Goal: Task Accomplishment & Management: Complete application form

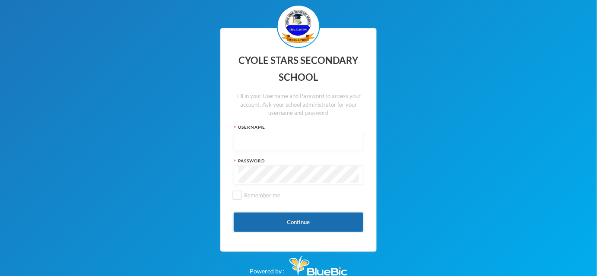
type input "Admin"
click at [325, 219] on button "Continue" at bounding box center [299, 221] width 130 height 19
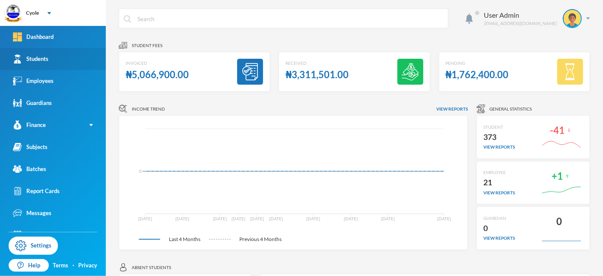
click at [51, 59] on link "Students" at bounding box center [53, 59] width 106 height 22
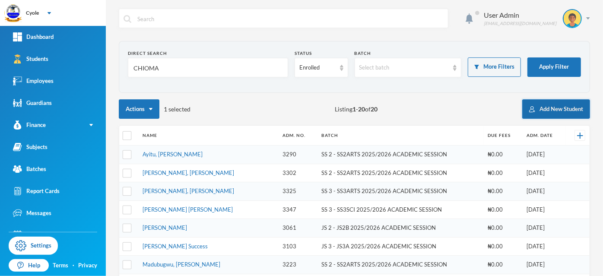
click at [540, 107] on button "Add New Student" at bounding box center [556, 108] width 68 height 19
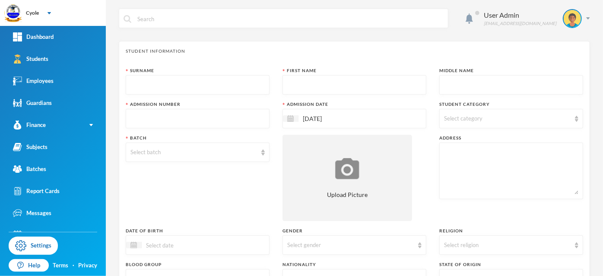
click at [168, 82] on input "text" at bounding box center [197, 85] width 134 height 19
type input "AMOSU"
type input "SAMUEL"
type input "PATRICK"
click at [288, 119] on img at bounding box center [290, 118] width 6 height 6
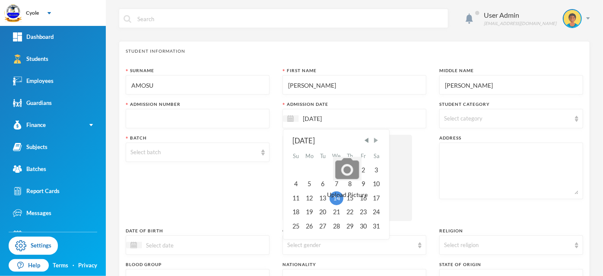
click at [373, 140] on span "Next Month" at bounding box center [376, 140] width 8 height 8
click at [310, 198] on div "15" at bounding box center [310, 198] width 14 height 14
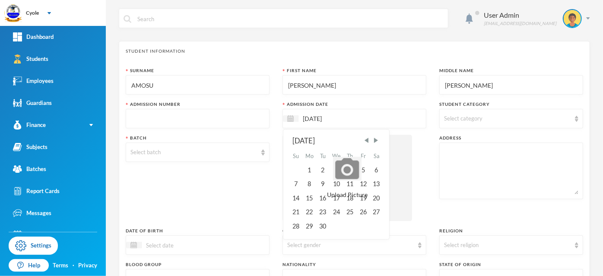
type input "[DATE]"
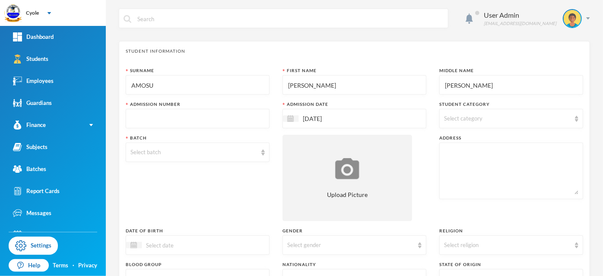
click at [491, 115] on div "Select category" at bounding box center [507, 118] width 126 height 9
click at [430, 120] on div "Surname AMOSU First Name SAMUEL Middle Name PATRICK Admission Number Admission …" at bounding box center [354, 233] width 457 height 332
click at [215, 149] on div "Select batch" at bounding box center [193, 152] width 126 height 9
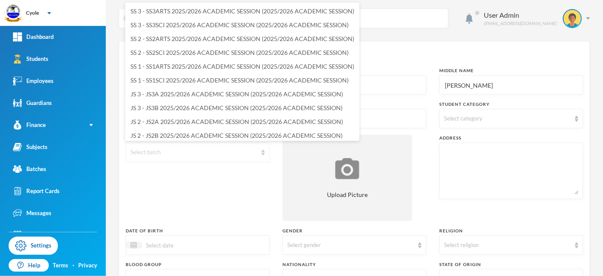
click at [246, 153] on div "Select batch" at bounding box center [193, 152] width 126 height 9
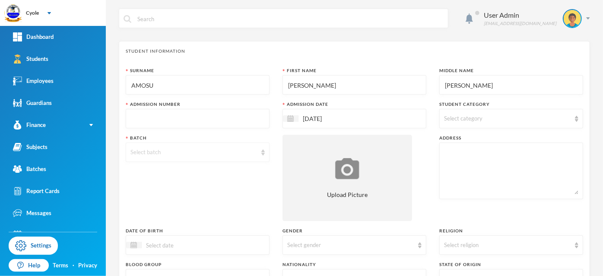
click at [245, 153] on div "Select batch" at bounding box center [193, 152] width 126 height 9
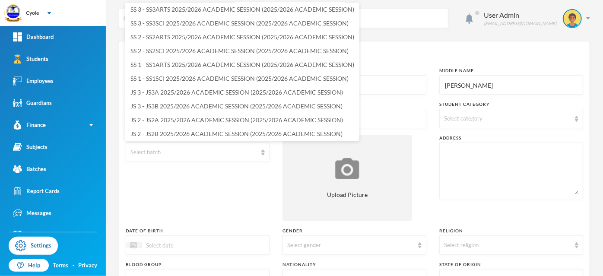
scroll to position [31, 0]
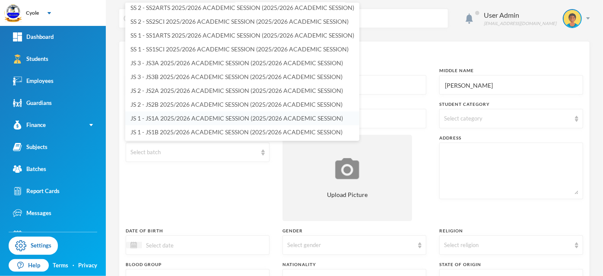
click at [210, 116] on span "JS 1 - JS1A 2025/2026 ACADEMIC SESSION (2025/2026 ACADEMIC SESSION)" at bounding box center [236, 117] width 212 height 7
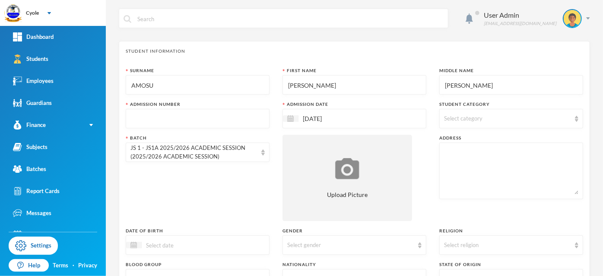
scroll to position [144, 0]
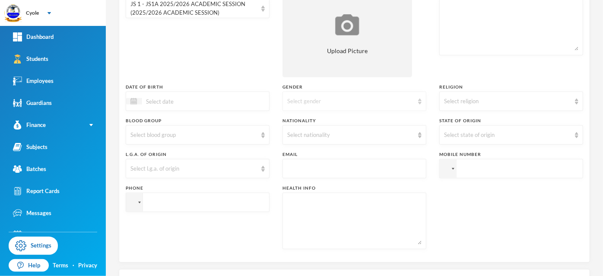
click at [305, 109] on div "Select gender" at bounding box center [354, 101] width 144 height 19
click at [311, 120] on li "Male" at bounding box center [351, 121] width 142 height 14
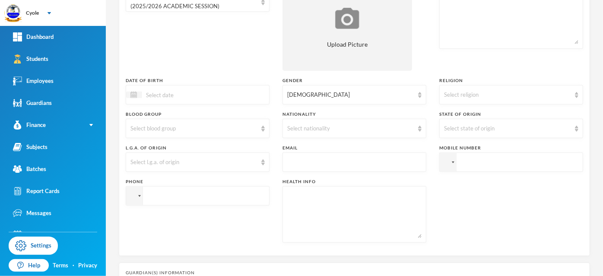
scroll to position [0, 0]
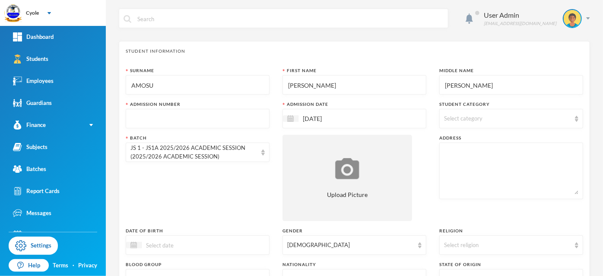
click at [178, 118] on input "text" at bounding box center [197, 118] width 134 height 19
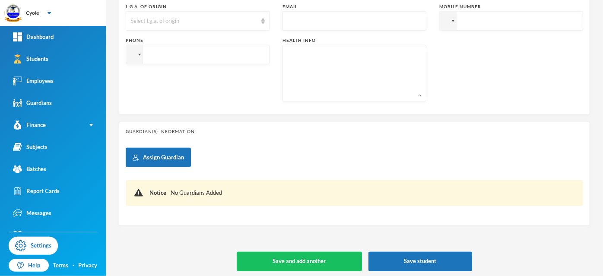
scroll to position [294, 0]
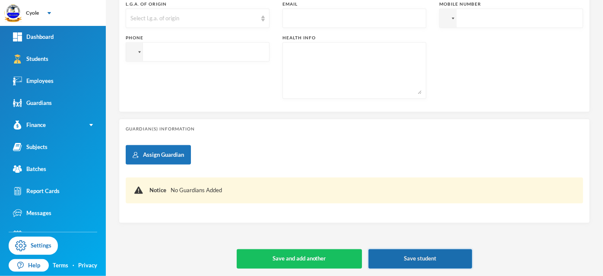
type input "3800"
click at [405, 253] on button "Save student" at bounding box center [420, 258] width 104 height 19
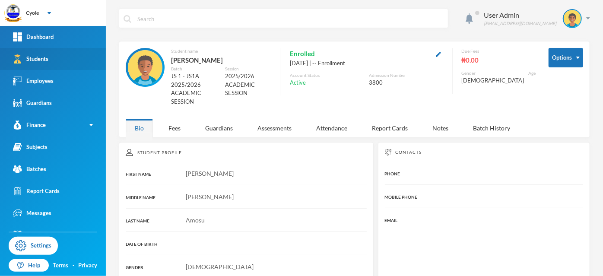
click at [37, 60] on div "Students" at bounding box center [30, 58] width 35 height 9
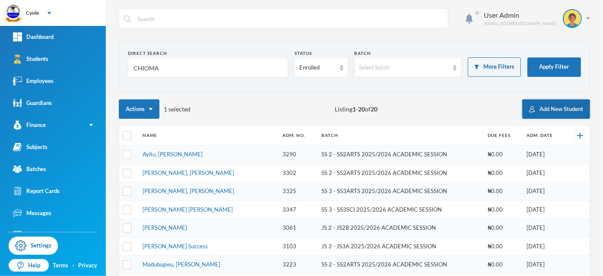
click at [541, 107] on button "Add New Student" at bounding box center [556, 108] width 68 height 19
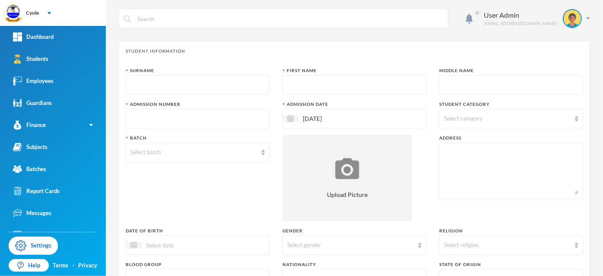
click at [254, 87] on input "text" at bounding box center [197, 85] width 134 height 19
type input "ADEYORIJU"
type input "PHILIP"
type input "3801"
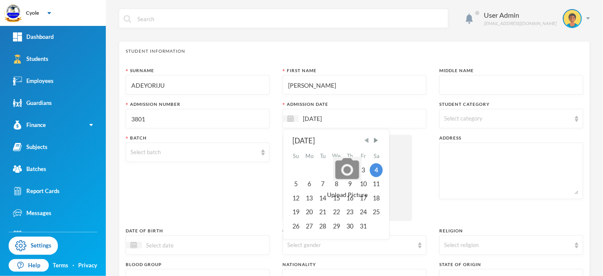
click at [364, 139] on span "Previous Month" at bounding box center [367, 140] width 8 height 8
click at [308, 198] on div "15" at bounding box center [310, 198] width 14 height 14
type input "[DATE]"
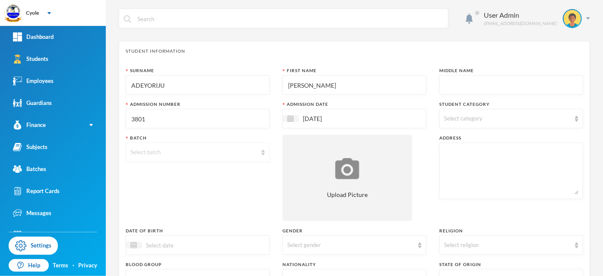
click at [177, 149] on div "Select batch" at bounding box center [193, 152] width 126 height 9
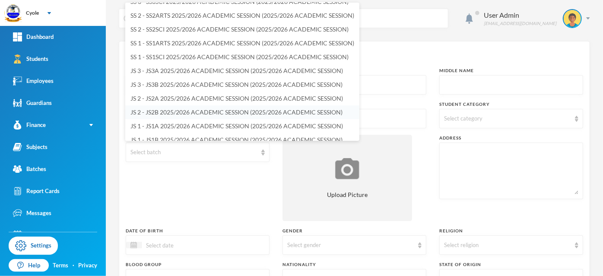
scroll to position [31, 0]
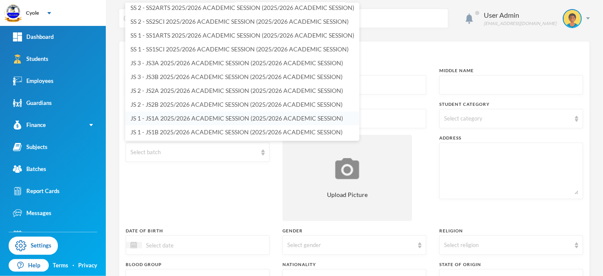
click at [185, 117] on span "JS 1 - JS1A 2025/2026 ACADEMIC SESSION (2025/2026 ACADEMIC SESSION)" at bounding box center [236, 117] width 212 height 7
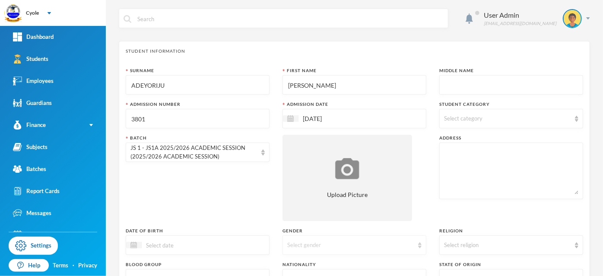
click at [338, 246] on div "Select gender" at bounding box center [350, 245] width 126 height 9
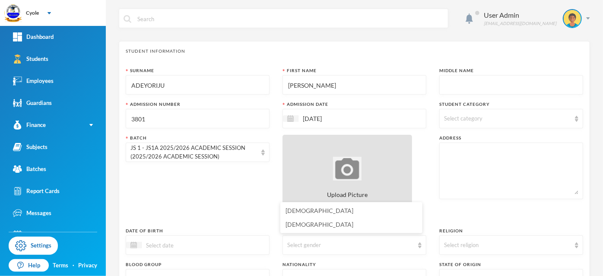
drag, startPoint x: 306, startPoint y: 210, endPoint x: 342, endPoint y: 217, distance: 37.4
click at [306, 210] on li "Male" at bounding box center [351, 211] width 142 height 14
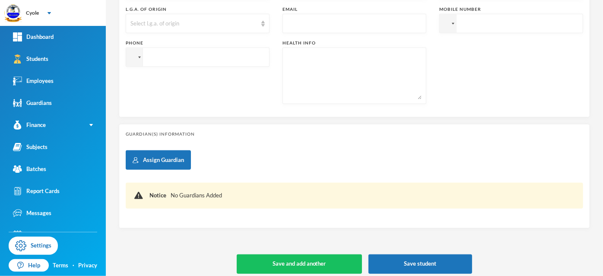
scroll to position [294, 0]
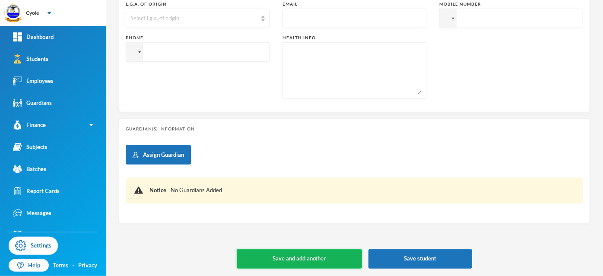
click at [335, 258] on button "Save and add another" at bounding box center [299, 258] width 125 height 19
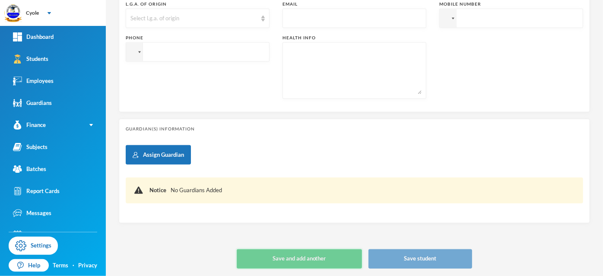
type input "[DATE]"
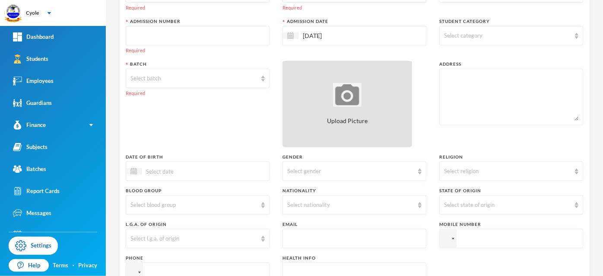
scroll to position [0, 0]
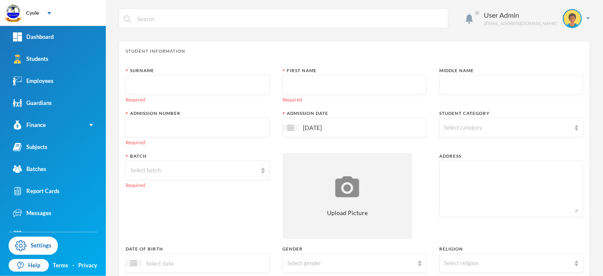
click at [179, 87] on input "text" at bounding box center [197, 85] width 134 height 19
type input "AKPO"
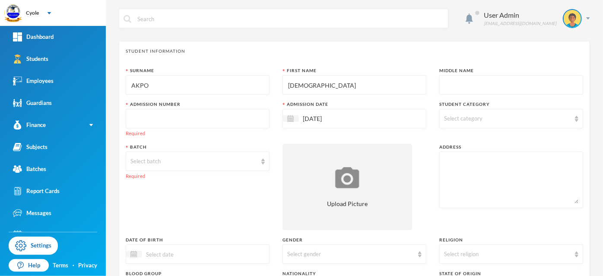
type input "EZEKIEL"
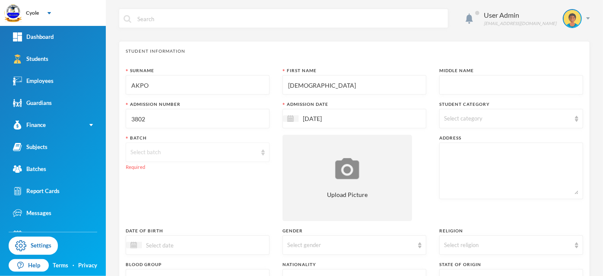
type input "3802"
click at [208, 153] on div "Select batch" at bounding box center [193, 152] width 126 height 9
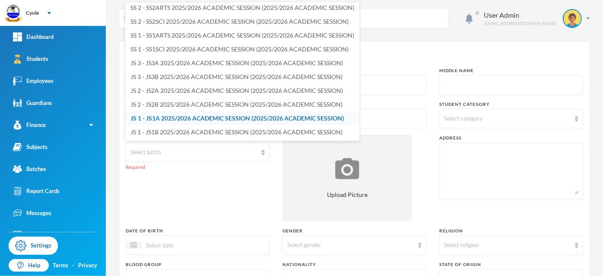
click at [206, 119] on span "JS 1 - JS1A 2025/2026 ACADEMIC SESSION (2025/2026 ACADEMIC SESSION)" at bounding box center [236, 117] width 213 height 7
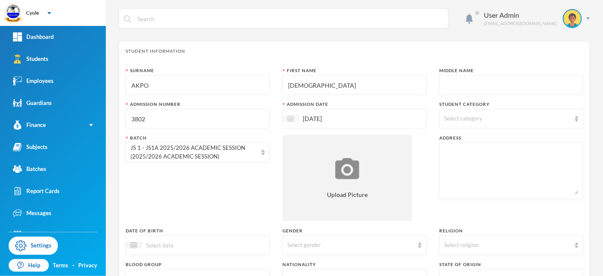
click at [291, 119] on img at bounding box center [290, 118] width 6 height 6
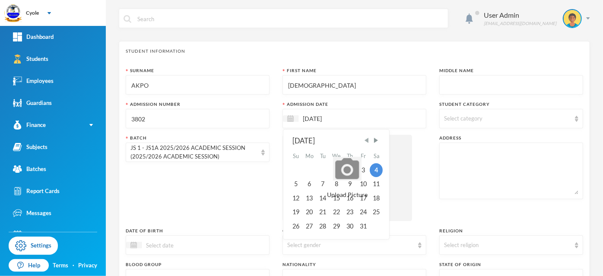
click at [365, 140] on span "Previous Month" at bounding box center [367, 140] width 8 height 8
click at [310, 197] on div "15" at bounding box center [310, 198] width 14 height 14
type input "[DATE]"
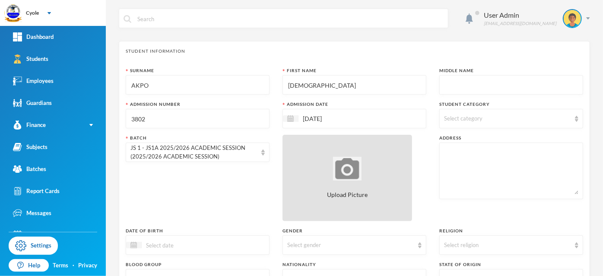
scroll to position [144, 0]
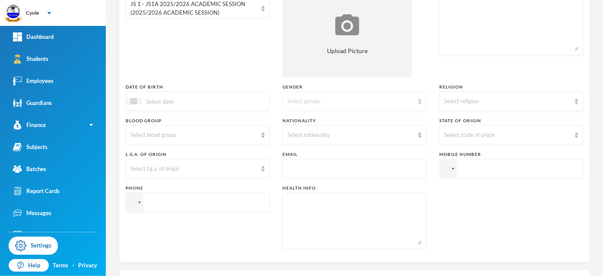
click at [295, 101] on div "Select gender" at bounding box center [350, 101] width 126 height 9
click at [293, 120] on span "Male" at bounding box center [318, 120] width 66 height 7
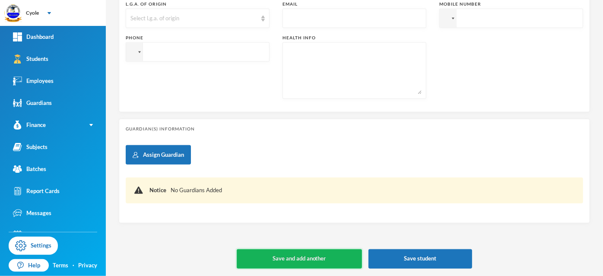
click at [336, 260] on button "Save and add another" at bounding box center [299, 258] width 125 height 19
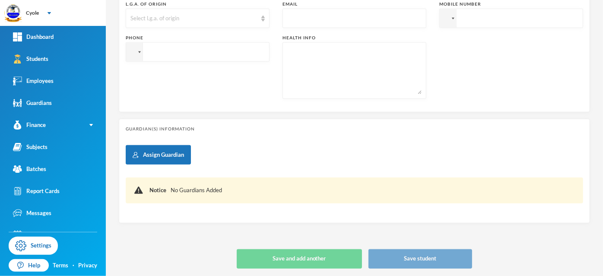
type input "[DATE]"
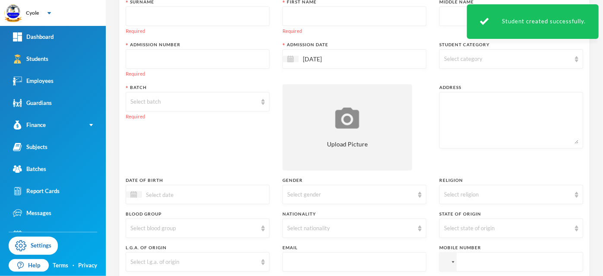
scroll to position [0, 0]
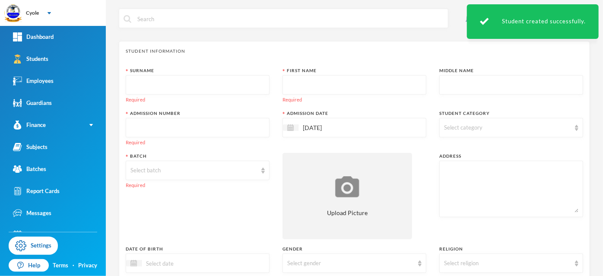
click at [180, 86] on input "text" at bounding box center [197, 85] width 134 height 19
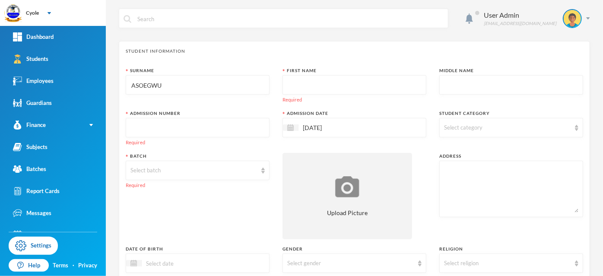
type input "ASOEGWU"
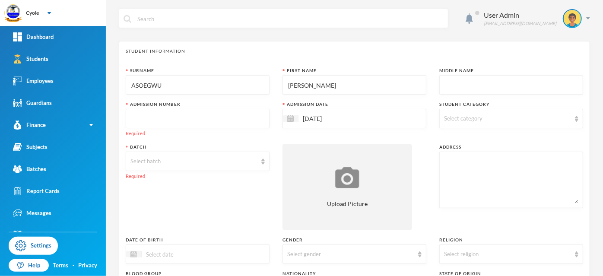
type input "DANIEL"
type input "CHUKWUEBUKA"
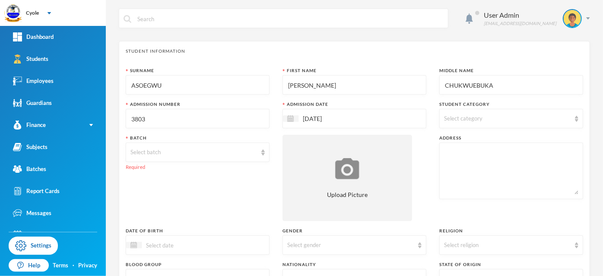
type input "3803"
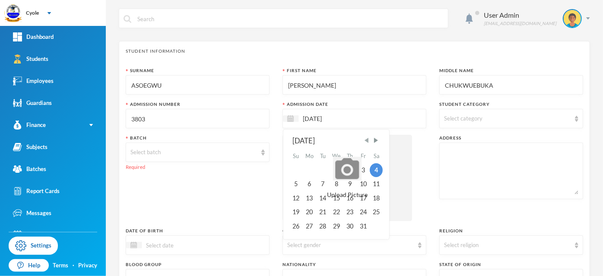
click at [366, 141] on span "Previous Month" at bounding box center [367, 140] width 8 height 8
click at [310, 196] on div "15" at bounding box center [310, 198] width 14 height 14
type input "[DATE]"
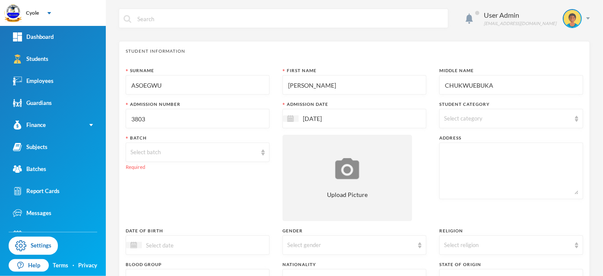
click at [350, 118] on input "[DATE]" at bounding box center [334, 119] width 73 height 10
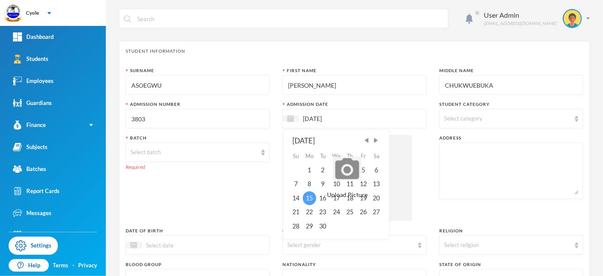
click at [306, 196] on div "15" at bounding box center [310, 198] width 14 height 14
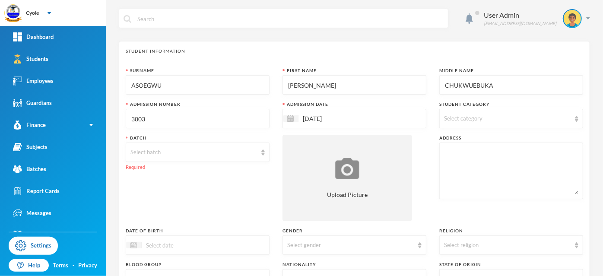
click at [357, 115] on input "[DATE]" at bounding box center [334, 119] width 73 height 10
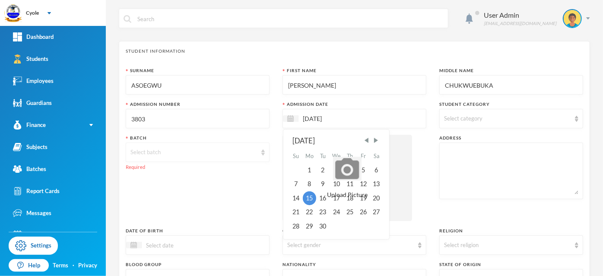
click at [214, 155] on div "Select batch" at bounding box center [193, 152] width 126 height 9
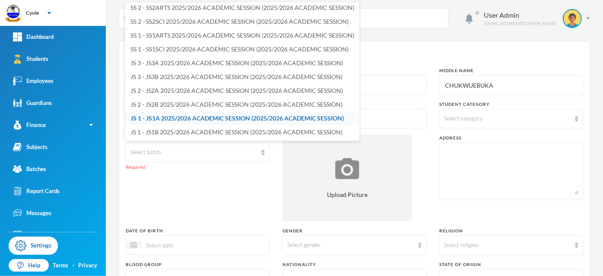
click at [206, 117] on span "JS 1 - JS1A 2025/2026 ACADEMIC SESSION (2025/2026 ACADEMIC SESSION)" at bounding box center [236, 117] width 213 height 7
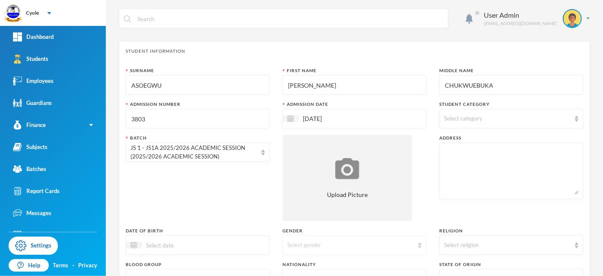
click at [329, 246] on div "Select gender" at bounding box center [350, 245] width 126 height 9
click at [320, 212] on li "Male" at bounding box center [351, 211] width 142 height 14
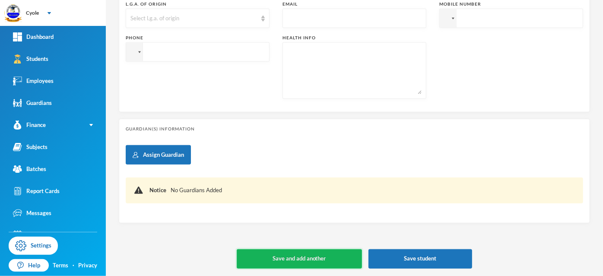
click at [310, 259] on button "Save and add another" at bounding box center [299, 258] width 125 height 19
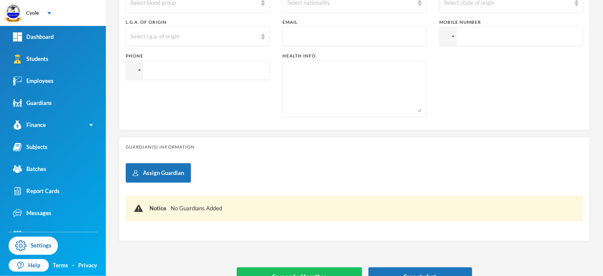
type input "[DATE]"
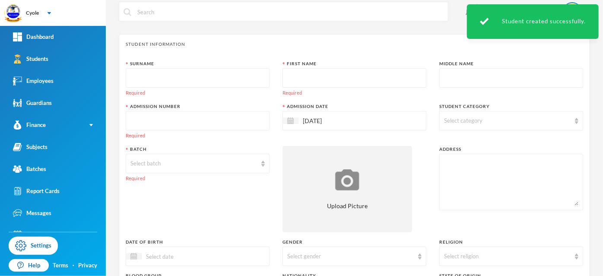
scroll to position [0, 0]
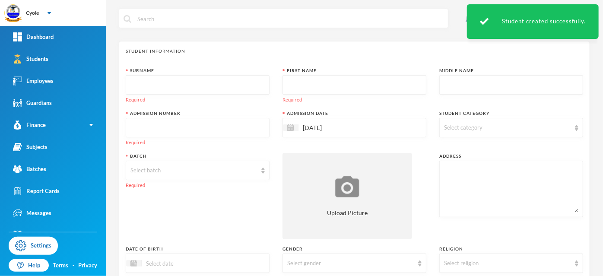
click at [156, 83] on input "text" at bounding box center [197, 85] width 134 height 19
type input "AWODEYI"
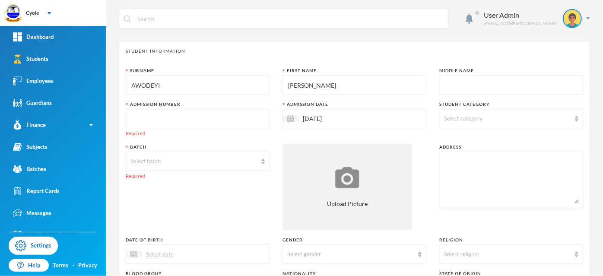
type input "DANIEL"
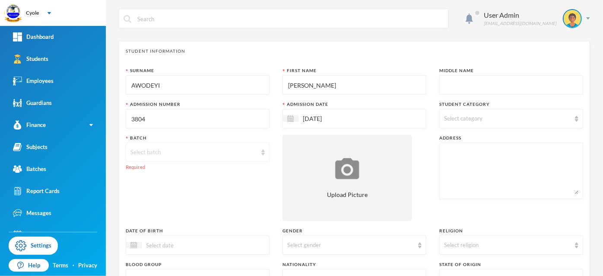
type input "3804"
click at [166, 155] on div "Select batch" at bounding box center [193, 152] width 126 height 9
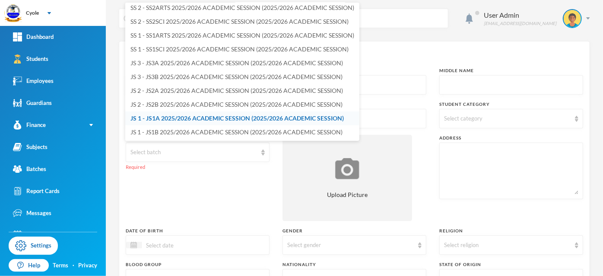
click at [168, 118] on span "JS 1 - JS1A 2025/2026 ACADEMIC SESSION (2025/2026 ACADEMIC SESSION)" at bounding box center [236, 117] width 213 height 7
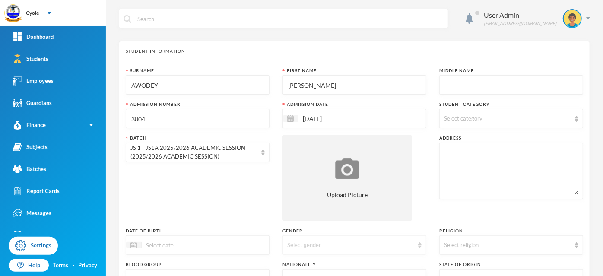
click at [307, 243] on div "Select gender" at bounding box center [350, 245] width 126 height 9
click at [306, 209] on li "Male" at bounding box center [351, 211] width 142 height 14
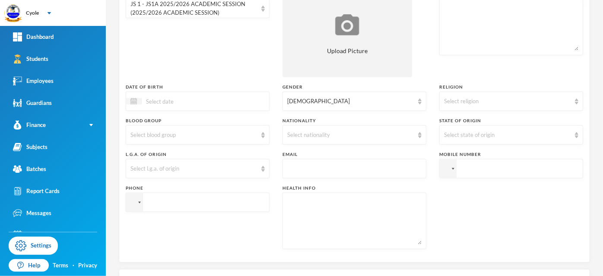
scroll to position [288, 0]
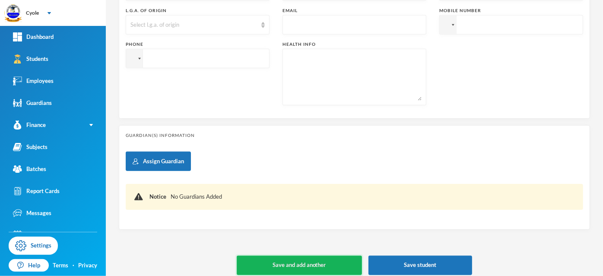
click at [300, 262] on button "Save and add another" at bounding box center [299, 265] width 125 height 19
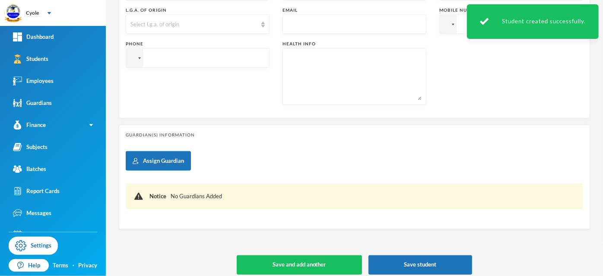
scroll to position [0, 0]
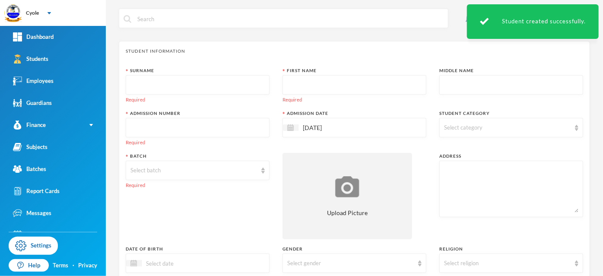
click at [181, 83] on input "text" at bounding box center [197, 85] width 134 height 19
type input "ANABA"
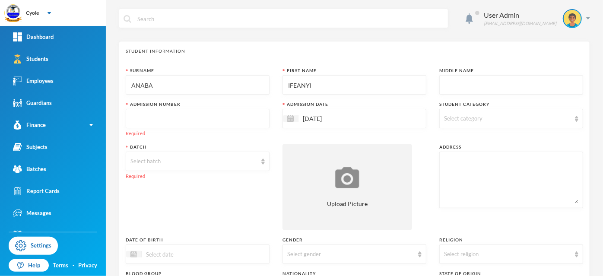
type input "IFEANYI"
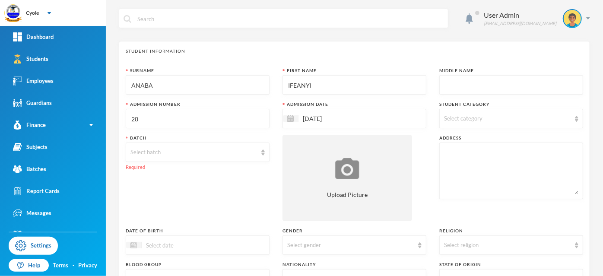
type input "2"
type input "3805"
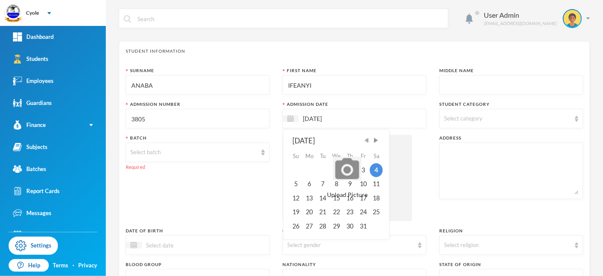
click at [363, 138] on span "Previous Month" at bounding box center [367, 140] width 8 height 8
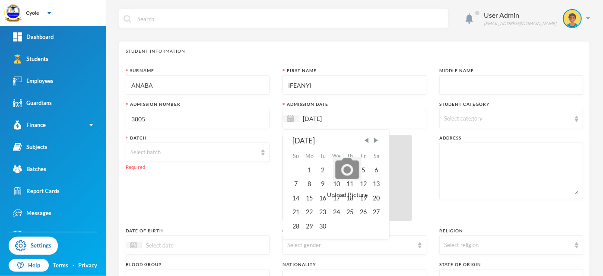
click at [307, 198] on div "15" at bounding box center [310, 198] width 14 height 14
type input "[DATE]"
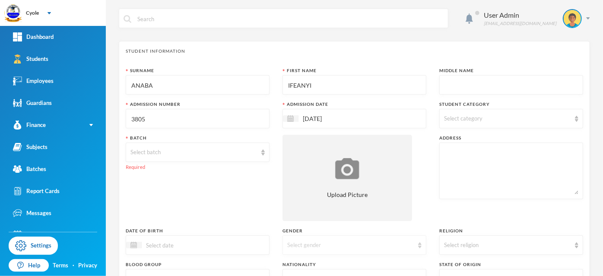
click at [333, 246] on div "Select gender" at bounding box center [350, 245] width 126 height 9
click at [313, 209] on li "Male" at bounding box center [351, 211] width 142 height 14
click at [176, 145] on div "Select batch" at bounding box center [198, 151] width 144 height 19
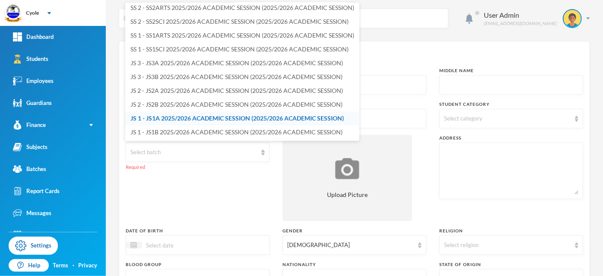
click at [176, 115] on span "JS 1 - JS1A 2025/2026 ACADEMIC SESSION (2025/2026 ACADEMIC SESSION)" at bounding box center [236, 117] width 213 height 7
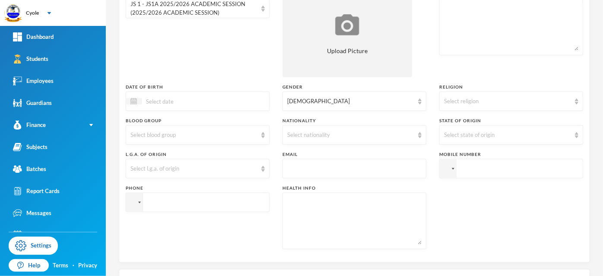
scroll to position [294, 0]
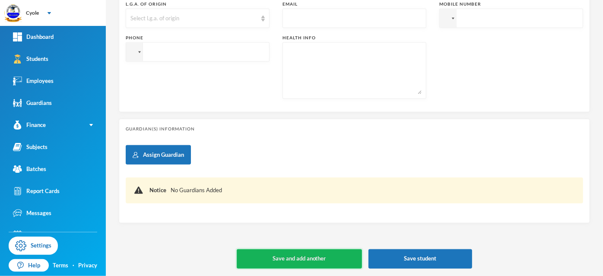
click at [296, 256] on button "Save and add another" at bounding box center [299, 258] width 125 height 19
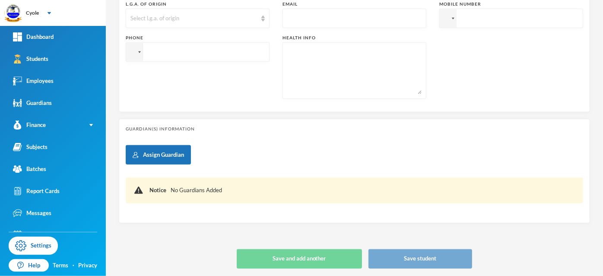
type input "[DATE]"
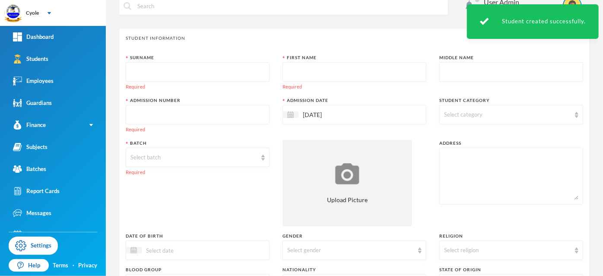
scroll to position [0, 0]
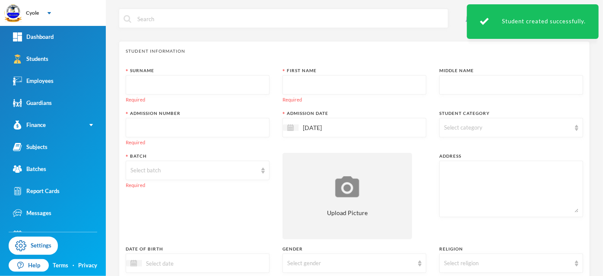
click at [203, 85] on input "text" at bounding box center [197, 85] width 134 height 19
type input "AKANDU"
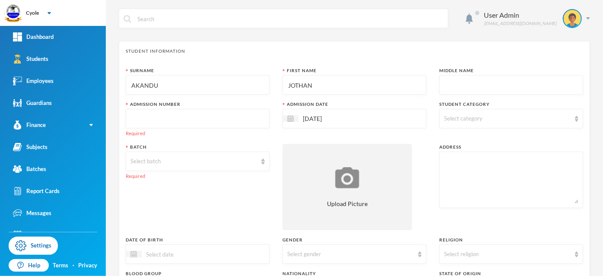
type input "JOTHAN"
type input "KOSISICHUKWU"
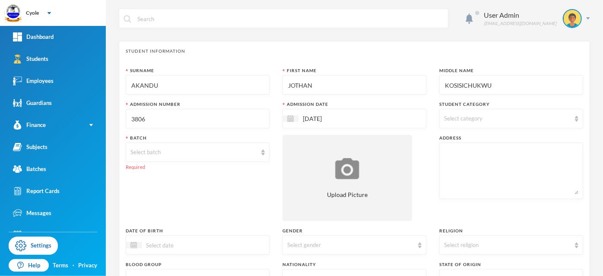
type input "3806"
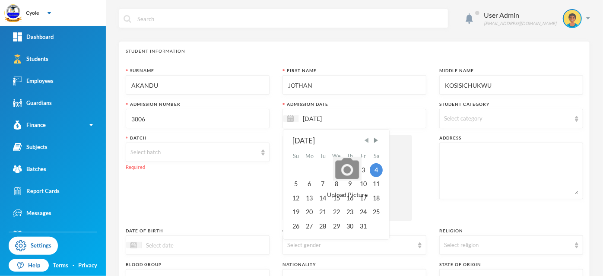
click at [367, 140] on span "Previous Month" at bounding box center [367, 140] width 8 height 8
click at [308, 195] on div "15" at bounding box center [310, 198] width 14 height 14
type input "[DATE]"
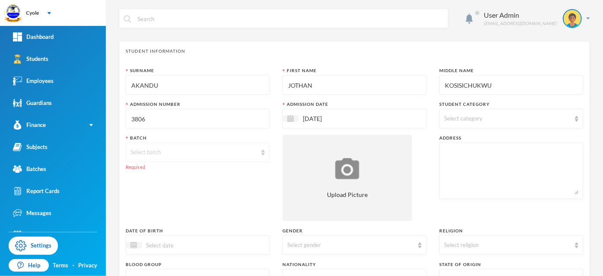
click at [207, 152] on div "Select batch" at bounding box center [193, 152] width 126 height 9
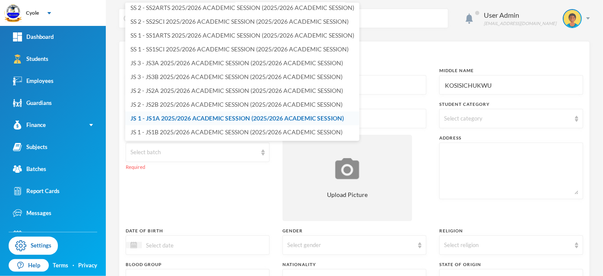
click at [204, 118] on span "JS 1 - JS1A 2025/2026 ACADEMIC SESSION (2025/2026 ACADEMIC SESSION)" at bounding box center [236, 117] width 213 height 7
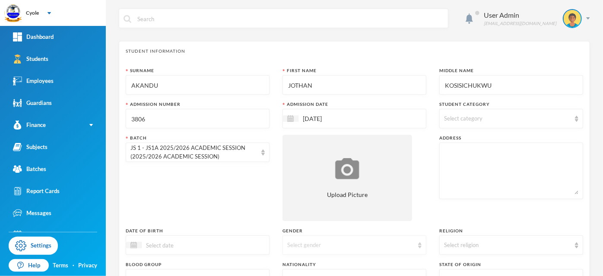
click at [344, 246] on div "Select gender" at bounding box center [350, 245] width 126 height 9
click at [290, 211] on span "Male" at bounding box center [318, 210] width 66 height 7
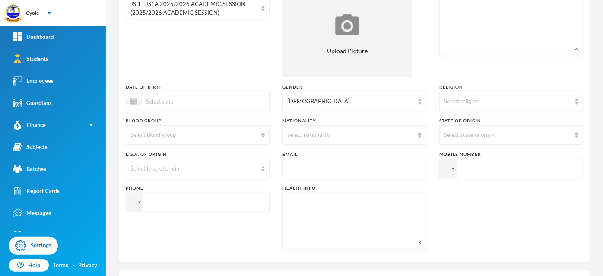
scroll to position [294, 0]
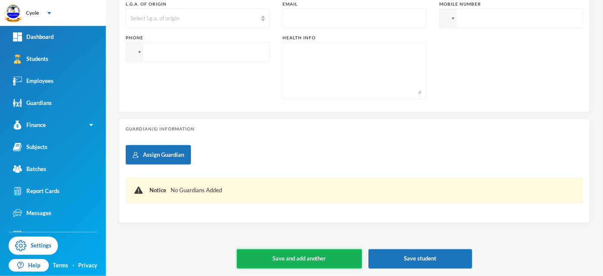
click at [327, 258] on button "Save and add another" at bounding box center [299, 258] width 125 height 19
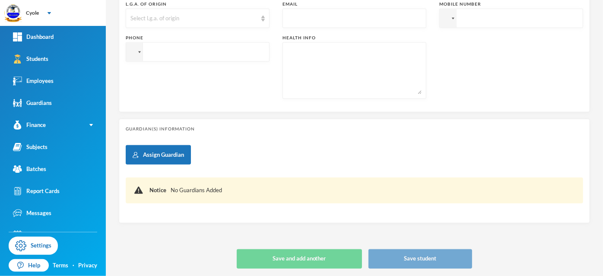
type input "[DATE]"
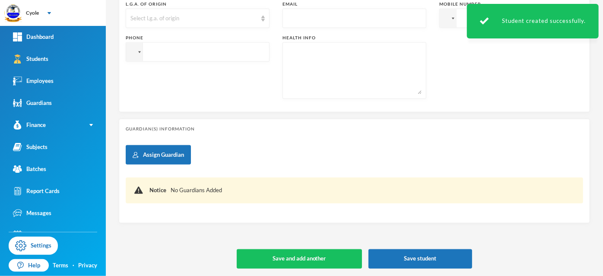
scroll to position [0, 0]
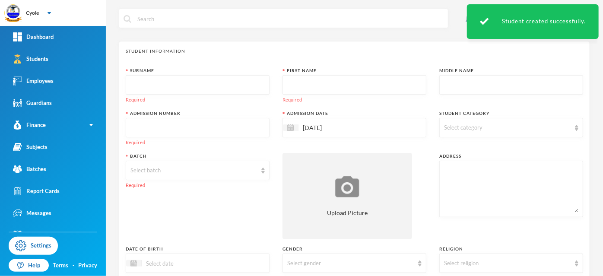
click at [176, 88] on input "text" at bounding box center [197, 85] width 134 height 19
type input "CHIMA"
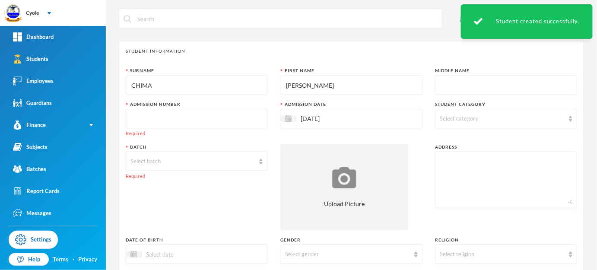
type input "DAVID"
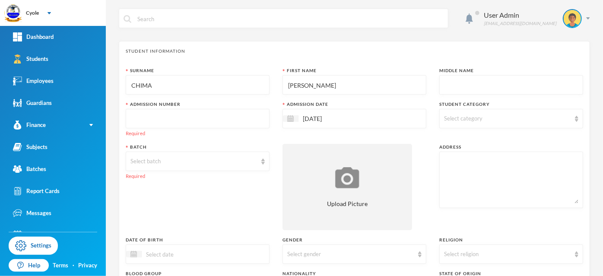
click at [154, 115] on input "text" at bounding box center [197, 118] width 134 height 19
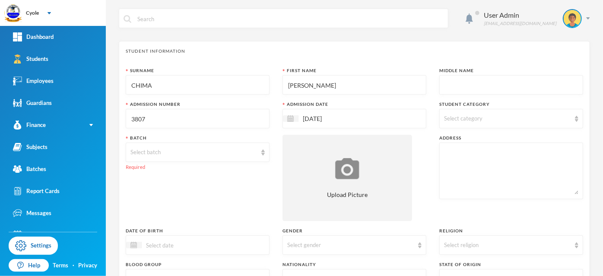
type input "3807"
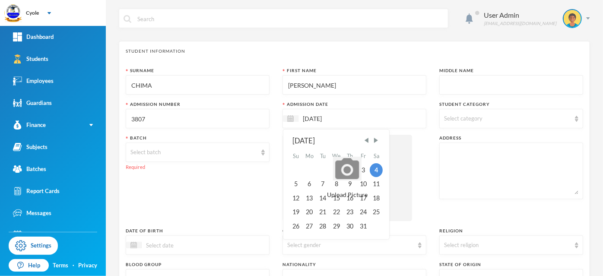
drag, startPoint x: 365, startPoint y: 140, endPoint x: 323, endPoint y: 146, distance: 42.3
click at [364, 141] on span "Previous Month" at bounding box center [367, 140] width 8 height 8
click at [305, 196] on div "15" at bounding box center [310, 198] width 14 height 14
type input "[DATE]"
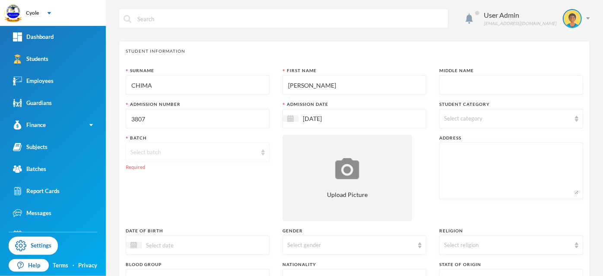
click at [168, 150] on div "Select batch" at bounding box center [193, 152] width 126 height 9
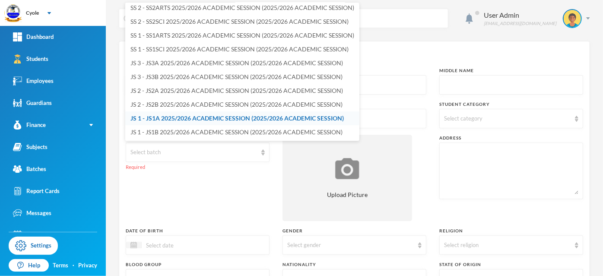
drag, startPoint x: 166, startPoint y: 117, endPoint x: 179, endPoint y: 120, distance: 13.6
click at [166, 117] on span "JS 1 - JS1A 2025/2026 ACADEMIC SESSION (2025/2026 ACADEMIC SESSION)" at bounding box center [236, 117] width 213 height 7
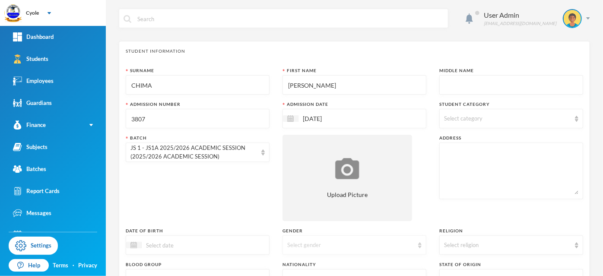
click at [332, 243] on div "Select gender" at bounding box center [350, 245] width 126 height 9
click at [298, 210] on span "Male" at bounding box center [318, 210] width 66 height 7
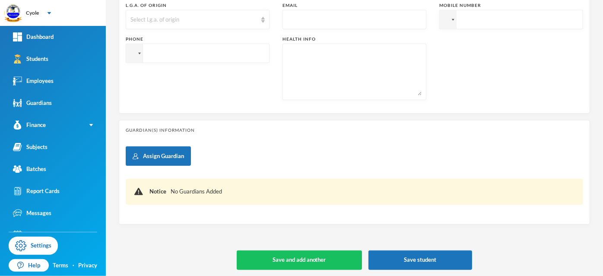
scroll to position [294, 0]
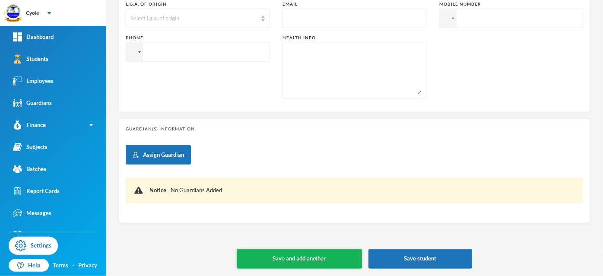
click at [308, 255] on button "Save and add another" at bounding box center [299, 258] width 125 height 19
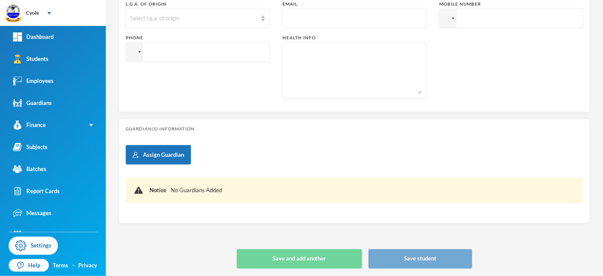
type input "[DATE]"
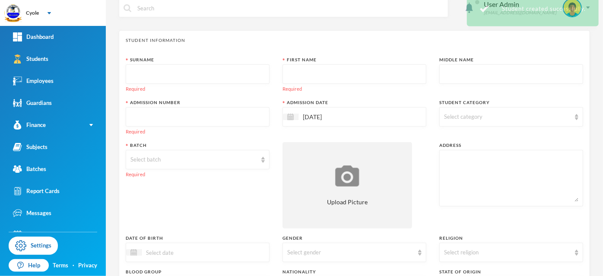
scroll to position [0, 0]
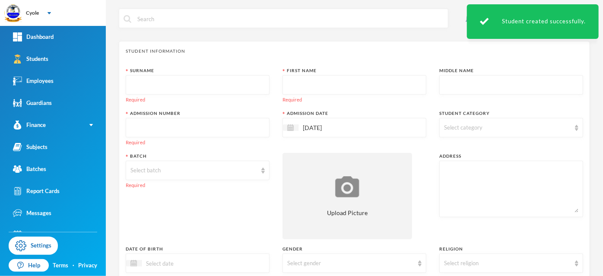
click at [168, 82] on input "text" at bounding box center [197, 85] width 134 height 19
type input "CHUKWUEMEKA"
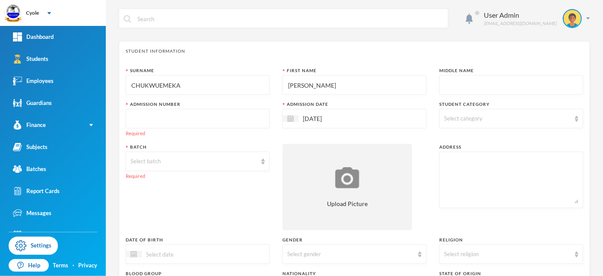
type input "CHARLES"
type input "CHUKWUEMEKA"
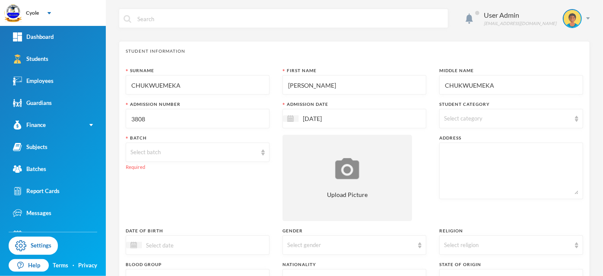
type input "3808"
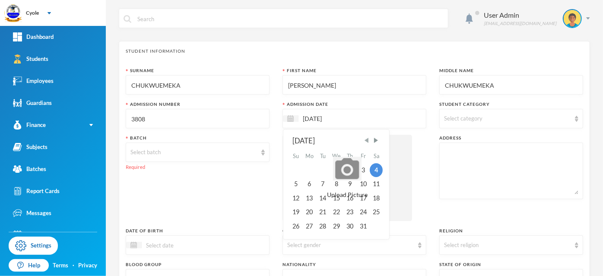
click at [366, 141] on span "Previous Month" at bounding box center [367, 140] width 8 height 8
click at [306, 196] on div "15" at bounding box center [310, 198] width 14 height 14
type input "[DATE]"
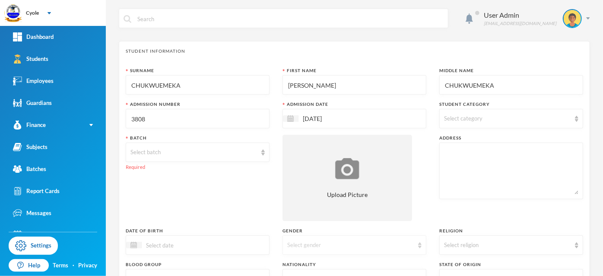
click at [313, 243] on div "Select gender" at bounding box center [350, 245] width 126 height 9
click at [301, 211] on li "Male" at bounding box center [351, 211] width 142 height 14
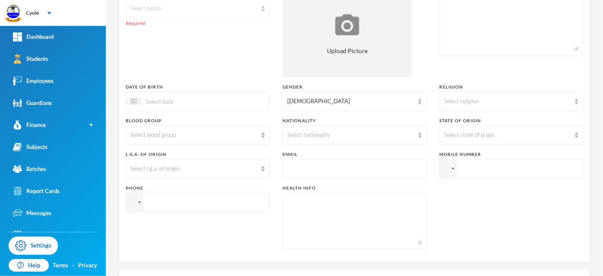
click at [158, 9] on div "Select batch" at bounding box center [193, 8] width 126 height 9
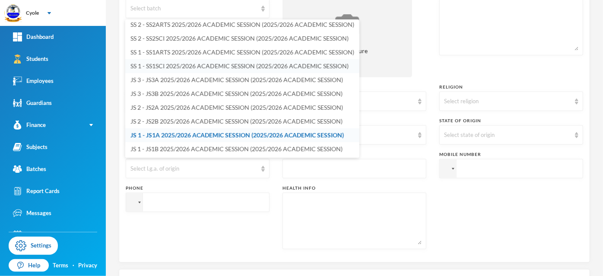
scroll to position [29, 0]
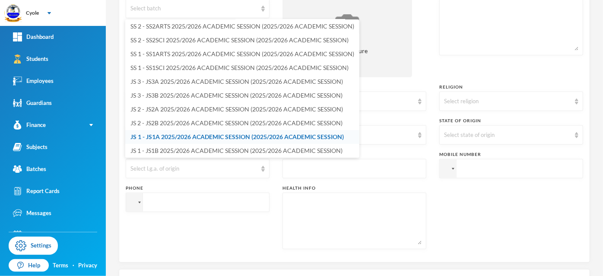
click at [179, 139] on span "JS 1 - JS1A 2025/2026 ACADEMIC SESSION (2025/2026 ACADEMIC SESSION)" at bounding box center [236, 136] width 213 height 7
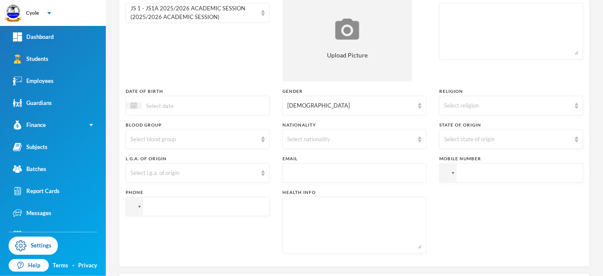
scroll to position [294, 0]
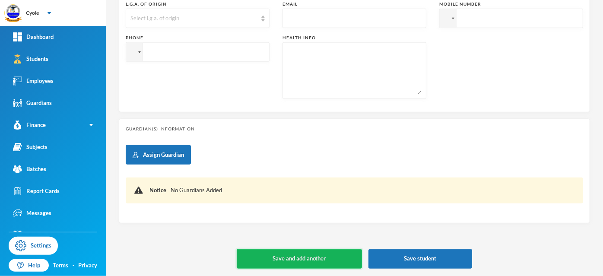
click at [323, 260] on button "Save and add another" at bounding box center [299, 258] width 125 height 19
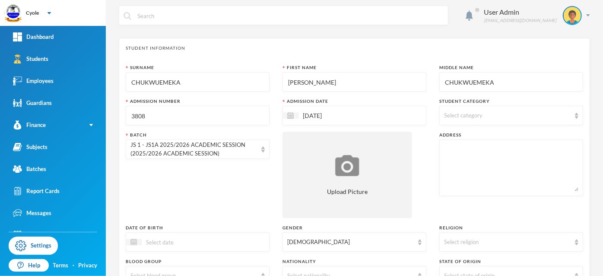
scroll to position [0, 0]
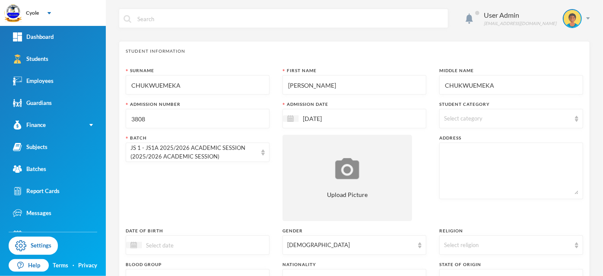
type input "[DATE]"
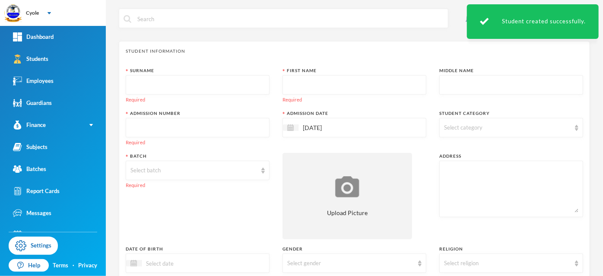
click at [189, 88] on input "text" at bounding box center [197, 85] width 134 height 19
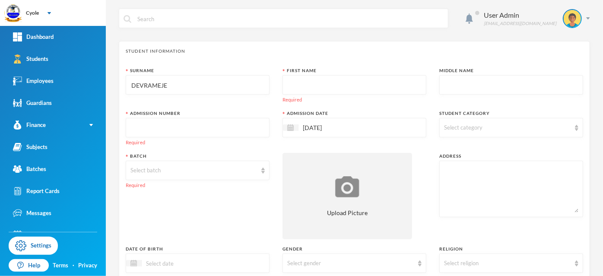
type input "DEVRAMEJE"
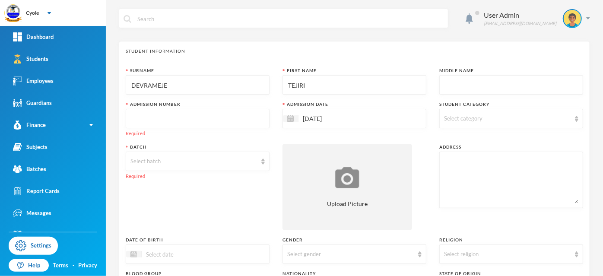
type input "TEJIRI"
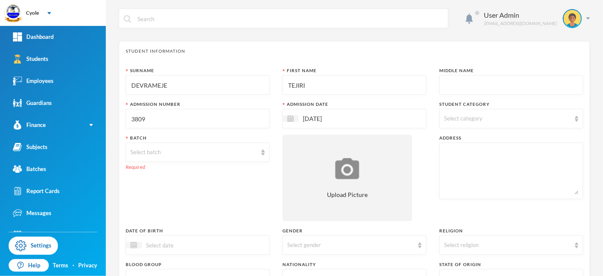
type input "3809"
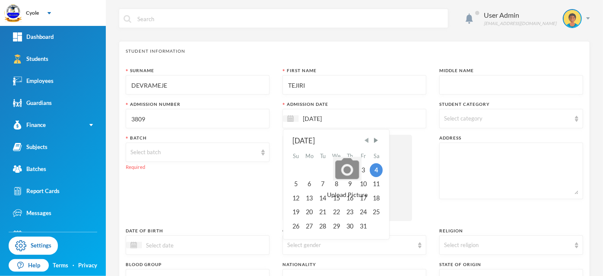
click at [367, 138] on span "Previous Month" at bounding box center [367, 140] width 8 height 8
click at [307, 198] on div "15" at bounding box center [310, 198] width 14 height 14
type input "[DATE]"
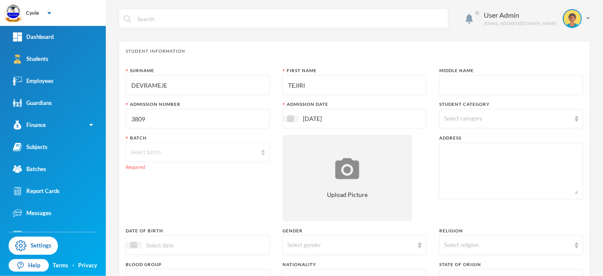
click at [151, 151] on div "Select batch" at bounding box center [193, 152] width 126 height 9
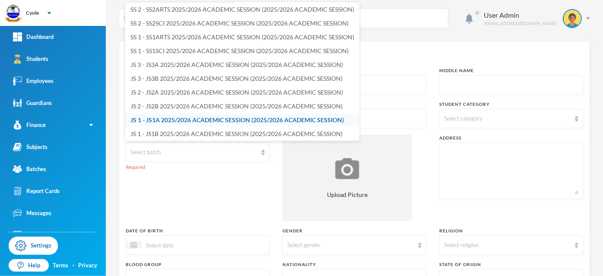
click at [165, 120] on span "JS 1 - JS1A 2025/2026 ACADEMIC SESSION (2025/2026 ACADEMIC SESSION)" at bounding box center [236, 119] width 213 height 7
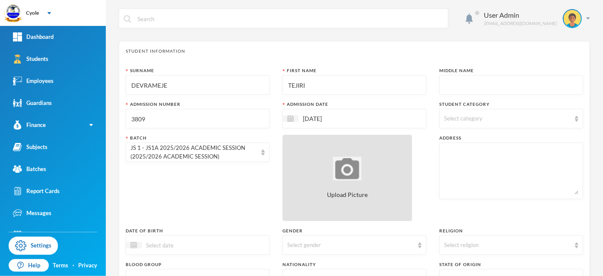
scroll to position [144, 0]
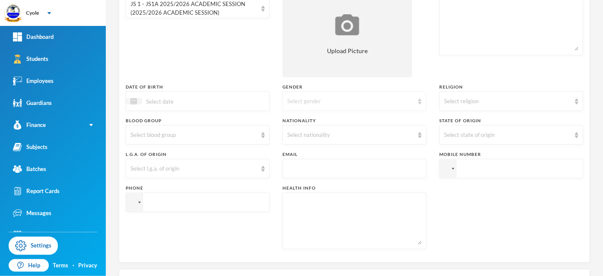
click at [328, 98] on div "Select gender" at bounding box center [350, 101] width 126 height 9
click at [321, 122] on li "Male" at bounding box center [351, 121] width 142 height 14
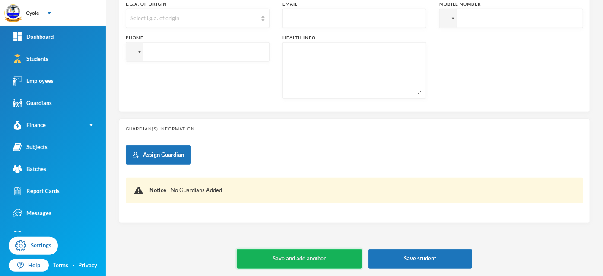
click at [310, 255] on button "Save and add another" at bounding box center [299, 258] width 125 height 19
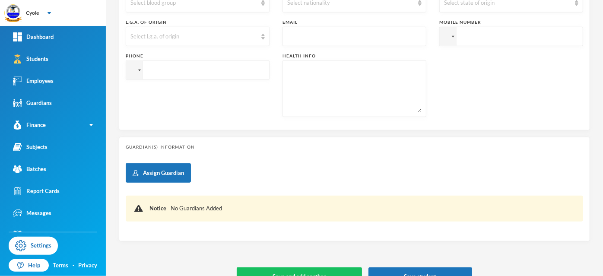
type input "[DATE]"
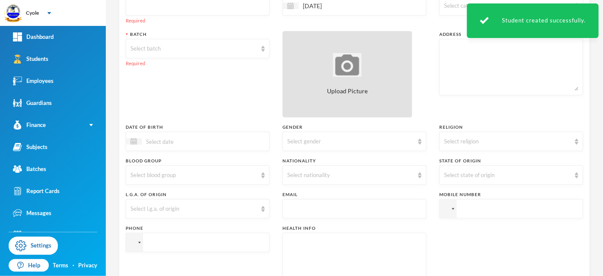
scroll to position [0, 0]
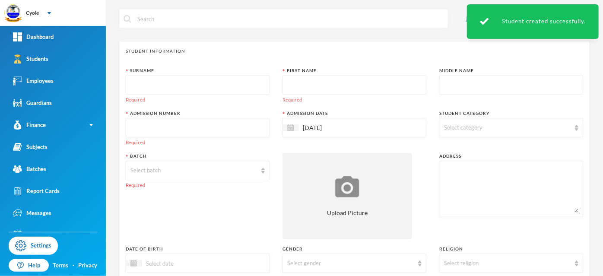
click at [244, 84] on input "text" at bounding box center [197, 85] width 134 height 19
type input "EKWENIE"
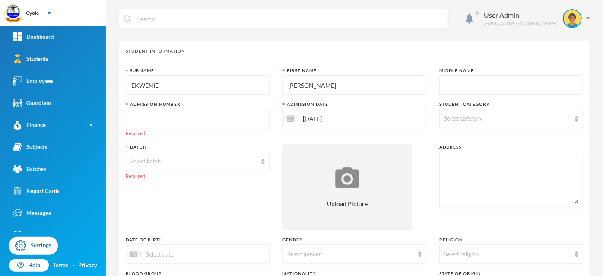
type input "CYNTHIA"
type input "CHINENYE"
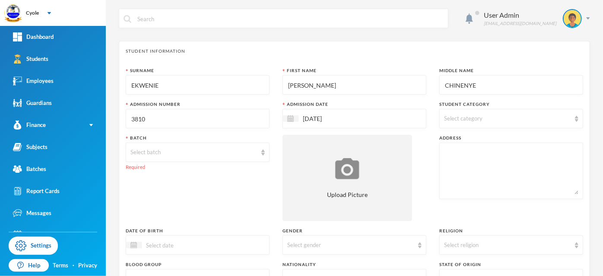
type input "3810"
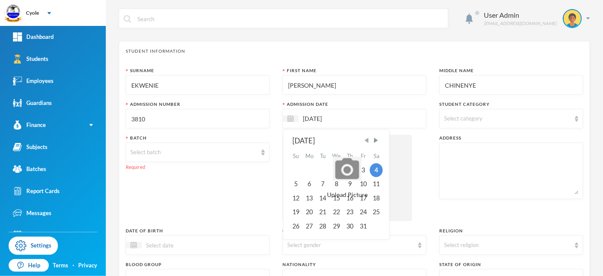
click at [366, 139] on span "Previous Month" at bounding box center [367, 140] width 8 height 8
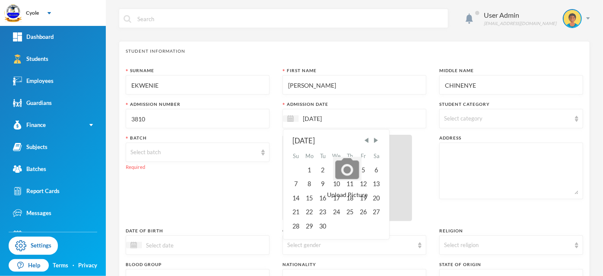
click at [308, 196] on div "15" at bounding box center [310, 198] width 14 height 14
type input "[DATE]"
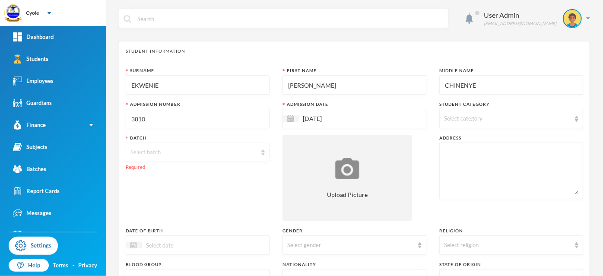
click at [185, 156] on div "Select batch" at bounding box center [198, 151] width 144 height 19
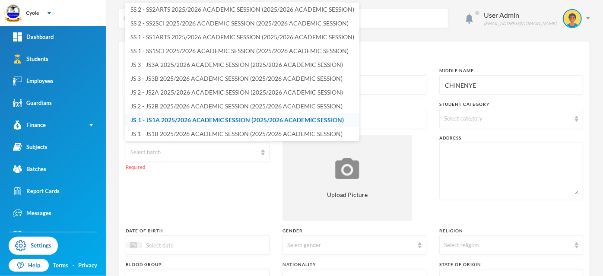
click at [174, 118] on span "JS 1 - JS1A 2025/2026 ACADEMIC SESSION (2025/2026 ACADEMIC SESSION)" at bounding box center [236, 119] width 213 height 7
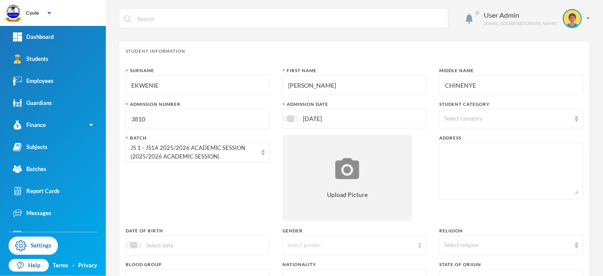
click at [317, 245] on div "Select gender" at bounding box center [350, 245] width 126 height 9
click at [317, 224] on li "Female" at bounding box center [351, 225] width 142 height 14
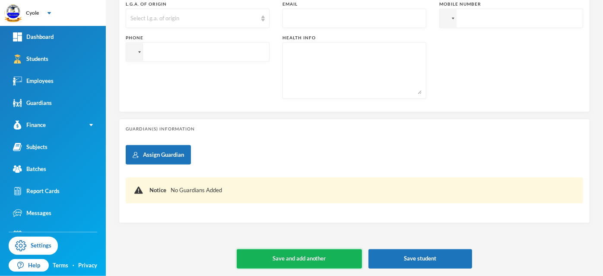
click at [300, 256] on button "Save and add another" at bounding box center [299, 258] width 125 height 19
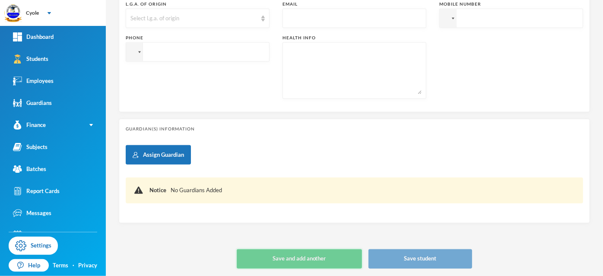
type input "[DATE]"
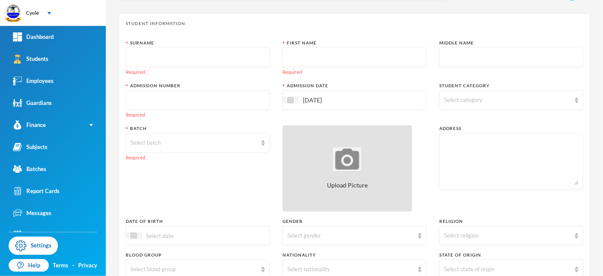
scroll to position [0, 0]
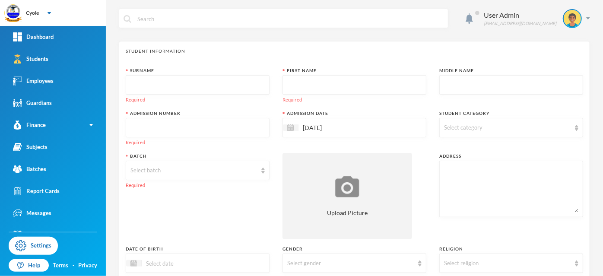
click at [152, 81] on input "text" at bounding box center [197, 85] width 134 height 19
type input "EMEH"
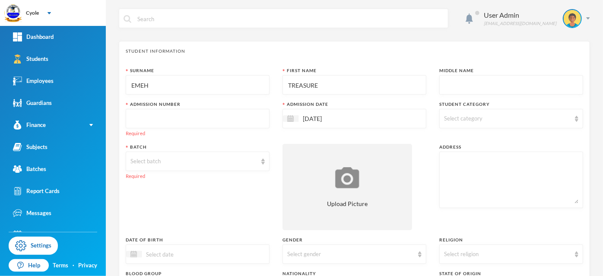
type input "TREASURE"
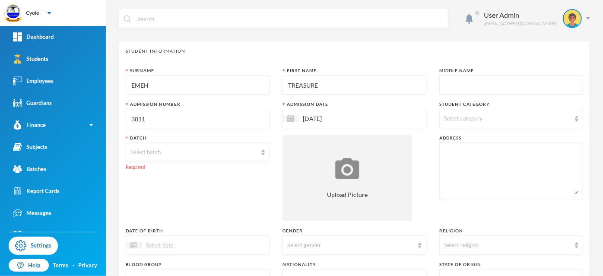
type input "3811"
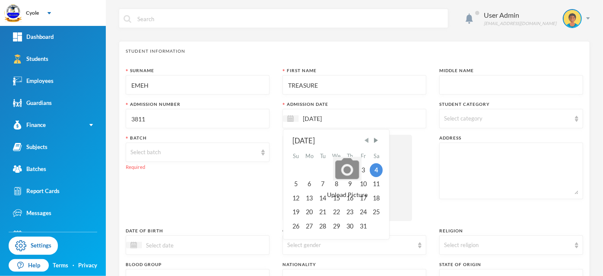
click at [365, 139] on span "Previous Month" at bounding box center [367, 140] width 8 height 8
click at [310, 198] on div "15" at bounding box center [310, 198] width 14 height 14
type input "[DATE]"
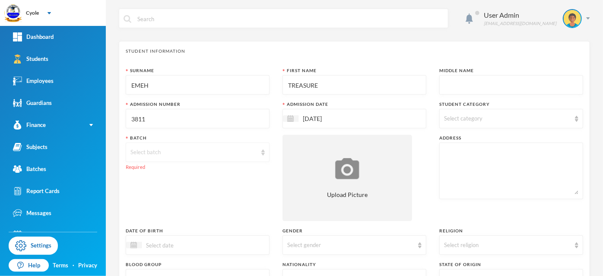
click at [224, 152] on div "Select batch" at bounding box center [193, 152] width 126 height 9
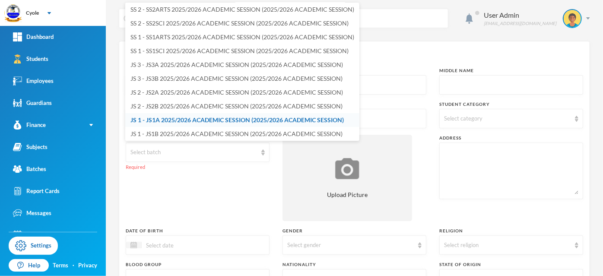
click at [196, 116] on span "JS 1 - JS1A 2025/2026 ACADEMIC SESSION (2025/2026 ACADEMIC SESSION)" at bounding box center [236, 119] width 213 height 7
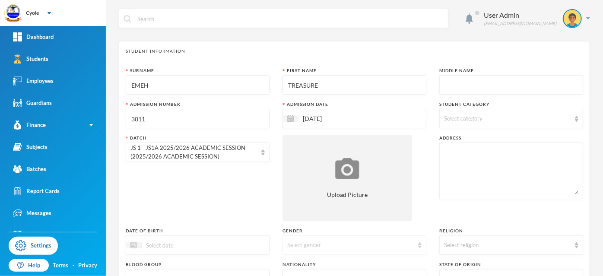
click at [348, 245] on div "Select gender" at bounding box center [350, 245] width 126 height 9
click at [324, 223] on li "Female" at bounding box center [351, 225] width 142 height 14
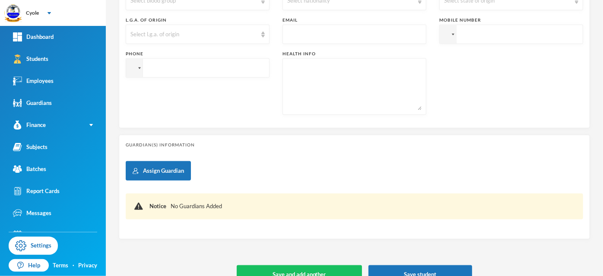
scroll to position [294, 0]
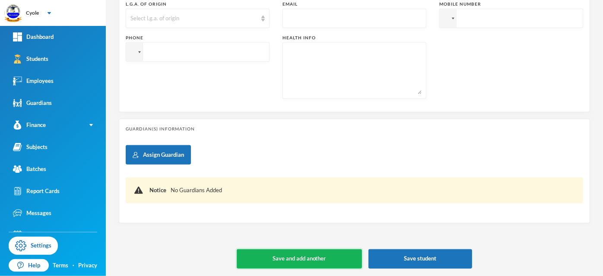
click at [328, 253] on button "Save and add another" at bounding box center [299, 258] width 125 height 19
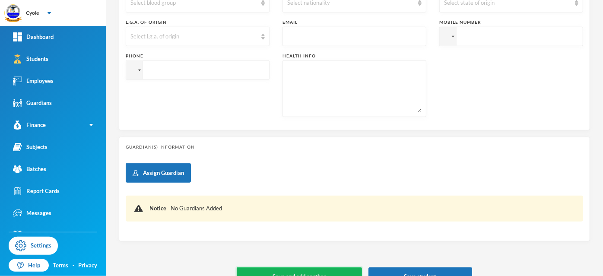
type input "[DATE]"
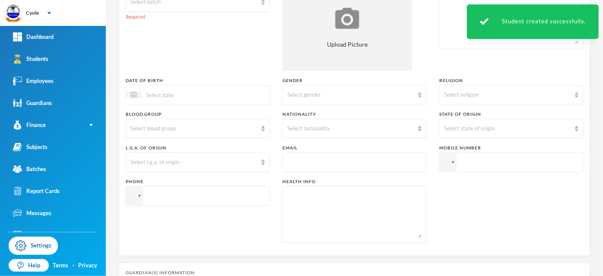
scroll to position [0, 0]
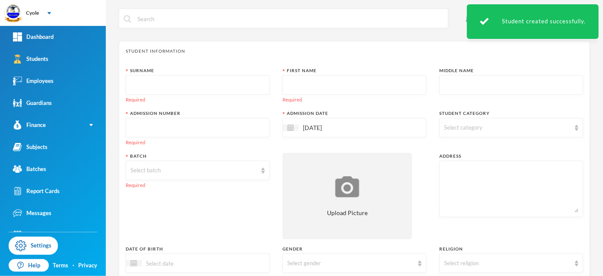
click at [169, 86] on input "text" at bounding box center [197, 85] width 134 height 19
type input "EZE"
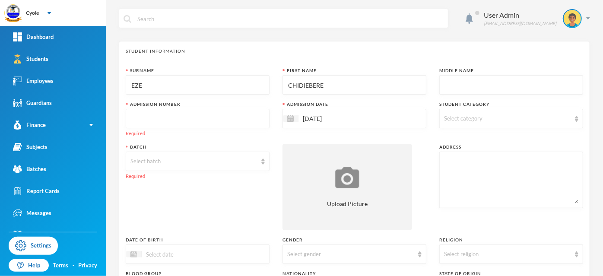
type input "CHIDIEBERE"
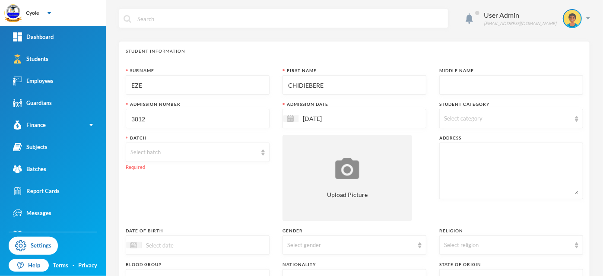
type input "3812"
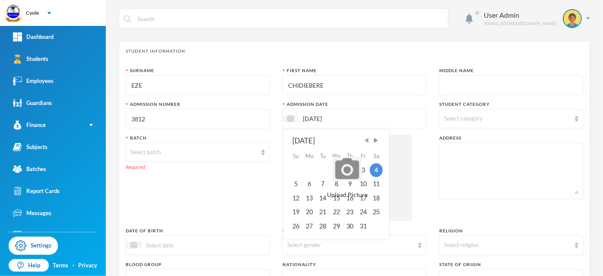
click at [367, 139] on span "Previous Month" at bounding box center [367, 140] width 8 height 8
click at [307, 199] on div "15" at bounding box center [310, 198] width 14 height 14
type input "[DATE]"
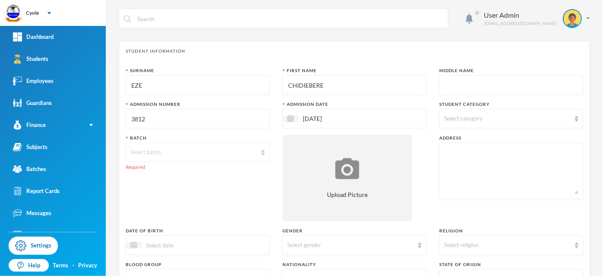
click at [189, 150] on div "Select batch" at bounding box center [193, 152] width 126 height 9
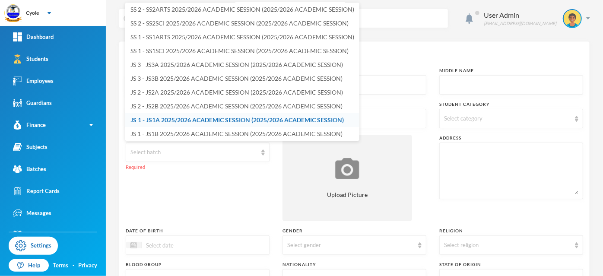
click at [193, 118] on span "JS 1 - JS1A 2025/2026 ACADEMIC SESSION (2025/2026 ACADEMIC SESSION)" at bounding box center [236, 119] width 213 height 7
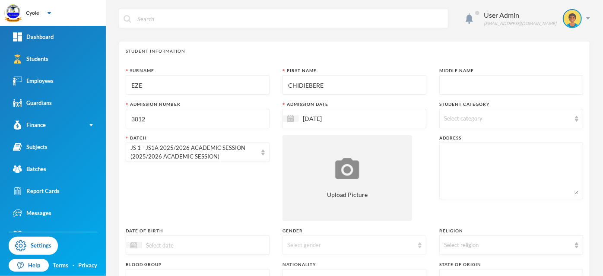
click at [311, 245] on div "Select gender" at bounding box center [350, 245] width 126 height 9
click at [312, 211] on li "Male" at bounding box center [351, 211] width 142 height 14
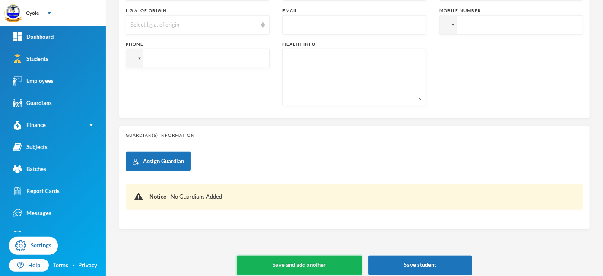
click at [331, 259] on button "Save and add another" at bounding box center [299, 265] width 125 height 19
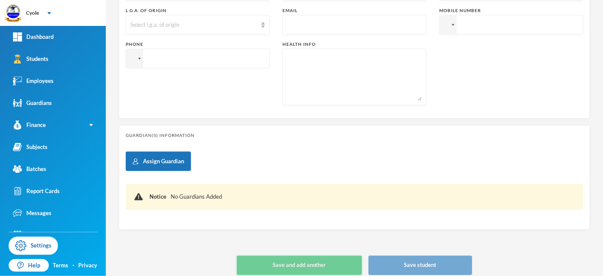
type input "[DATE]"
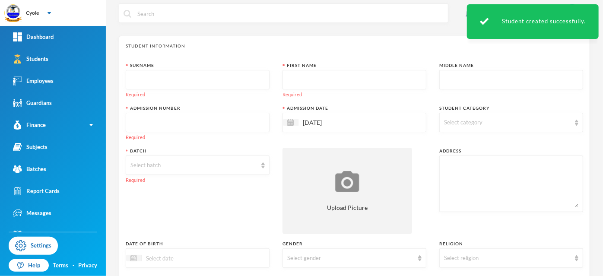
scroll to position [0, 0]
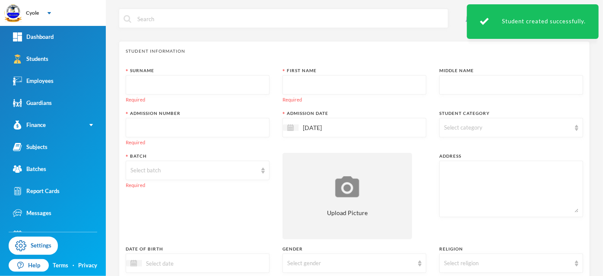
click at [183, 85] on input "text" at bounding box center [197, 85] width 134 height 19
type input "EZIKE"
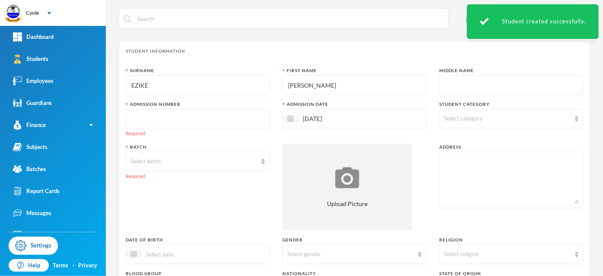
type input "MICHAEL"
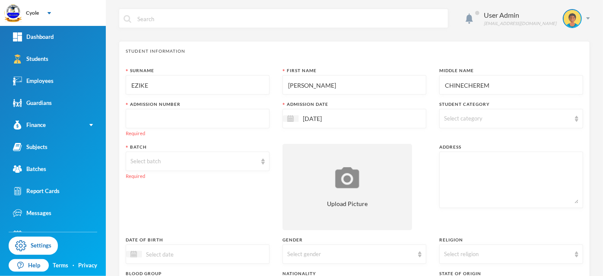
type input "CHINECHEREM"
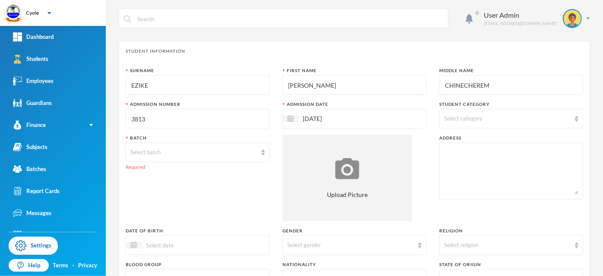
type input "3813"
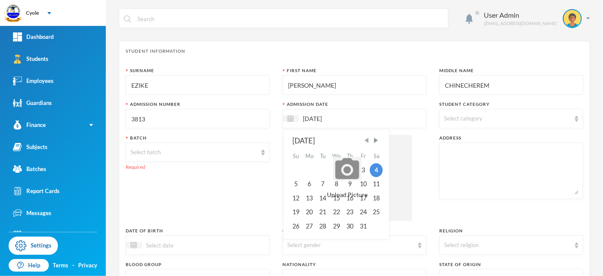
click at [363, 140] on span "Previous Month" at bounding box center [367, 140] width 8 height 8
click at [310, 199] on div "15" at bounding box center [310, 198] width 14 height 14
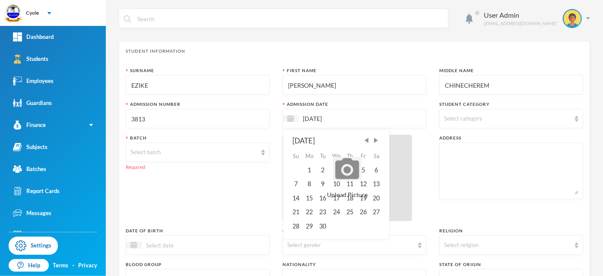
type input "[DATE]"
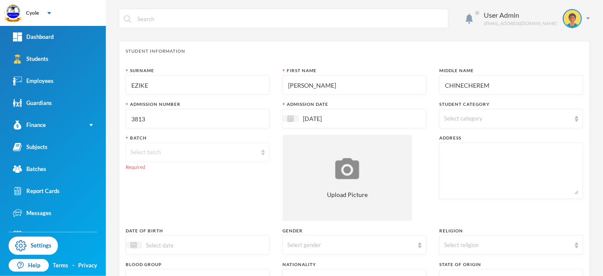
click at [180, 151] on div "Select batch" at bounding box center [193, 152] width 126 height 9
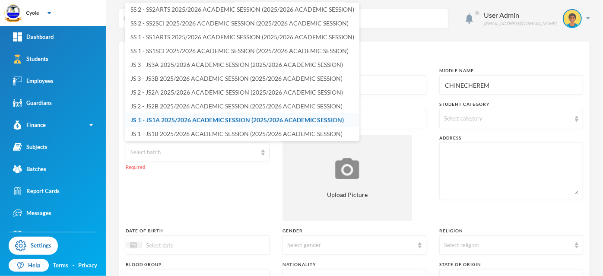
click at [193, 116] on span "JS 1 - JS1A 2025/2026 ACADEMIC SESSION (2025/2026 ACADEMIC SESSION)" at bounding box center [236, 119] width 213 height 7
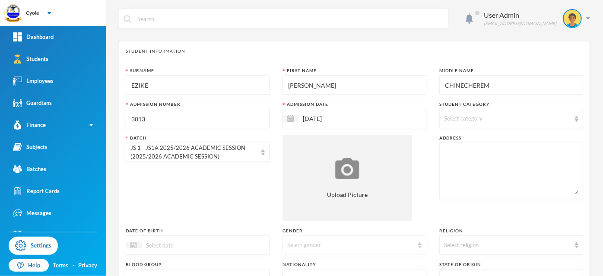
click at [328, 244] on div "Select gender" at bounding box center [350, 245] width 126 height 9
click at [306, 210] on li "Male" at bounding box center [351, 211] width 142 height 14
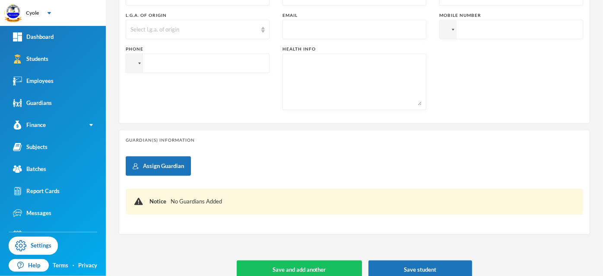
scroll to position [294, 0]
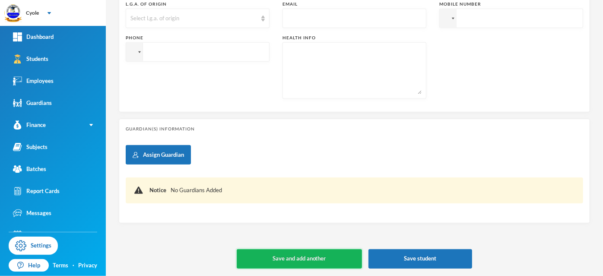
click at [316, 256] on button "Save and add another" at bounding box center [299, 258] width 125 height 19
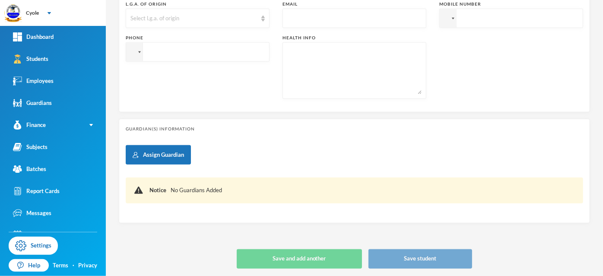
type input "[DATE]"
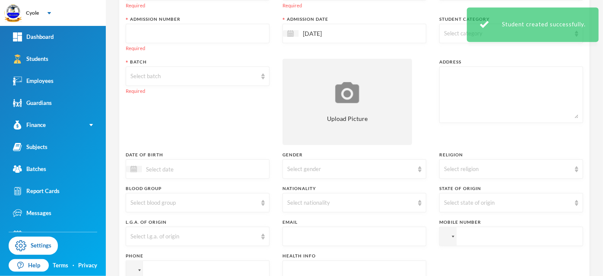
scroll to position [0, 0]
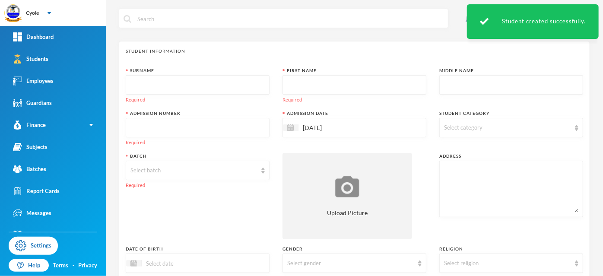
drag, startPoint x: 167, startPoint y: 84, endPoint x: 186, endPoint y: 86, distance: 19.9
click at [166, 85] on input "text" at bounding box center [197, 85] width 134 height 19
type input "GINIGEME"
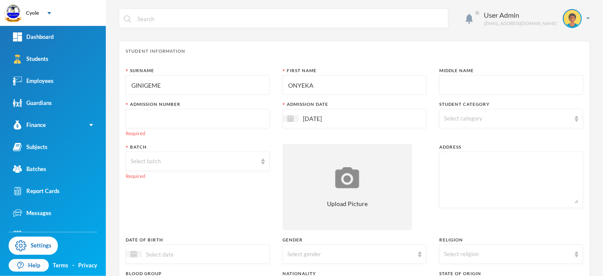
type input "ONYEKA"
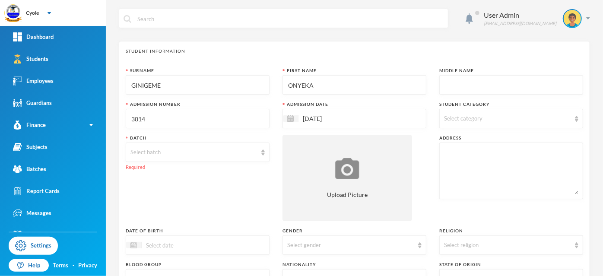
type input "3814"
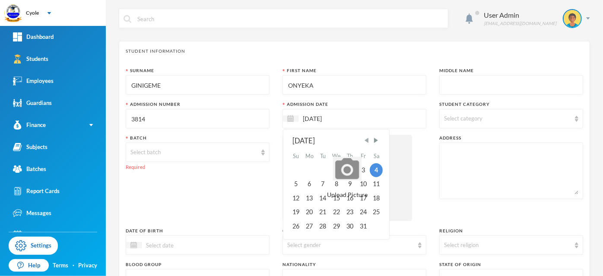
click at [363, 138] on span "Previous Month" at bounding box center [367, 140] width 8 height 8
click at [309, 199] on div "15" at bounding box center [310, 198] width 14 height 14
type input "[DATE]"
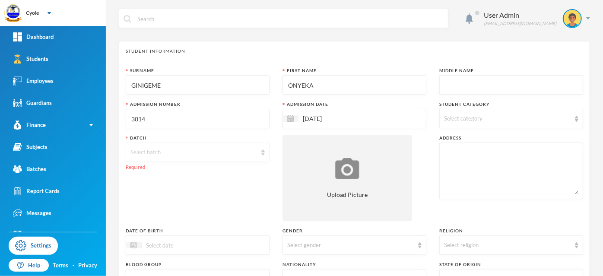
click at [155, 145] on div "Select batch" at bounding box center [198, 151] width 144 height 19
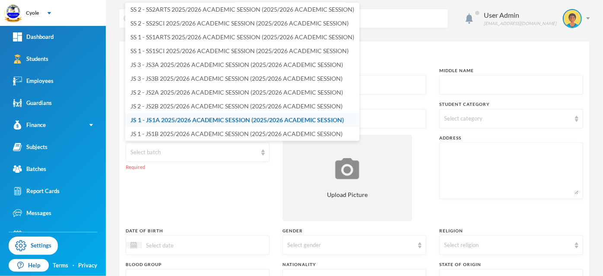
click at [167, 117] on span "JS 1 - JS1A 2025/2026 ACADEMIC SESSION (2025/2026 ACADEMIC SESSION)" at bounding box center [236, 119] width 213 height 7
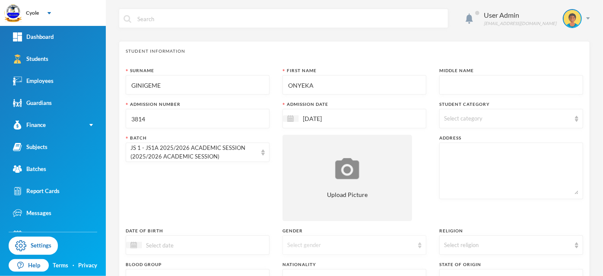
click at [312, 243] on div "Select gender" at bounding box center [350, 245] width 126 height 9
click at [302, 212] on li "Male" at bounding box center [351, 211] width 142 height 14
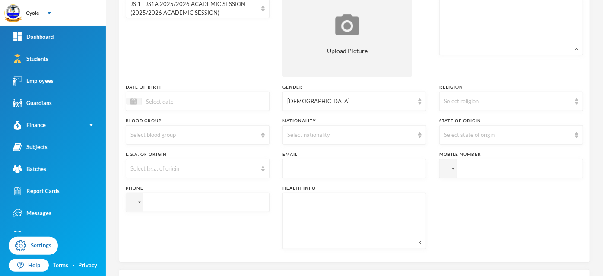
scroll to position [288, 0]
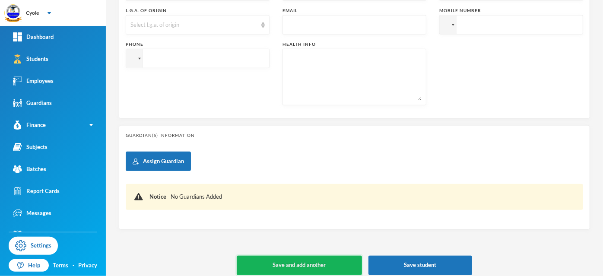
click at [320, 257] on button "Save and add another" at bounding box center [299, 265] width 125 height 19
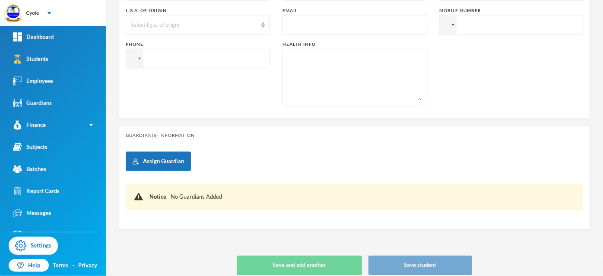
type input "[DATE]"
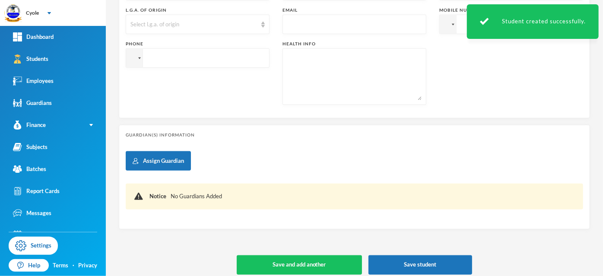
scroll to position [0, 0]
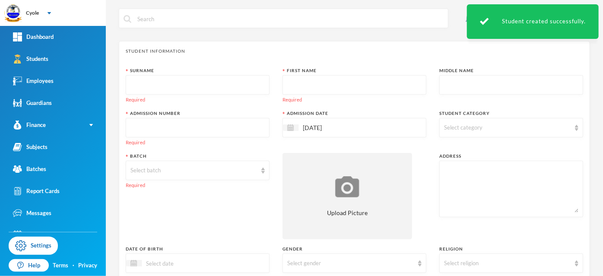
click at [184, 85] on input "text" at bounding box center [197, 85] width 134 height 19
type input "COOKEY"
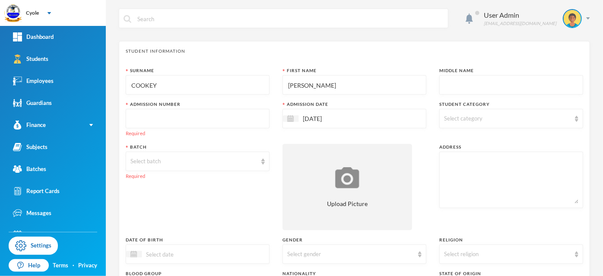
type input "JULIET"
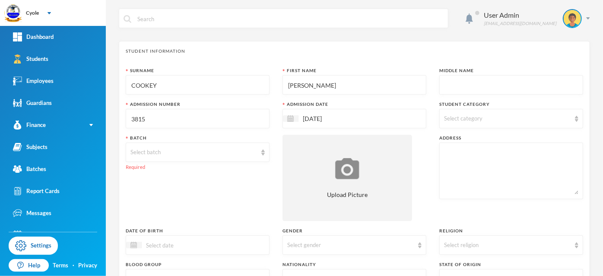
type input "3815"
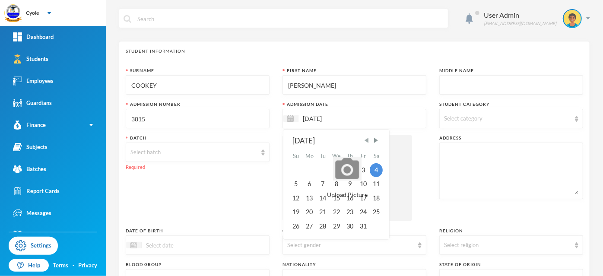
click at [368, 139] on span "Previous Month" at bounding box center [367, 140] width 8 height 8
click at [307, 198] on div "15" at bounding box center [310, 198] width 14 height 14
type input "[DATE]"
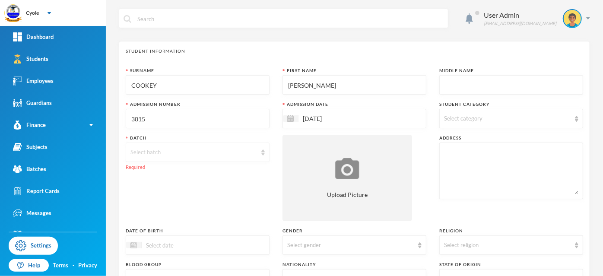
click at [196, 152] on div "Select batch" at bounding box center [193, 152] width 126 height 9
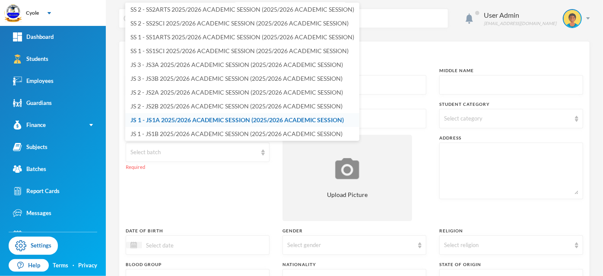
click at [178, 120] on span "JS 1 - JS1A 2025/2026 ACADEMIC SESSION (2025/2026 ACADEMIC SESSION)" at bounding box center [236, 119] width 213 height 7
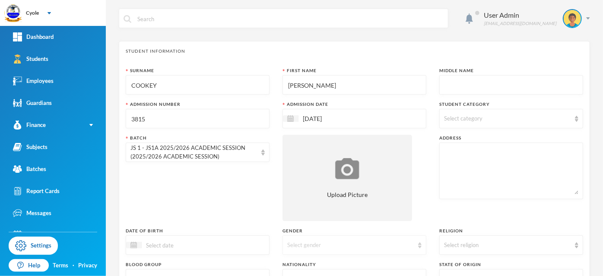
click at [296, 245] on div "Select gender" at bounding box center [350, 245] width 126 height 9
click at [303, 225] on span "Female" at bounding box center [319, 224] width 68 height 7
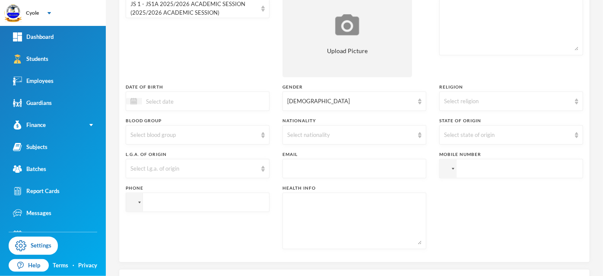
scroll to position [294, 0]
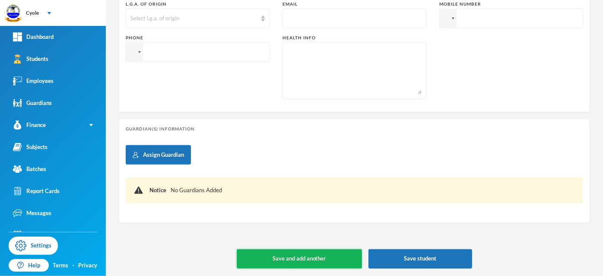
drag, startPoint x: 314, startPoint y: 257, endPoint x: 324, endPoint y: 264, distance: 12.1
click at [316, 257] on button "Save and add another" at bounding box center [299, 258] width 125 height 19
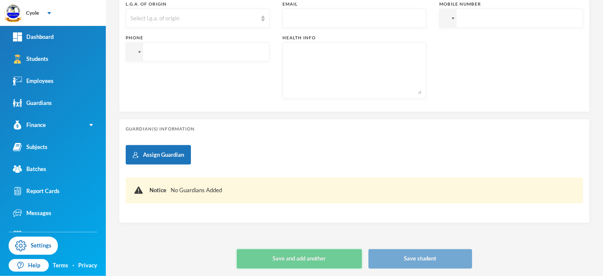
type input "[DATE]"
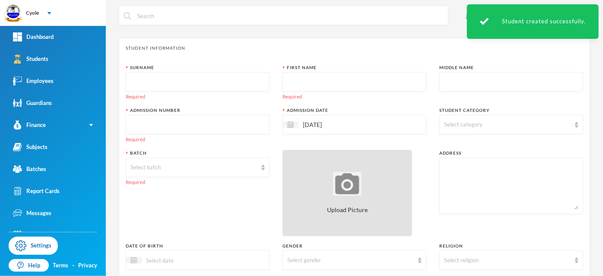
scroll to position [0, 0]
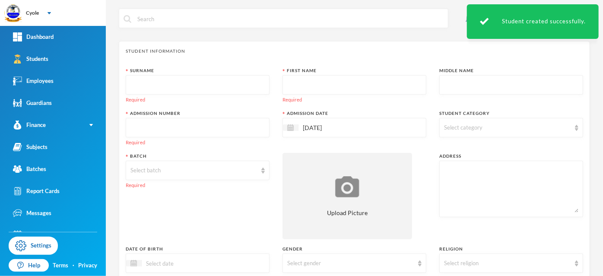
drag, startPoint x: 152, startPoint y: 84, endPoint x: 146, endPoint y: 89, distance: 8.0
click at [152, 85] on input "text" at bounding box center [197, 85] width 134 height 19
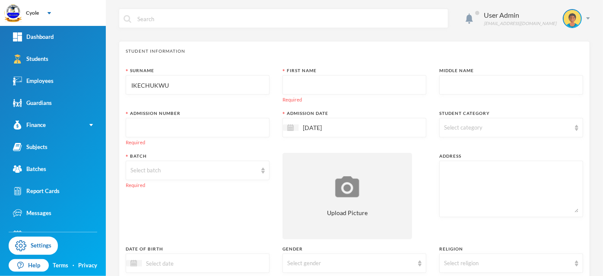
type input "IKECHUKWU"
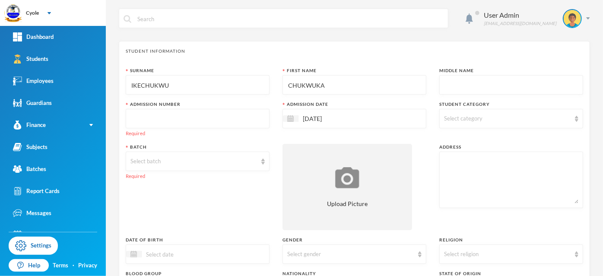
type input "CHUKWUKA"
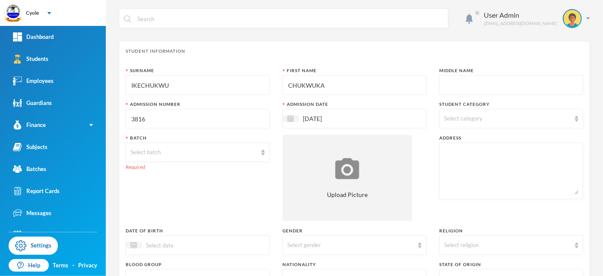
type input "3816"
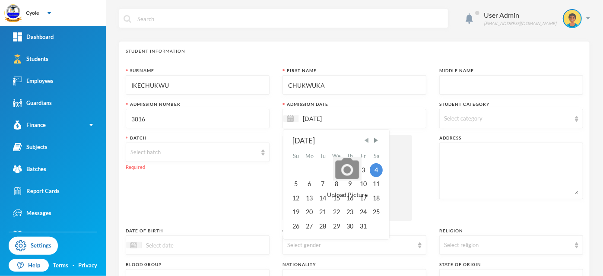
click at [366, 141] on span "Previous Month" at bounding box center [367, 140] width 8 height 8
click at [306, 198] on div "15" at bounding box center [310, 198] width 14 height 14
type input "[DATE]"
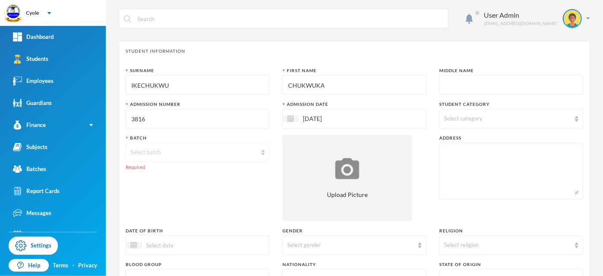
click at [152, 149] on div "Select batch" at bounding box center [193, 152] width 126 height 9
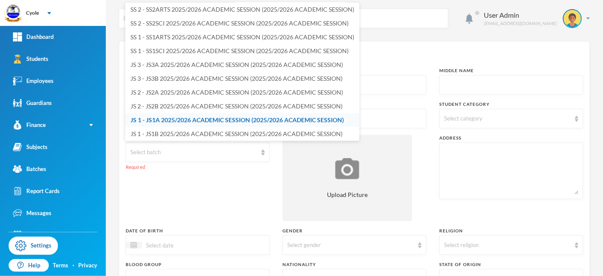
click at [157, 118] on span "JS 1 - JS1A 2025/2026 ACADEMIC SESSION (2025/2026 ACADEMIC SESSION)" at bounding box center [236, 119] width 213 height 7
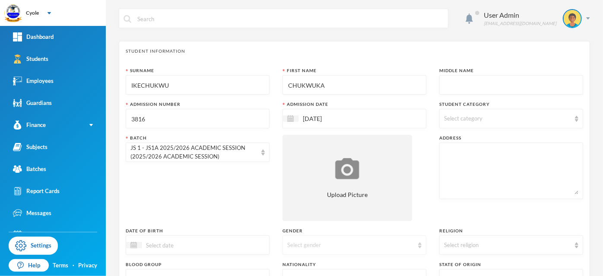
click at [328, 248] on div "Select gender" at bounding box center [354, 244] width 144 height 19
click at [306, 212] on li "Male" at bounding box center [351, 211] width 142 height 14
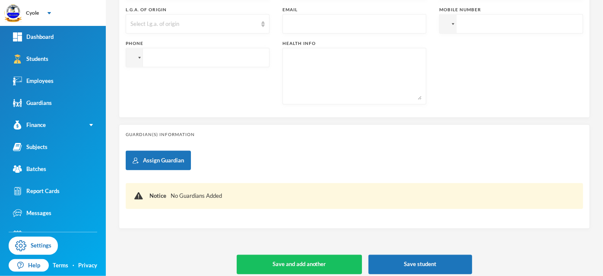
scroll to position [294, 0]
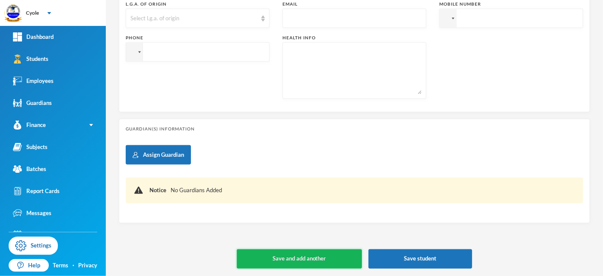
click at [318, 257] on button "Save and add another" at bounding box center [299, 258] width 125 height 19
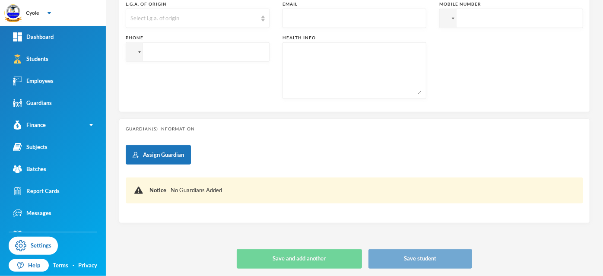
scroll to position [22, 0]
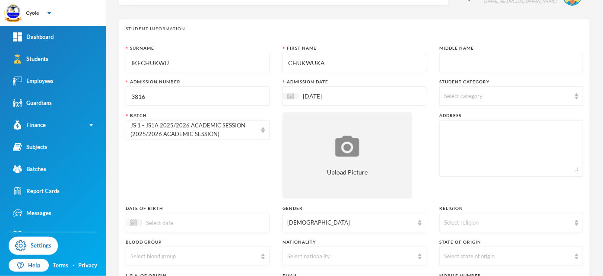
type input "[DATE]"
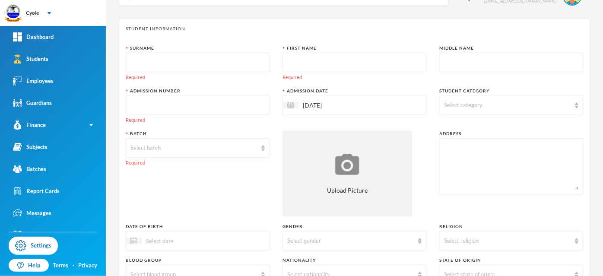
scroll to position [0, 0]
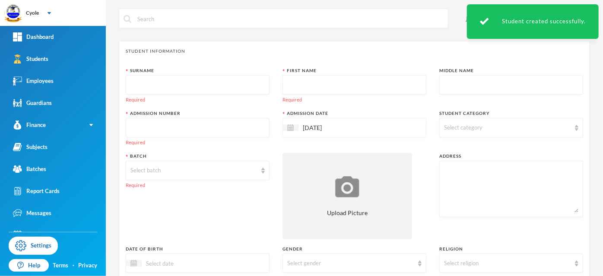
click at [162, 84] on input "text" at bounding box center [197, 85] width 134 height 19
type input "IBELOZIE"
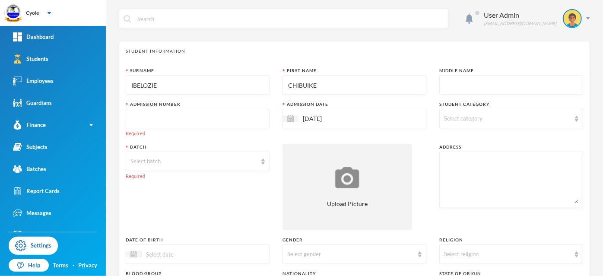
type input "CHIBUIKE"
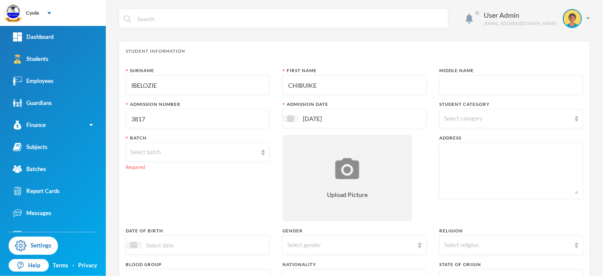
type input "3817"
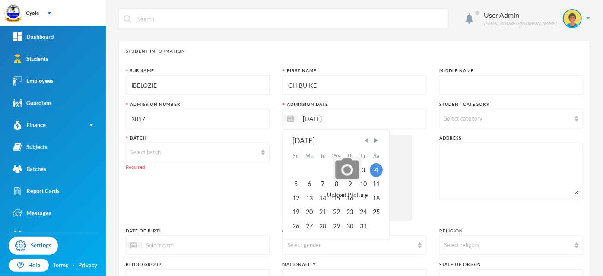
click at [367, 139] on span "Previous Month" at bounding box center [367, 140] width 8 height 8
click at [307, 199] on div "15" at bounding box center [310, 198] width 14 height 14
type input "[DATE]"
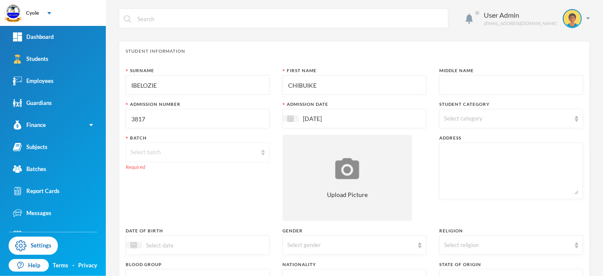
click at [225, 152] on div "Select batch" at bounding box center [193, 152] width 126 height 9
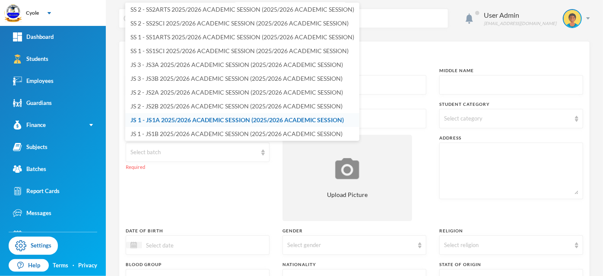
click at [222, 119] on span "JS 1 - JS1A 2025/2026 ACADEMIC SESSION (2025/2026 ACADEMIC SESSION)" at bounding box center [236, 119] width 213 height 7
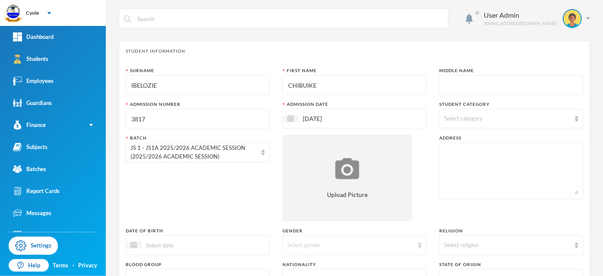
click at [331, 241] on div "Select gender" at bounding box center [350, 245] width 126 height 9
click at [320, 212] on li "Male" at bounding box center [351, 211] width 142 height 14
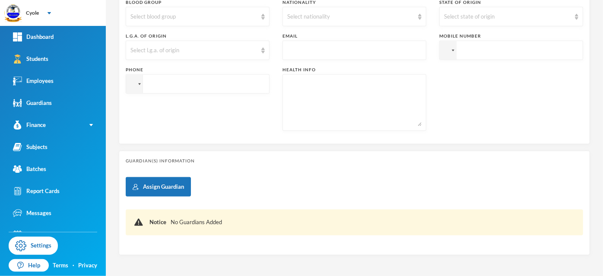
scroll to position [294, 0]
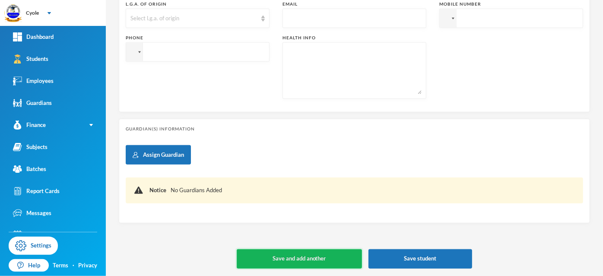
click at [333, 253] on button "Save and add another" at bounding box center [299, 258] width 125 height 19
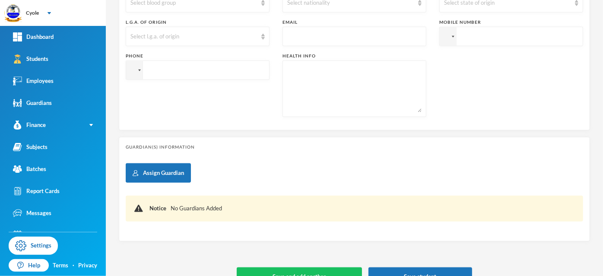
type input "[DATE]"
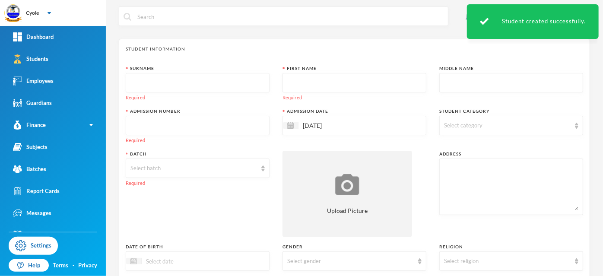
scroll to position [0, 0]
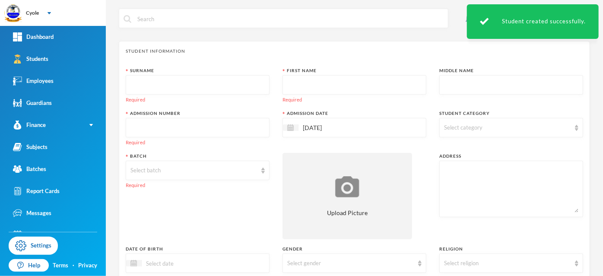
click at [183, 88] on input "text" at bounding box center [197, 85] width 134 height 19
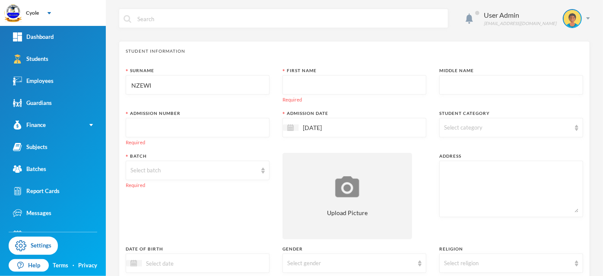
type input "NZEWI"
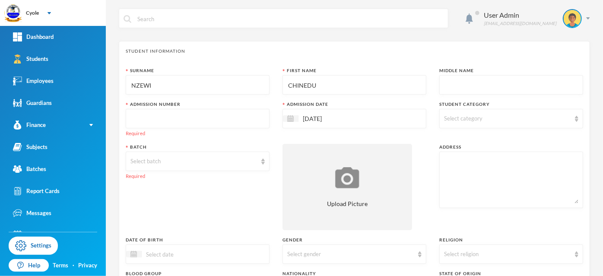
type input "CHINEDU"
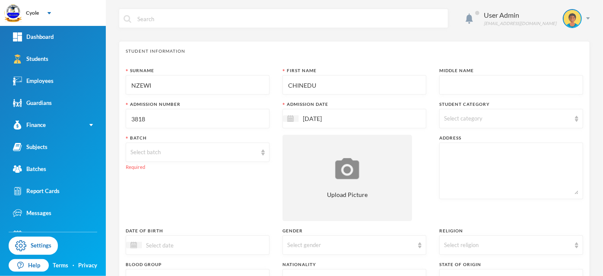
type input "3818"
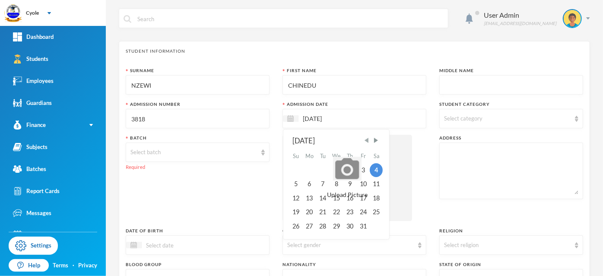
click at [365, 140] on span "Previous Month" at bounding box center [367, 140] width 8 height 8
click at [309, 198] on div "15" at bounding box center [310, 198] width 14 height 14
type input "[DATE]"
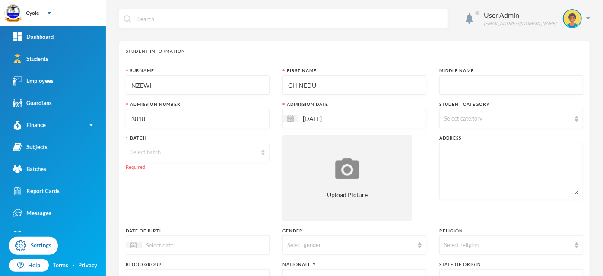
click at [218, 153] on div "Select batch" at bounding box center [193, 152] width 126 height 9
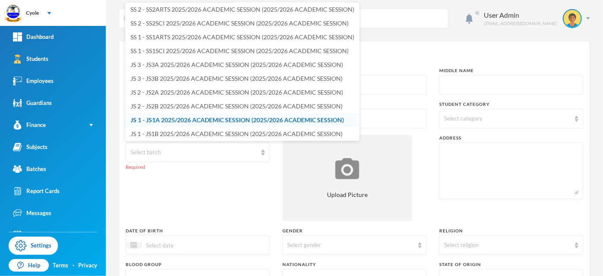
click at [198, 120] on span "JS 1 - JS1A 2025/2026 ACADEMIC SESSION (2025/2026 ACADEMIC SESSION)" at bounding box center [236, 119] width 213 height 7
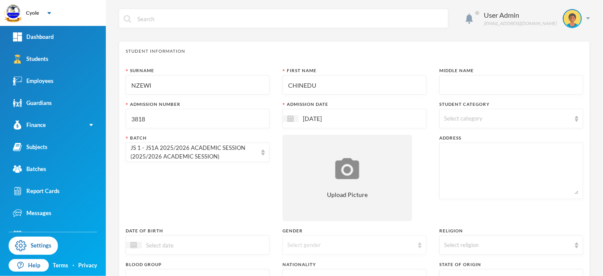
click at [303, 243] on div "Select gender" at bounding box center [350, 245] width 126 height 9
click at [304, 209] on li "Male" at bounding box center [351, 211] width 142 height 14
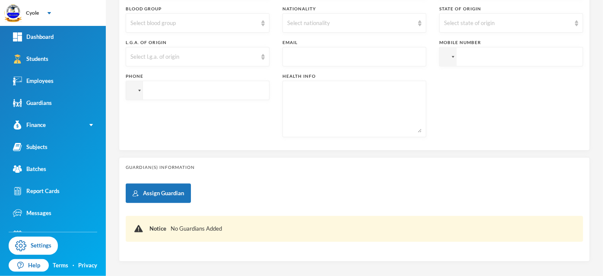
scroll to position [294, 0]
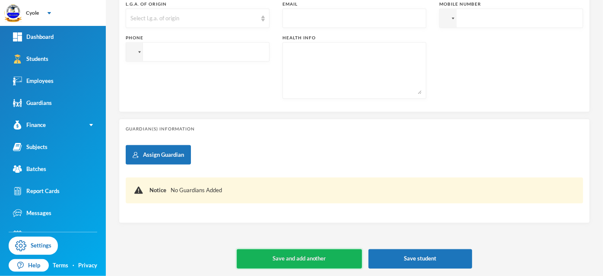
click at [321, 259] on button "Save and add another" at bounding box center [299, 258] width 125 height 19
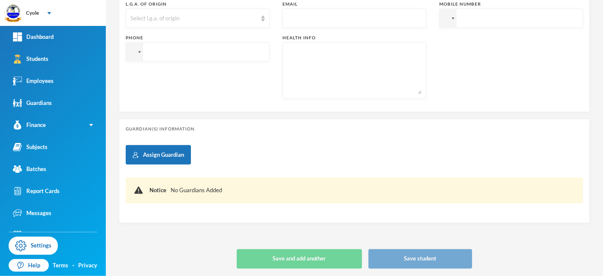
type input "[DATE]"
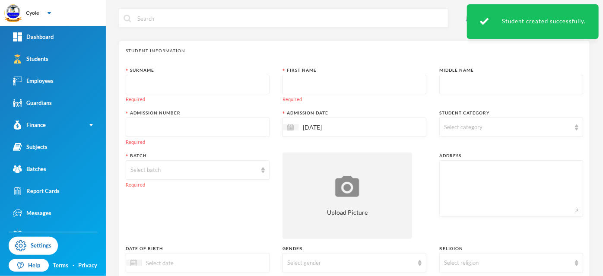
scroll to position [0, 0]
click at [185, 84] on input "text" at bounding box center [197, 85] width 134 height 19
type input "NZEKWE"
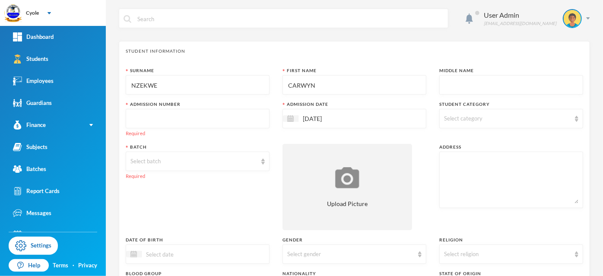
type input "CARWYN"
type input "KAMTOBECHUKWU"
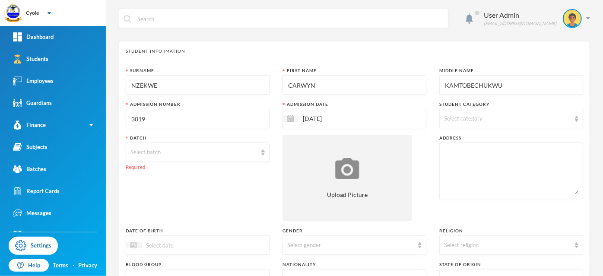
type input "3819"
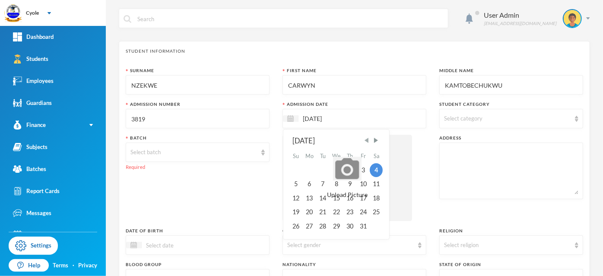
click at [365, 140] on span "Previous Month" at bounding box center [367, 140] width 8 height 8
click at [310, 198] on div "15" at bounding box center [310, 198] width 14 height 14
type input "[DATE]"
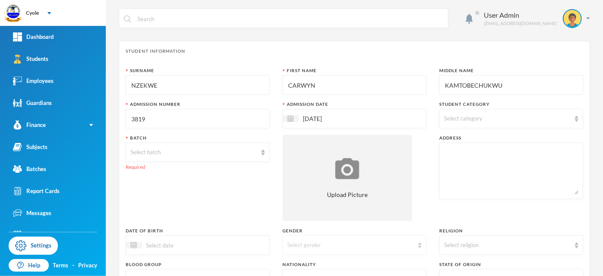
click at [362, 246] on div "Select gender" at bounding box center [350, 245] width 126 height 9
click at [306, 210] on li "Male" at bounding box center [351, 211] width 142 height 14
click at [191, 155] on div "Select batch" at bounding box center [193, 152] width 126 height 9
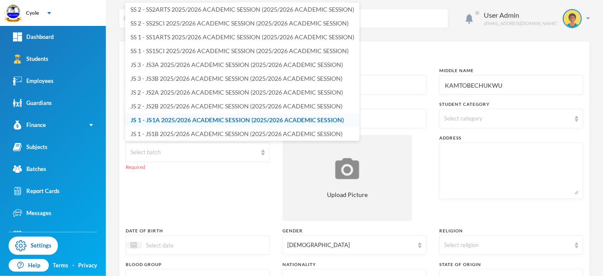
click at [180, 119] on span "JS 1 - JS1A 2025/2026 ACADEMIC SESSION (2025/2026 ACADEMIC SESSION)" at bounding box center [236, 119] width 213 height 7
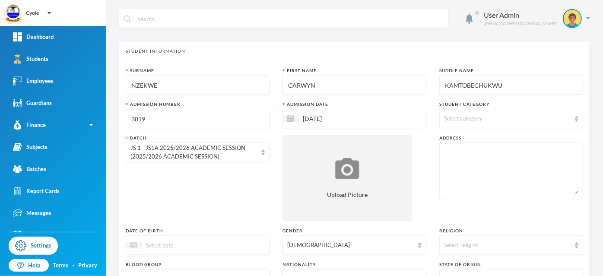
scroll to position [294, 0]
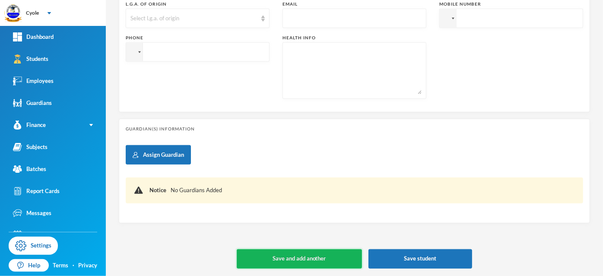
click at [331, 257] on button "Save and add another" at bounding box center [299, 258] width 125 height 19
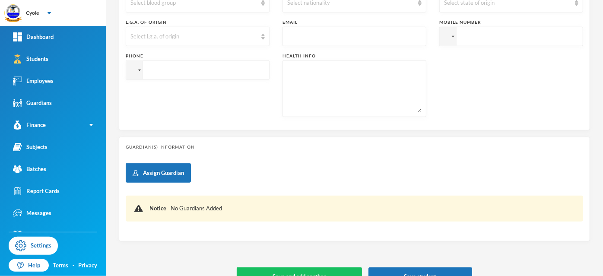
type input "[DATE]"
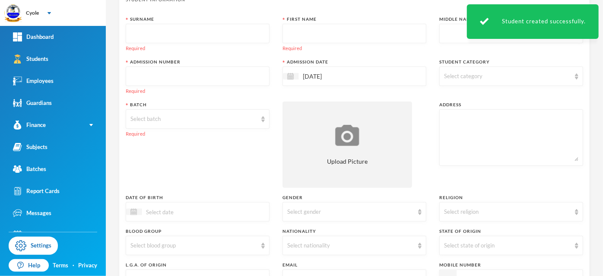
scroll to position [0, 0]
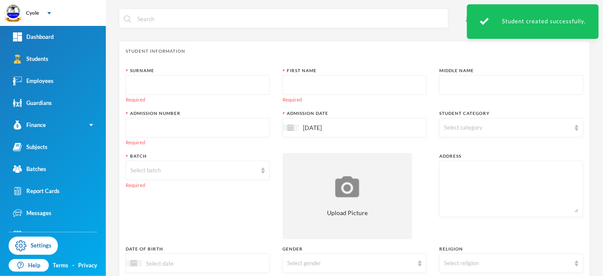
click at [176, 86] on input "text" at bounding box center [197, 85] width 134 height 19
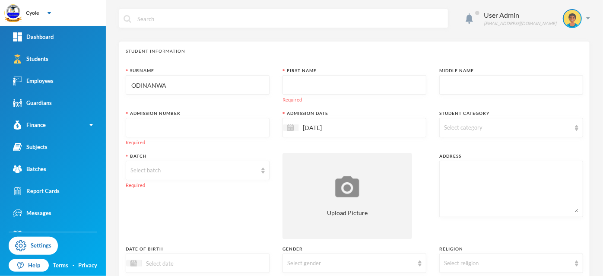
type input "ODINANWA"
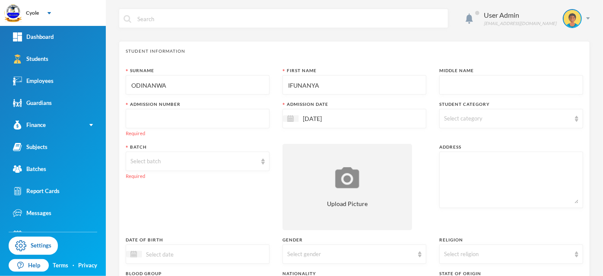
type input "IFUNANYA"
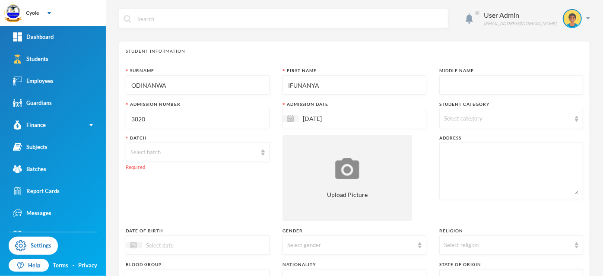
type input "3820"
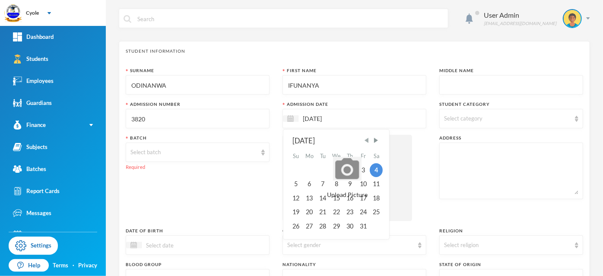
click at [364, 141] on span "Previous Month" at bounding box center [367, 140] width 8 height 8
click at [307, 199] on div "15" at bounding box center [310, 198] width 14 height 14
type input "[DATE]"
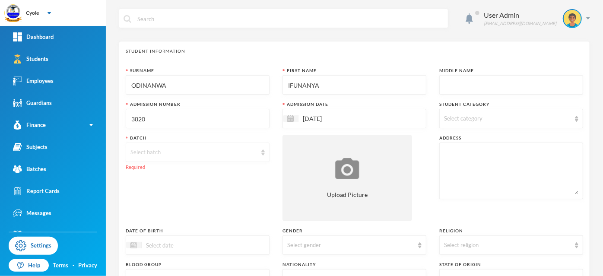
click at [164, 152] on div "Select batch" at bounding box center [193, 152] width 126 height 9
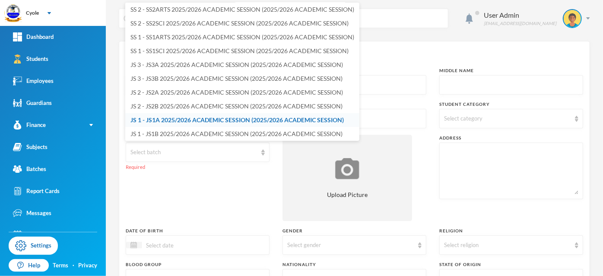
click at [168, 117] on span "JS 1 - JS1A 2025/2026 ACADEMIC SESSION (2025/2026 ACADEMIC SESSION)" at bounding box center [236, 119] width 213 height 7
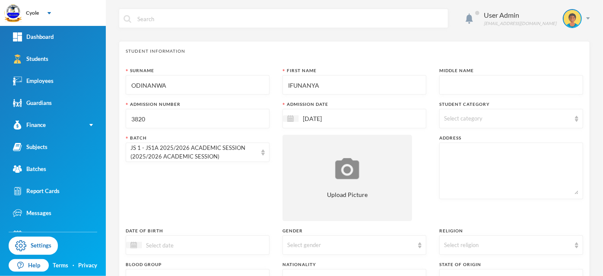
scroll to position [144, 0]
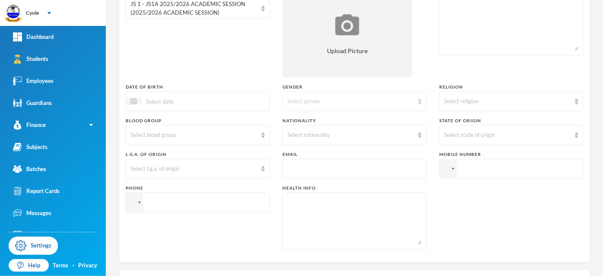
click at [303, 101] on div "Select gender" at bounding box center [350, 101] width 126 height 9
click at [304, 133] on li "Female" at bounding box center [351, 135] width 142 height 14
click at [305, 132] on div "Select nationality" at bounding box center [350, 135] width 126 height 9
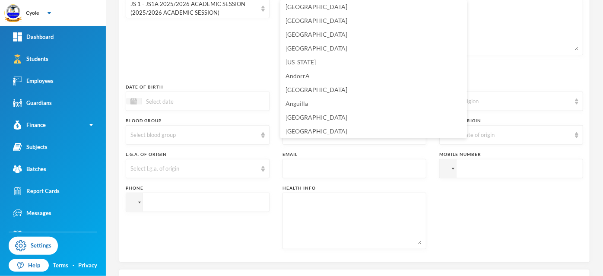
click at [460, 214] on div "Surname ODINANWA First Name IFUNANYA Middle Name Admission Number 3820 Admissio…" at bounding box center [354, 90] width 457 height 332
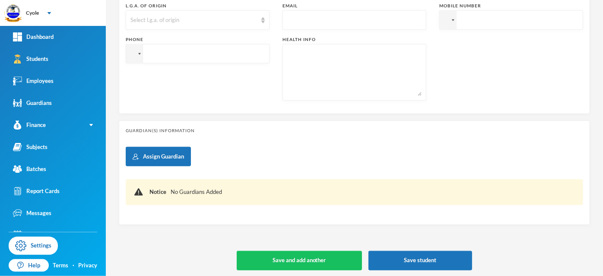
scroll to position [294, 0]
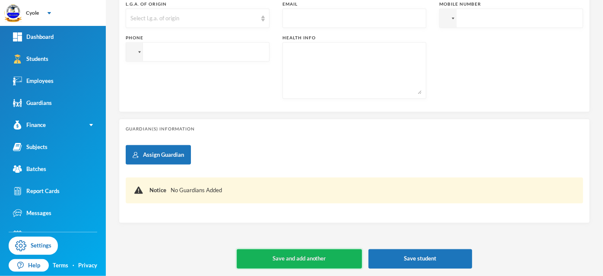
click at [285, 258] on button "Save and add another" at bounding box center [299, 258] width 125 height 19
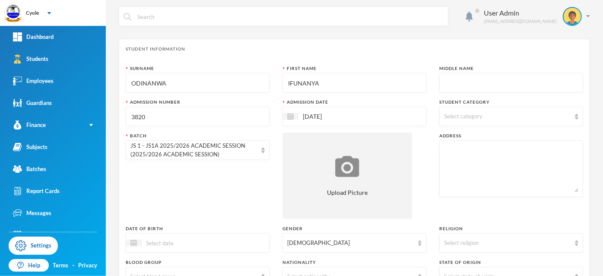
scroll to position [0, 0]
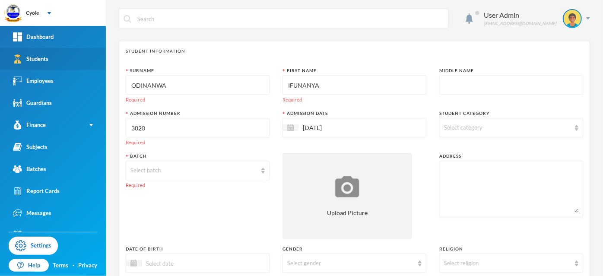
type input "[DATE]"
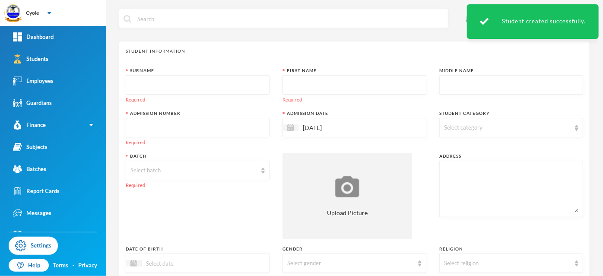
click at [171, 87] on input "text" at bounding box center [197, 85] width 134 height 19
type input "OSIGWE"
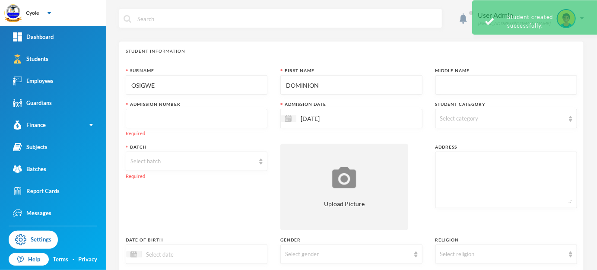
type input "DOMINION"
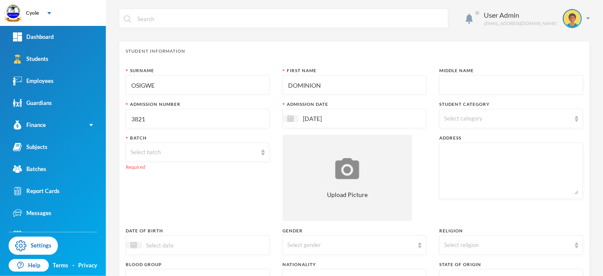
type input "3821"
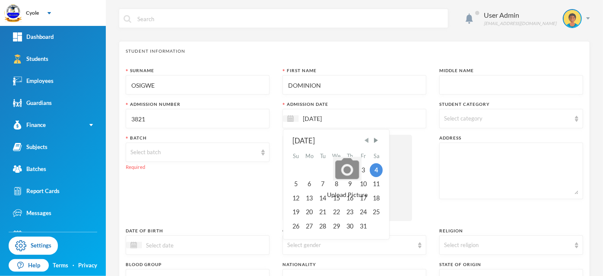
click at [365, 141] on span "Previous Month" at bounding box center [367, 140] width 8 height 8
click at [309, 198] on div "15" at bounding box center [310, 198] width 14 height 14
type input "[DATE]"
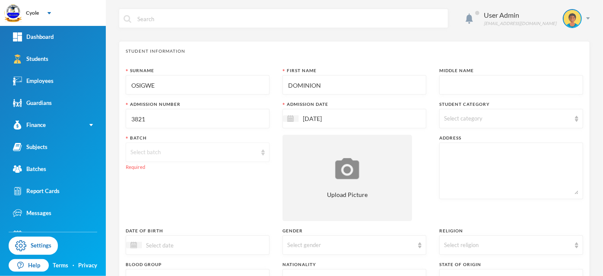
click at [151, 149] on div "Select batch" at bounding box center [193, 152] width 126 height 9
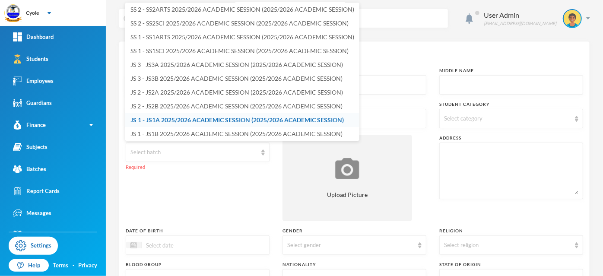
click at [173, 117] on span "JS 1 - JS1A 2025/2026 ACADEMIC SESSION (2025/2026 ACADEMIC SESSION)" at bounding box center [236, 119] width 213 height 7
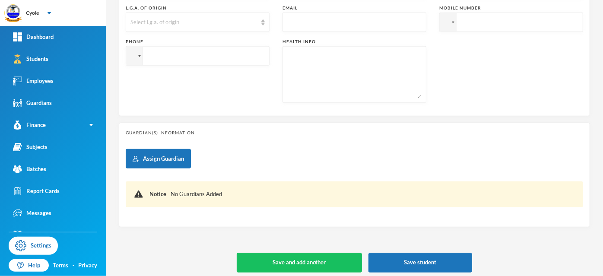
scroll to position [294, 0]
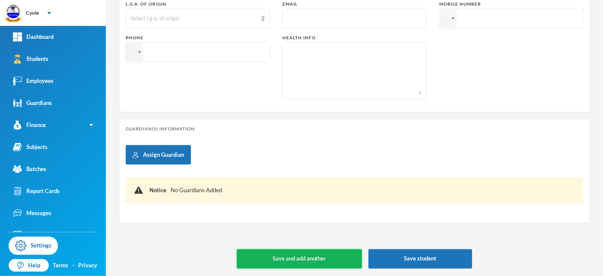
click at [298, 256] on button "Save and add another" at bounding box center [299, 258] width 125 height 19
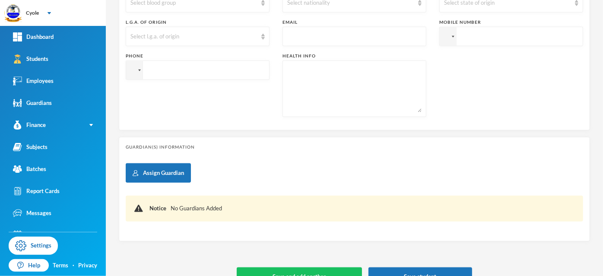
type input "[DATE]"
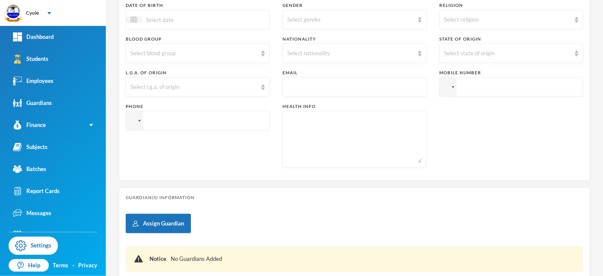
scroll to position [24, 0]
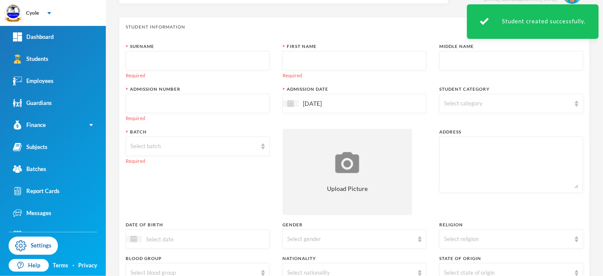
click at [167, 58] on input "text" at bounding box center [197, 60] width 134 height 19
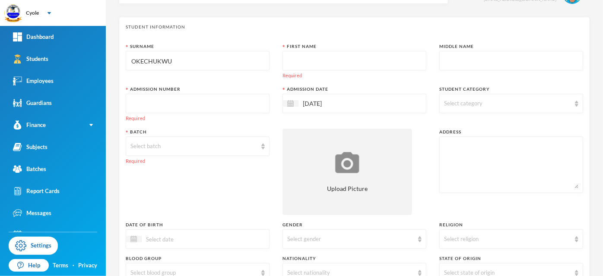
type input "OKECHUKWU"
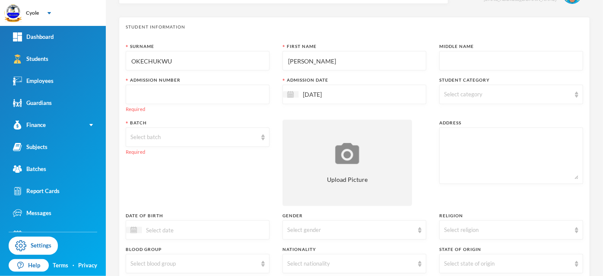
type input "DANIEL"
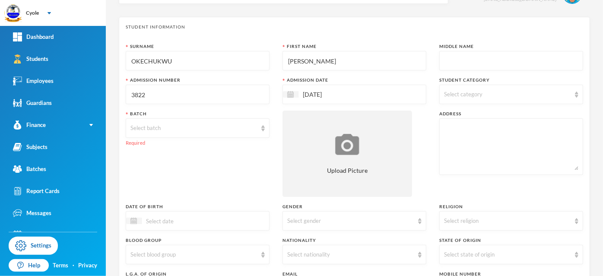
type input "3822"
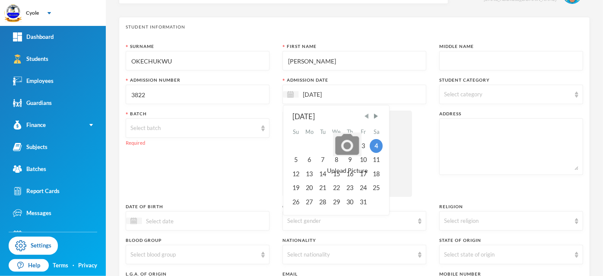
click at [365, 116] on span "Previous Month" at bounding box center [367, 116] width 8 height 8
click at [308, 174] on div "15" at bounding box center [310, 174] width 14 height 14
type input "[DATE]"
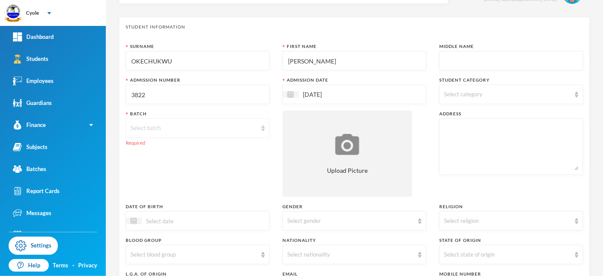
click at [164, 129] on div "Select batch" at bounding box center [193, 128] width 126 height 9
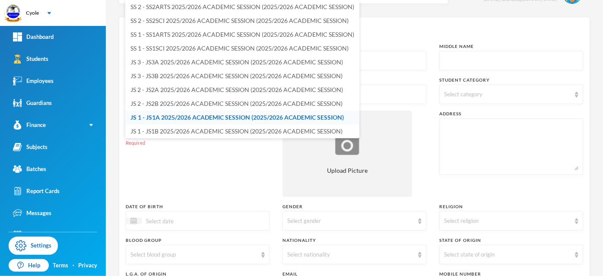
click at [177, 116] on span "JS 1 - JS1A 2025/2026 ACADEMIC SESSION (2025/2026 ACADEMIC SESSION)" at bounding box center [236, 117] width 213 height 7
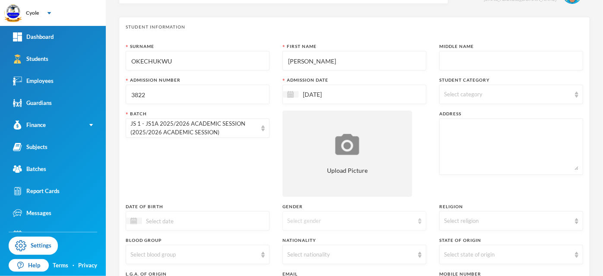
click at [303, 219] on div "Select gender" at bounding box center [350, 221] width 126 height 9
click at [307, 238] on li "Male" at bounding box center [351, 241] width 142 height 14
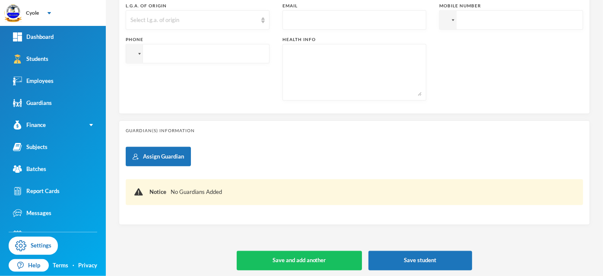
scroll to position [294, 0]
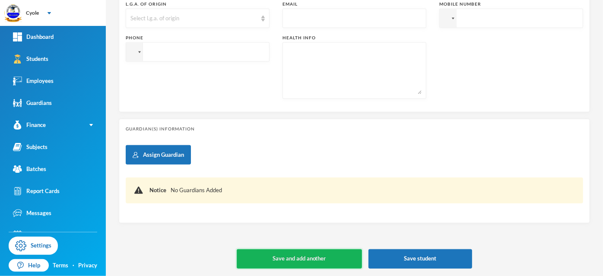
click at [297, 256] on button "Save and add another" at bounding box center [299, 258] width 125 height 19
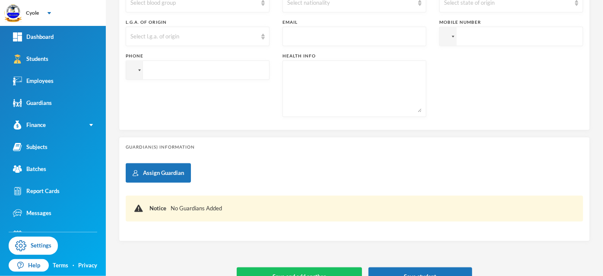
type input "[DATE]"
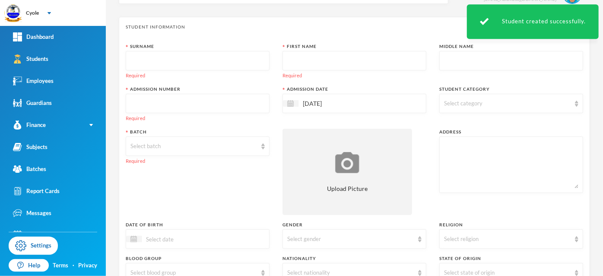
scroll to position [0, 0]
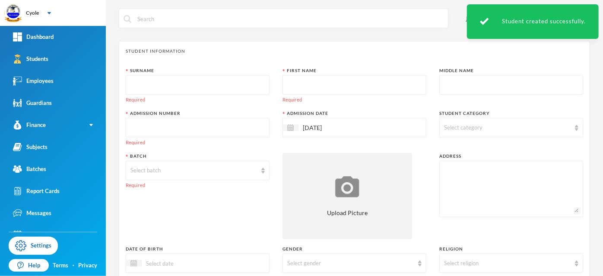
click at [146, 85] on input "text" at bounding box center [197, 85] width 134 height 19
type input "OBASI"
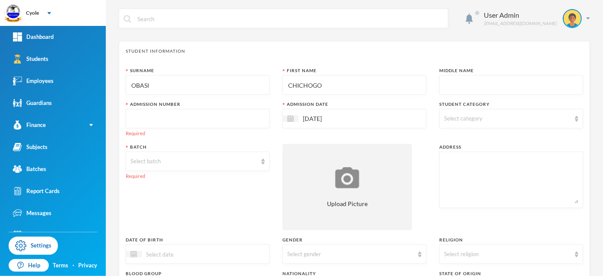
type input "CHICHOGO"
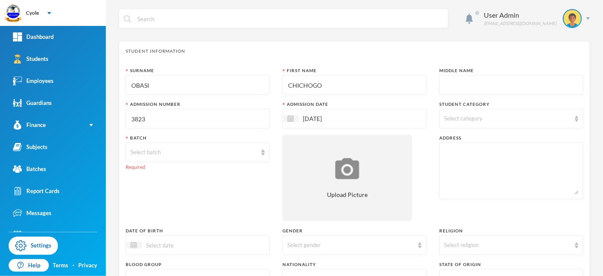
type input "3823"
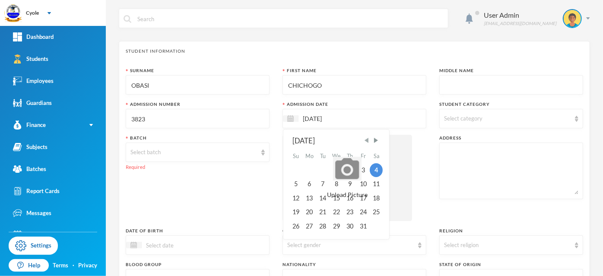
click at [365, 140] on span "Previous Month" at bounding box center [367, 140] width 8 height 8
click at [308, 198] on div "15" at bounding box center [310, 198] width 14 height 14
type input "[DATE]"
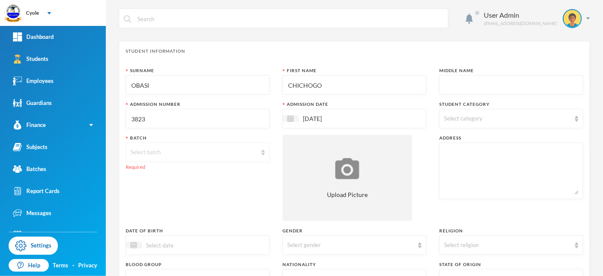
click at [174, 155] on div "Select batch" at bounding box center [193, 152] width 126 height 9
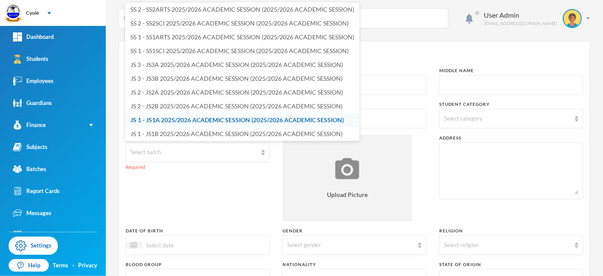
drag, startPoint x: 192, startPoint y: 117, endPoint x: 199, endPoint y: 126, distance: 11.4
click at [192, 118] on span "JS 1 - JS1A 2025/2026 ACADEMIC SESSION (2025/2026 ACADEMIC SESSION)" at bounding box center [236, 119] width 213 height 7
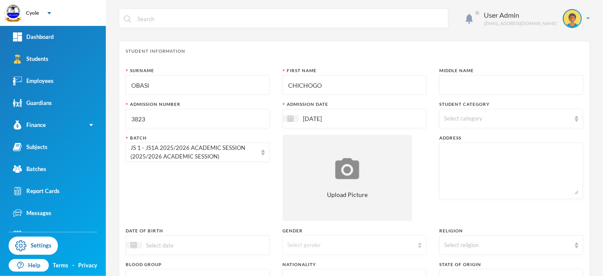
click at [317, 246] on div "Select gender" at bounding box center [350, 245] width 126 height 9
click at [311, 226] on li "Female" at bounding box center [351, 225] width 142 height 14
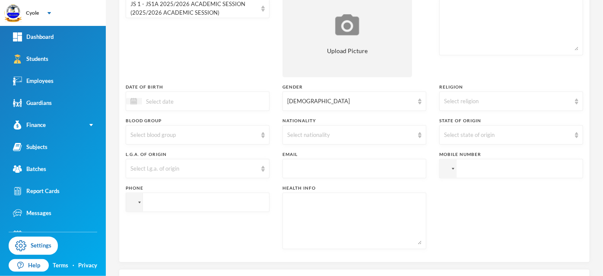
scroll to position [294, 0]
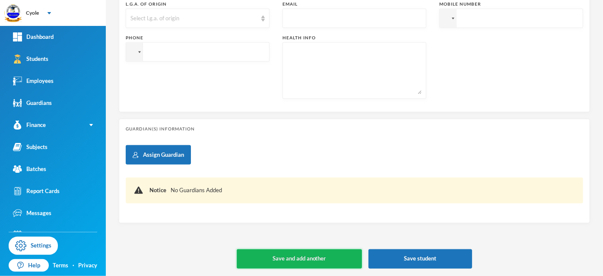
click at [308, 257] on button "Save and add another" at bounding box center [299, 258] width 125 height 19
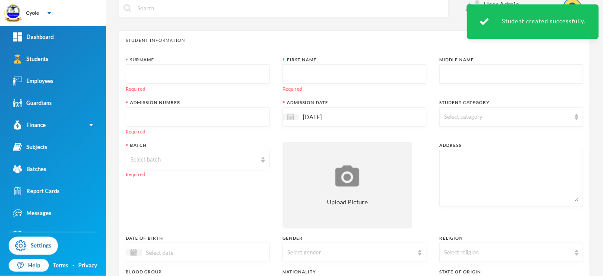
scroll to position [0, 0]
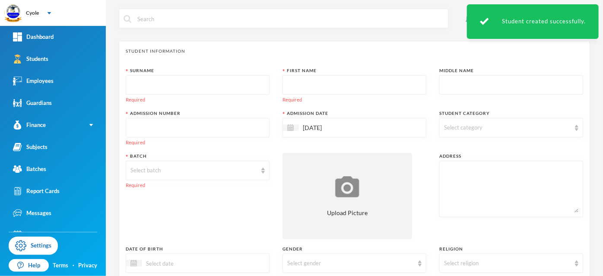
click at [191, 82] on input "text" at bounding box center [197, 85] width 134 height 19
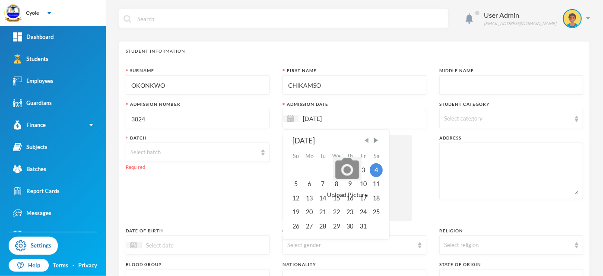
click at [364, 139] on span "Previous Month" at bounding box center [367, 140] width 8 height 8
click at [307, 199] on div "15" at bounding box center [310, 198] width 14 height 14
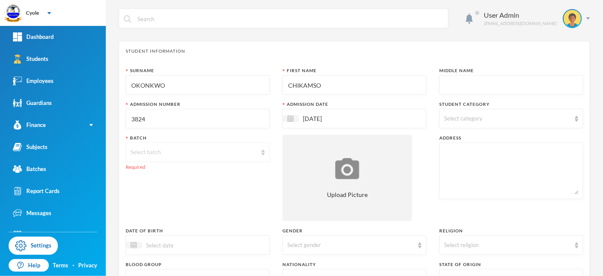
click at [159, 150] on div "Select batch" at bounding box center [193, 152] width 126 height 9
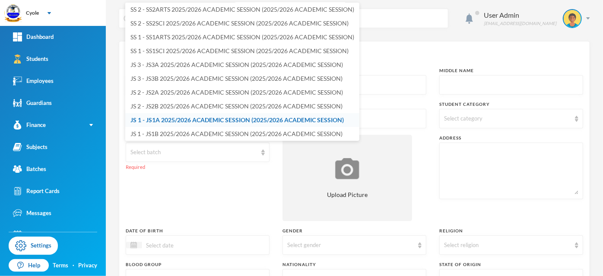
click at [175, 118] on span "JS 1 - JS1A 2025/2026 ACADEMIC SESSION (2025/2026 ACADEMIC SESSION)" at bounding box center [236, 119] width 213 height 7
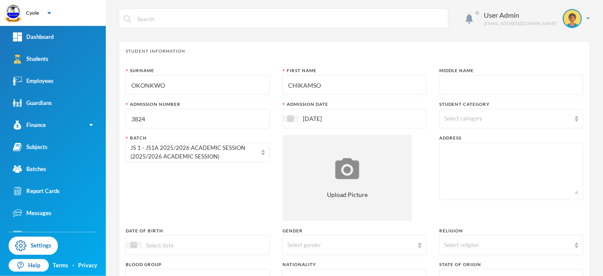
scroll to position [144, 0]
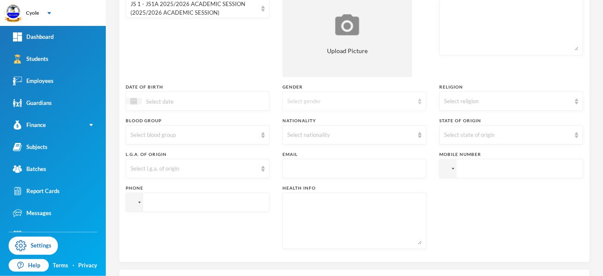
click at [321, 98] on div "Select gender" at bounding box center [350, 101] width 126 height 9
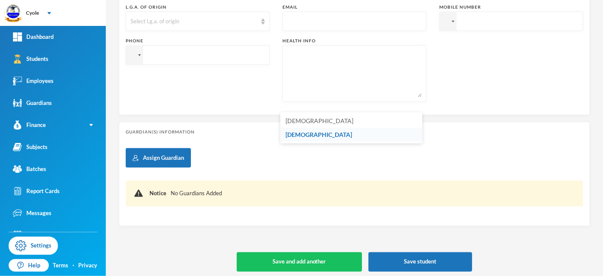
scroll to position [294, 0]
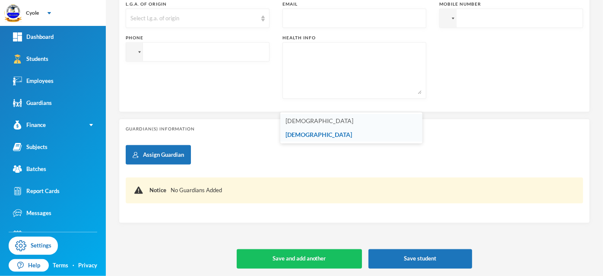
click at [310, 123] on li "Male" at bounding box center [351, 121] width 142 height 14
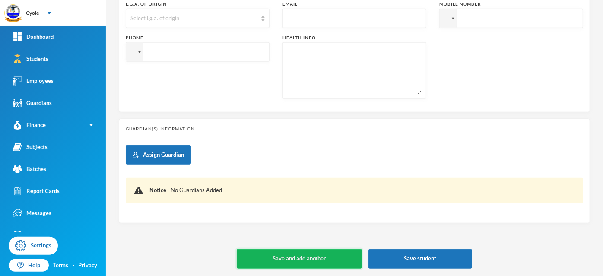
click at [326, 258] on button "Save and add another" at bounding box center [299, 258] width 125 height 19
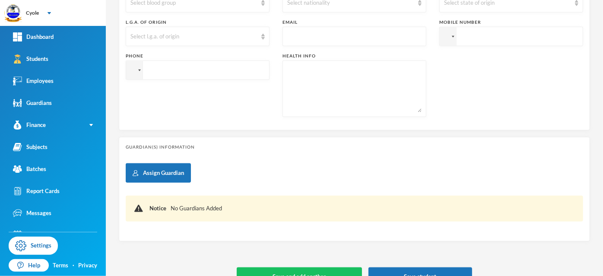
scroll to position [0, 0]
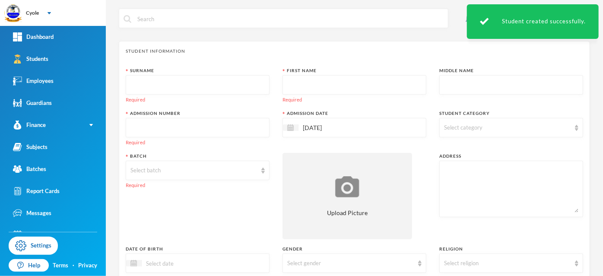
click at [217, 82] on input "text" at bounding box center [197, 85] width 134 height 19
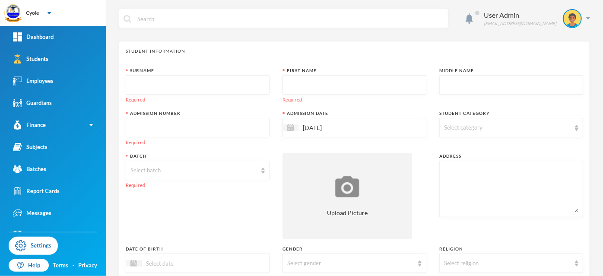
click at [177, 85] on input "text" at bounding box center [197, 85] width 134 height 19
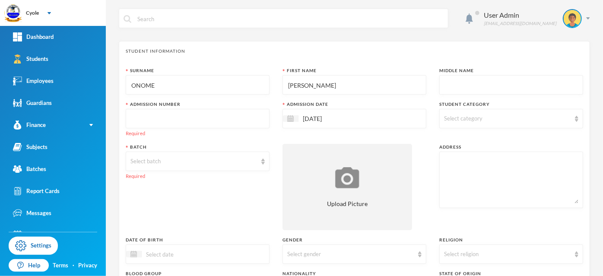
click at [150, 120] on input "text" at bounding box center [197, 118] width 134 height 19
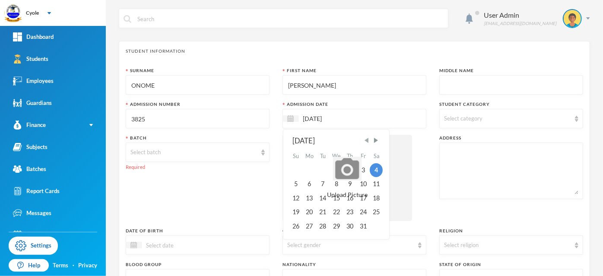
click at [366, 139] on span "Previous Month" at bounding box center [367, 140] width 8 height 8
click at [308, 198] on div "15" at bounding box center [310, 198] width 14 height 14
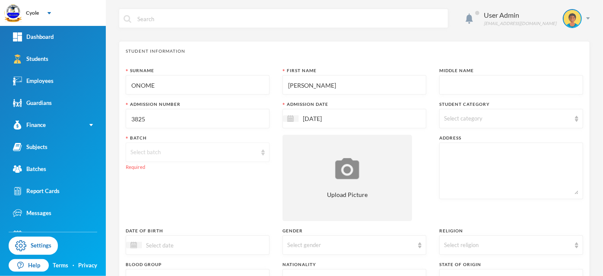
click at [199, 153] on div "Select batch" at bounding box center [193, 152] width 126 height 9
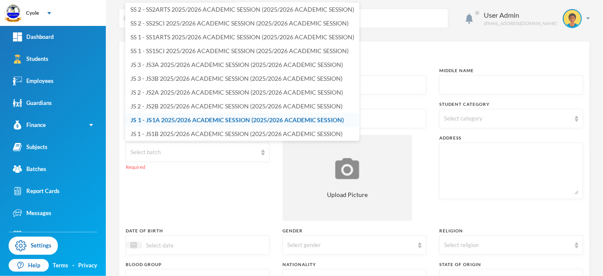
drag, startPoint x: 166, startPoint y: 117, endPoint x: 205, endPoint y: 130, distance: 40.8
click at [166, 117] on span "JS 1 - JS1A 2025/2026 ACADEMIC SESSION (2025/2026 ACADEMIC SESSION)" at bounding box center [236, 119] width 213 height 7
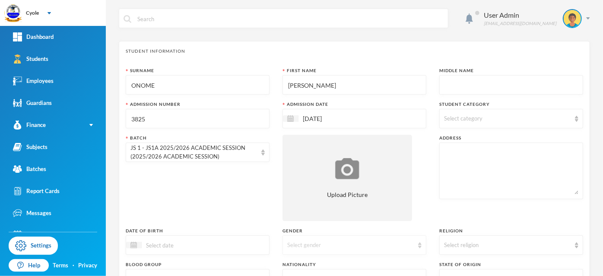
click at [345, 246] on div "Select gender" at bounding box center [350, 245] width 126 height 9
click at [314, 212] on li "Male" at bounding box center [351, 211] width 142 height 14
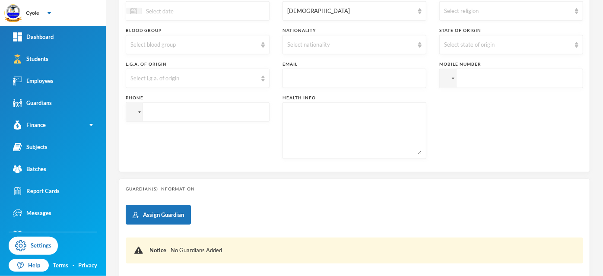
scroll to position [288, 0]
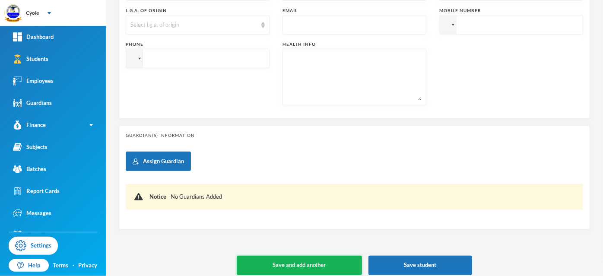
click at [321, 263] on button "Save and add another" at bounding box center [299, 265] width 125 height 19
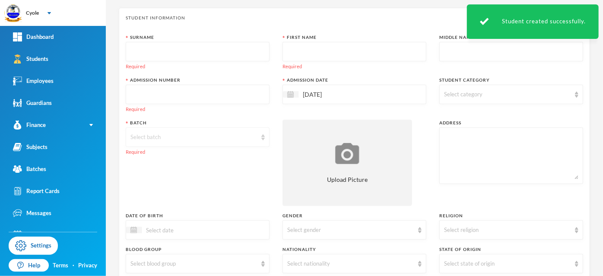
scroll to position [0, 0]
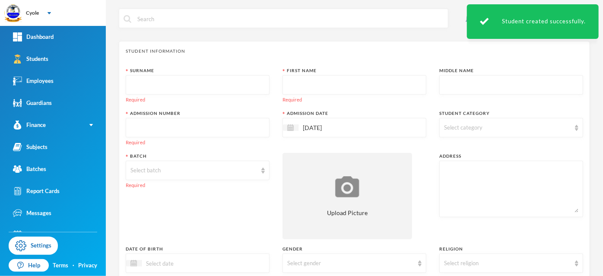
click at [173, 85] on input "text" at bounding box center [197, 85] width 134 height 19
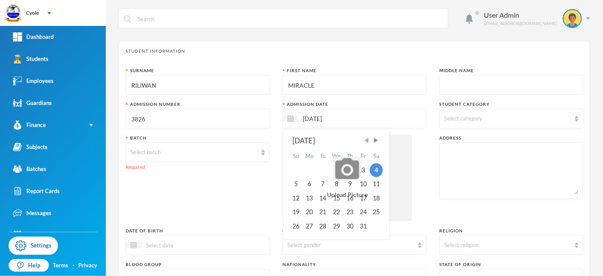
click at [365, 140] on span "Previous Month" at bounding box center [367, 140] width 8 height 8
click at [307, 198] on div "15" at bounding box center [310, 198] width 14 height 14
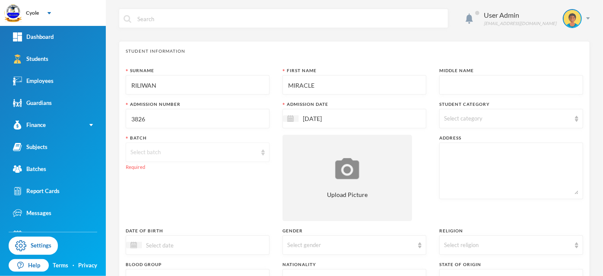
click at [148, 152] on div "Select batch" at bounding box center [193, 152] width 126 height 9
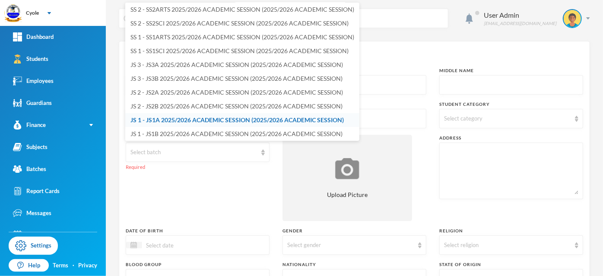
click at [158, 118] on span "JS 1 - JS1A 2025/2026 ACADEMIC SESSION (2025/2026 ACADEMIC SESSION)" at bounding box center [236, 119] width 213 height 7
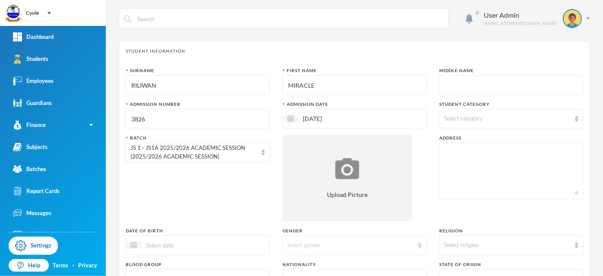
click at [332, 242] on div "Select gender" at bounding box center [350, 245] width 126 height 9
click at [310, 224] on li "Female" at bounding box center [351, 225] width 142 height 14
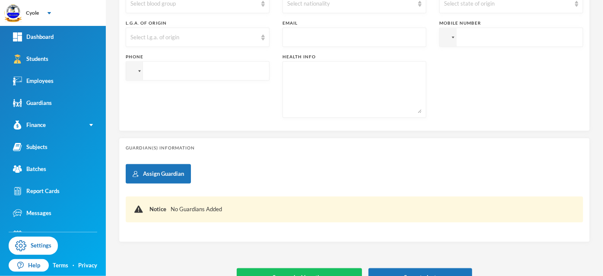
scroll to position [294, 0]
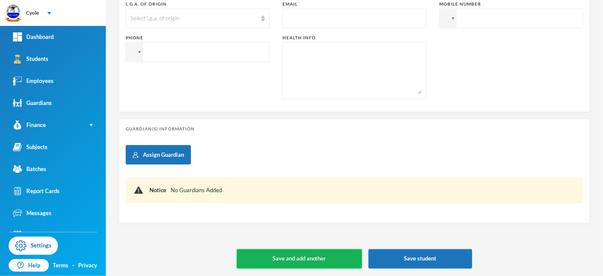
click at [323, 255] on button "Save and add another" at bounding box center [299, 258] width 125 height 19
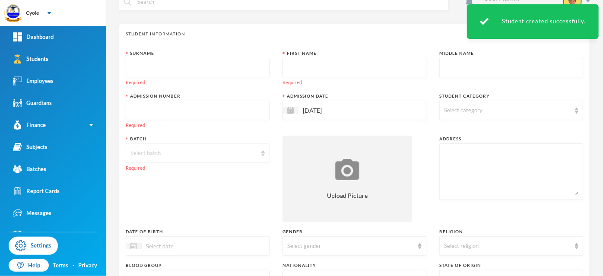
scroll to position [0, 0]
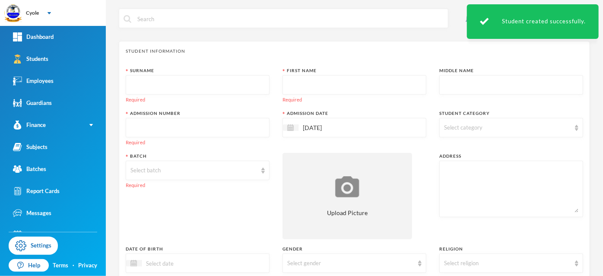
click at [201, 88] on input "text" at bounding box center [197, 85] width 134 height 19
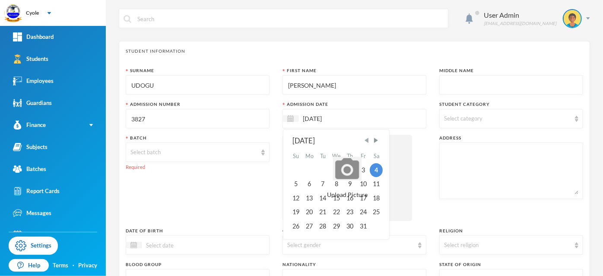
click at [364, 139] on span "Previous Month" at bounding box center [367, 140] width 8 height 8
click at [305, 199] on div "15" at bounding box center [310, 198] width 14 height 14
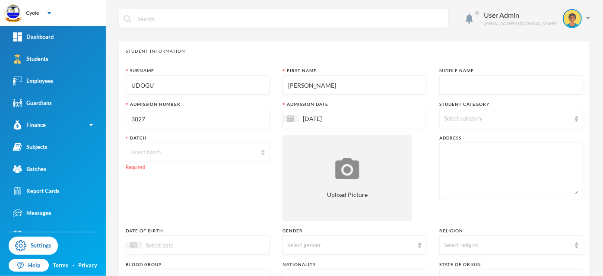
click at [210, 148] on div "Select batch" at bounding box center [193, 152] width 126 height 9
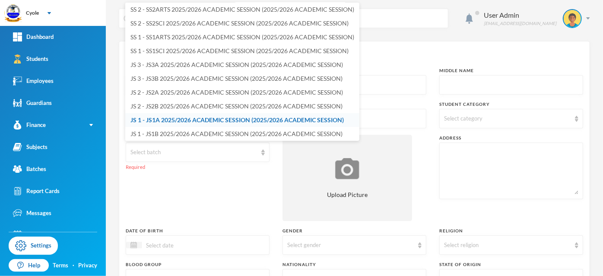
drag, startPoint x: 179, startPoint y: 118, endPoint x: 253, endPoint y: 141, distance: 77.7
click at [179, 119] on span "JS 1 - JS1A 2025/2026 ACADEMIC SESSION (2025/2026 ACADEMIC SESSION)" at bounding box center [236, 119] width 213 height 7
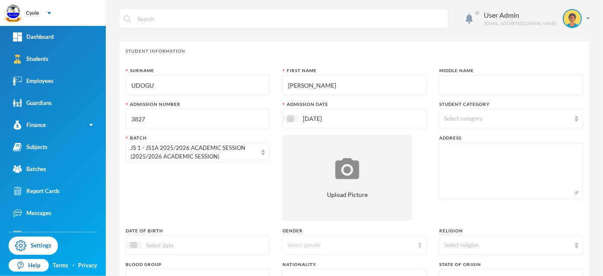
click at [324, 244] on div "Select gender" at bounding box center [350, 245] width 126 height 9
click at [313, 211] on li "Male" at bounding box center [351, 211] width 142 height 14
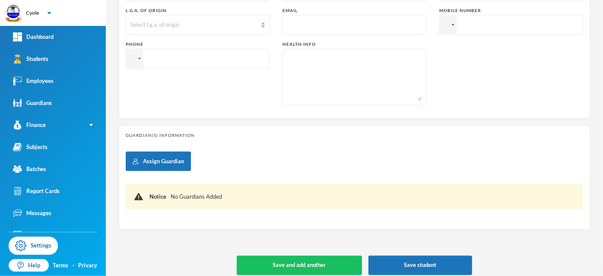
scroll to position [294, 0]
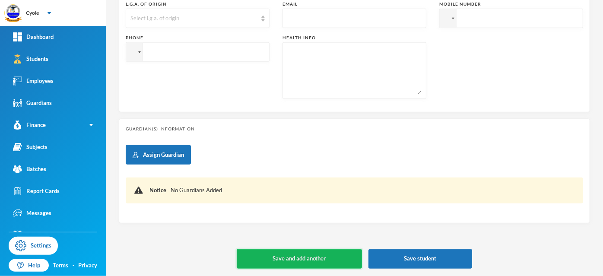
click at [322, 256] on button "Save and add another" at bounding box center [299, 258] width 125 height 19
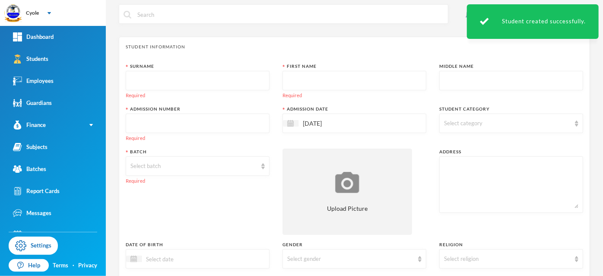
scroll to position [0, 0]
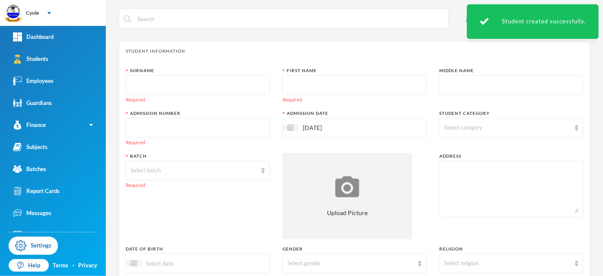
click at [223, 82] on input "text" at bounding box center [197, 85] width 134 height 19
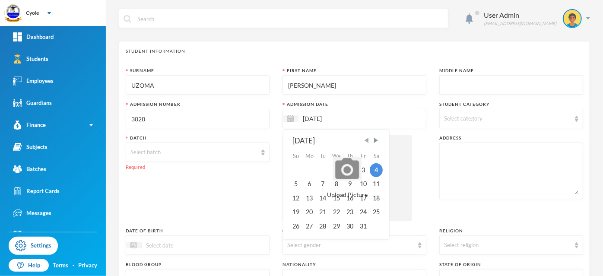
click at [364, 140] on span "Previous Month" at bounding box center [367, 140] width 8 height 8
drag, startPoint x: 308, startPoint y: 199, endPoint x: 294, endPoint y: 186, distance: 18.9
click at [308, 199] on div "15" at bounding box center [310, 198] width 14 height 14
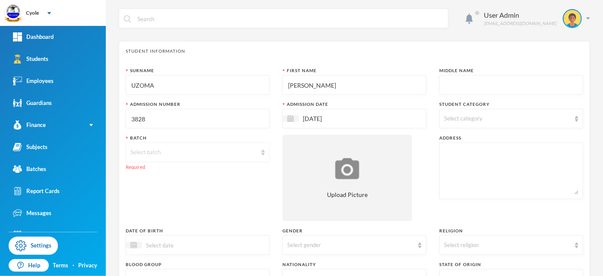
click at [201, 153] on div "Select batch" at bounding box center [193, 152] width 126 height 9
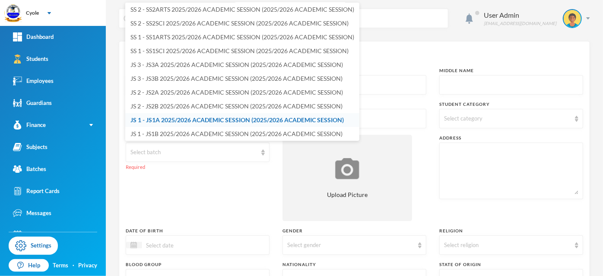
click at [173, 119] on span "JS 1 - JS1A 2025/2026 ACADEMIC SESSION (2025/2026 ACADEMIC SESSION)" at bounding box center [236, 119] width 213 height 7
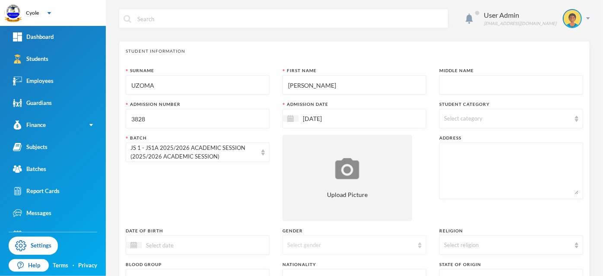
click at [323, 240] on div "Select gender" at bounding box center [354, 244] width 144 height 19
click at [314, 227] on li "Female" at bounding box center [351, 225] width 142 height 14
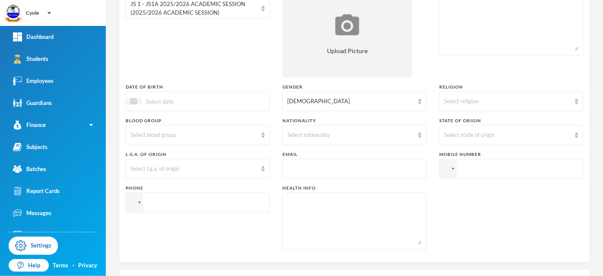
scroll to position [288, 0]
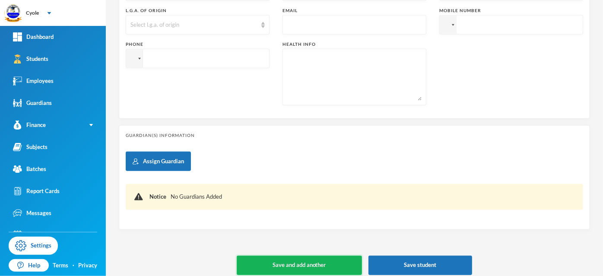
click at [308, 264] on button "Save and add another" at bounding box center [299, 265] width 125 height 19
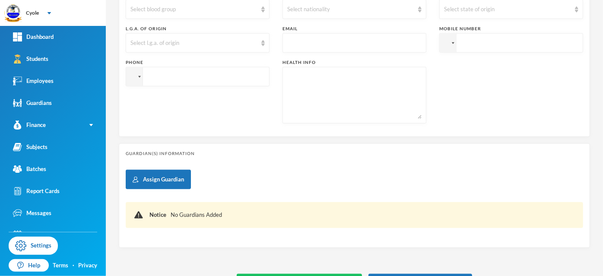
scroll to position [0, 0]
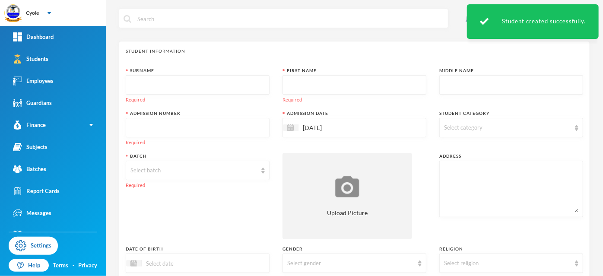
click at [205, 82] on input "text" at bounding box center [197, 85] width 134 height 19
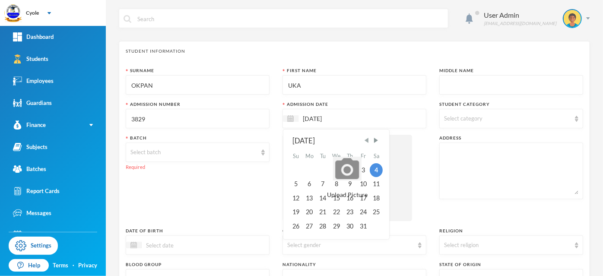
click at [364, 140] on span "Previous Month" at bounding box center [367, 140] width 8 height 8
click at [306, 198] on div "15" at bounding box center [310, 198] width 14 height 14
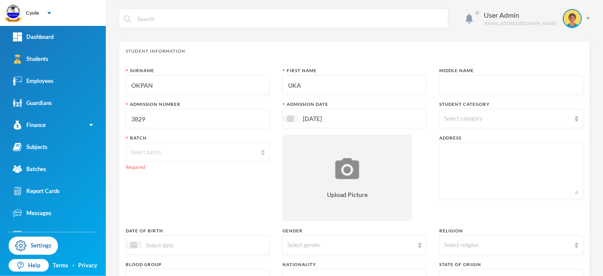
click at [180, 152] on div "Select batch" at bounding box center [193, 152] width 126 height 9
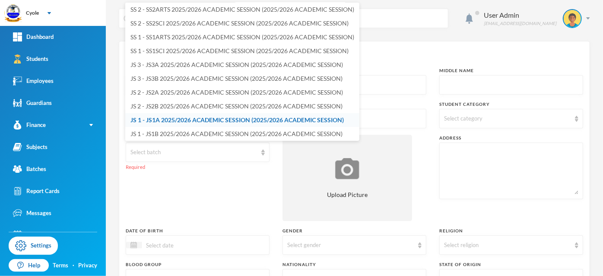
click at [180, 117] on span "JS 1 - JS1A 2025/2026 ACADEMIC SESSION (2025/2026 ACADEMIC SESSION)" at bounding box center [236, 119] width 213 height 7
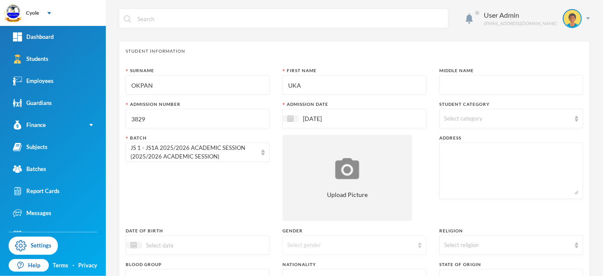
click at [350, 241] on div "Select gender" at bounding box center [350, 245] width 126 height 9
click at [325, 210] on li "Male" at bounding box center [351, 211] width 142 height 14
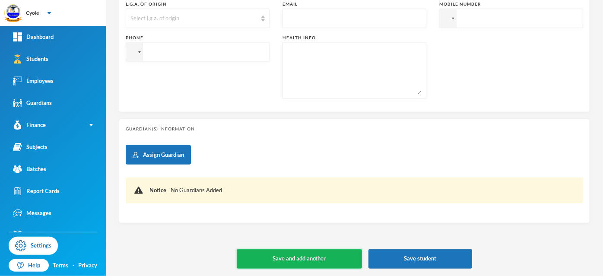
click at [318, 258] on button "Save and add another" at bounding box center [299, 258] width 125 height 19
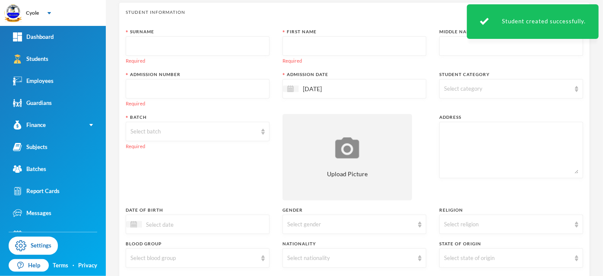
scroll to position [0, 0]
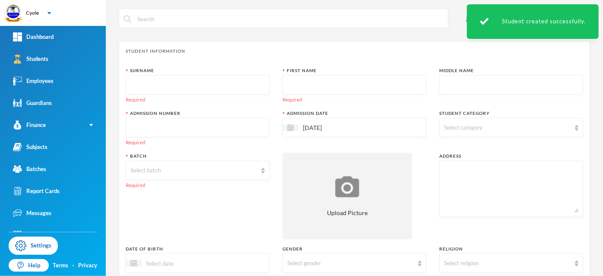
click at [189, 83] on input "text" at bounding box center [197, 85] width 134 height 19
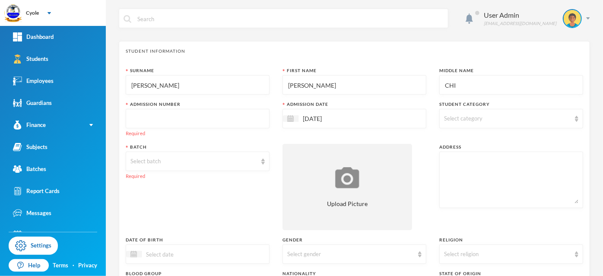
click at [230, 117] on input "text" at bounding box center [197, 118] width 134 height 19
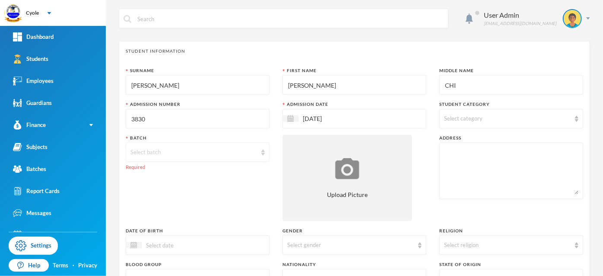
click at [214, 152] on div "Select batch" at bounding box center [193, 152] width 126 height 9
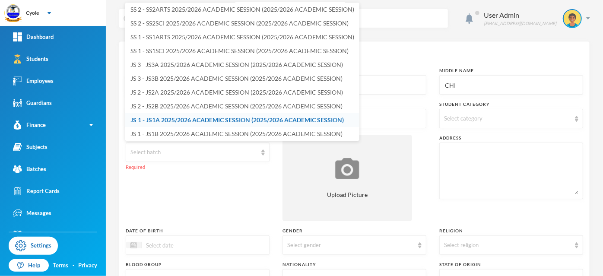
click at [219, 119] on span "JS 1 - JS1A 2025/2026 ACADEMIC SESSION (2025/2026 ACADEMIC SESSION)" at bounding box center [236, 119] width 213 height 7
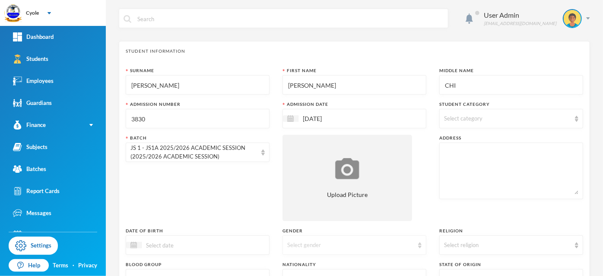
click at [305, 242] on div "Select gender" at bounding box center [350, 245] width 126 height 9
drag, startPoint x: 314, startPoint y: 225, endPoint x: 322, endPoint y: 225, distance: 7.8
click at [315, 225] on li "Female" at bounding box center [351, 225] width 142 height 14
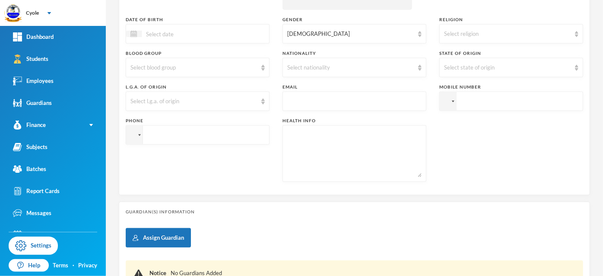
scroll to position [294, 0]
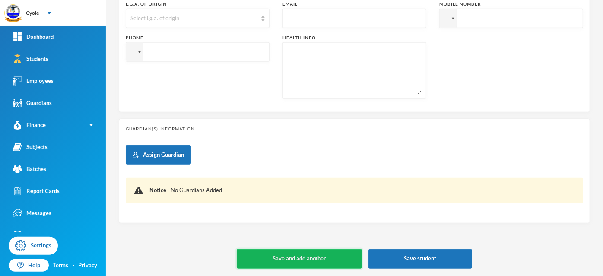
click at [318, 257] on button "Save and add another" at bounding box center [299, 258] width 125 height 19
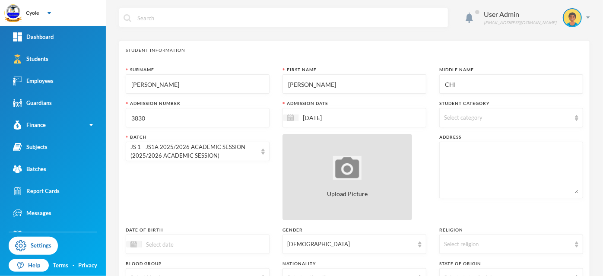
scroll to position [0, 0]
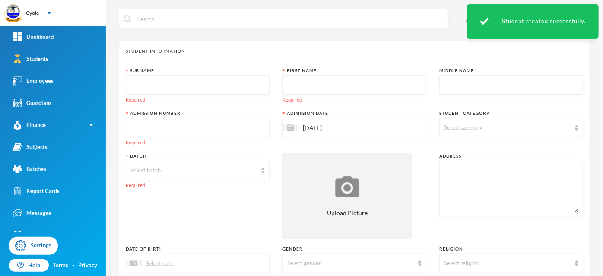
click at [204, 80] on input "text" at bounding box center [197, 85] width 134 height 19
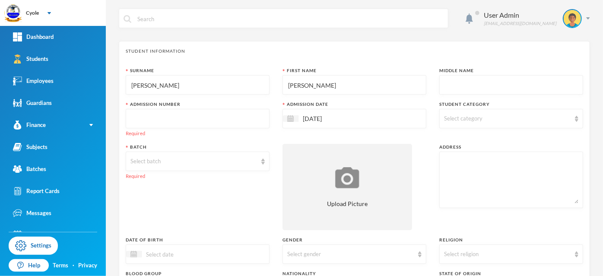
click at [215, 126] on input "text" at bounding box center [197, 118] width 134 height 19
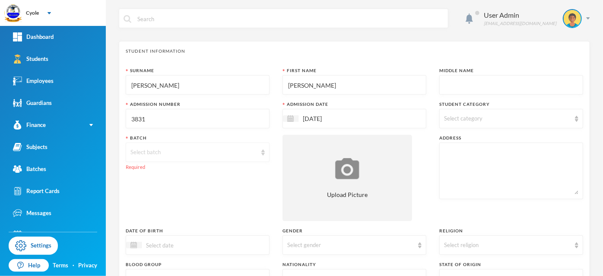
click at [198, 154] on div "Select batch" at bounding box center [193, 152] width 126 height 9
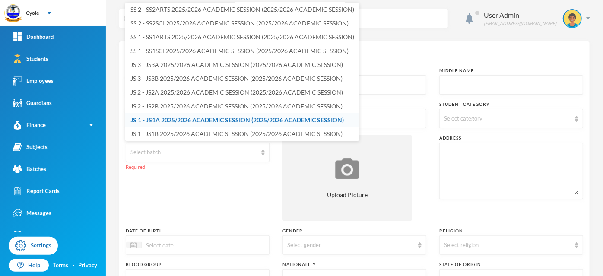
click at [175, 118] on span "JS 1 - JS1A 2025/2026 ACADEMIC SESSION (2025/2026 ACADEMIC SESSION)" at bounding box center [236, 119] width 213 height 7
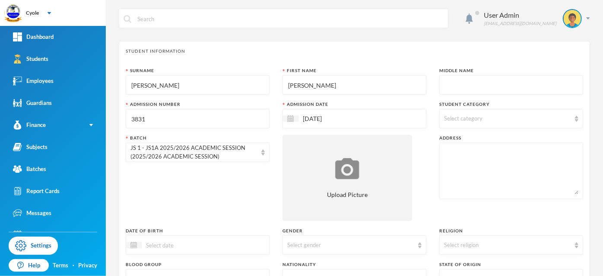
click at [345, 114] on input "[DATE]" at bounding box center [334, 119] width 73 height 10
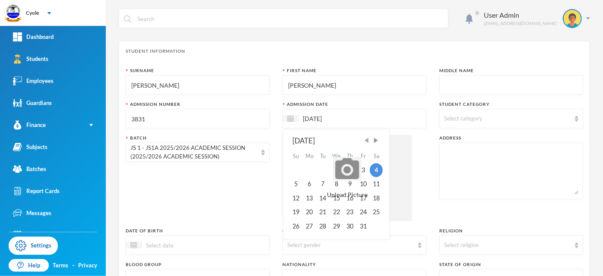
click at [365, 139] on span "Previous Month" at bounding box center [367, 140] width 8 height 8
click at [311, 197] on div "15" at bounding box center [310, 198] width 14 height 14
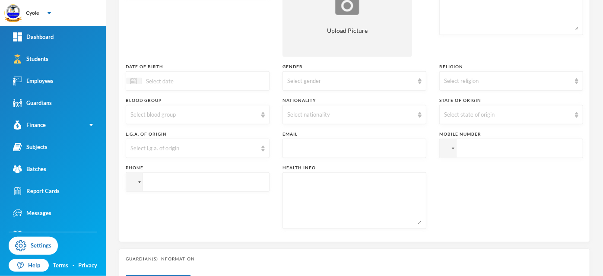
scroll to position [288, 0]
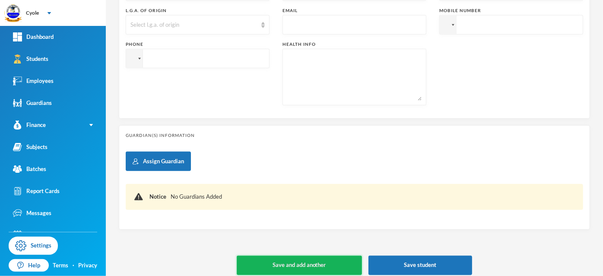
click at [328, 265] on button "Save and add another" at bounding box center [299, 265] width 125 height 19
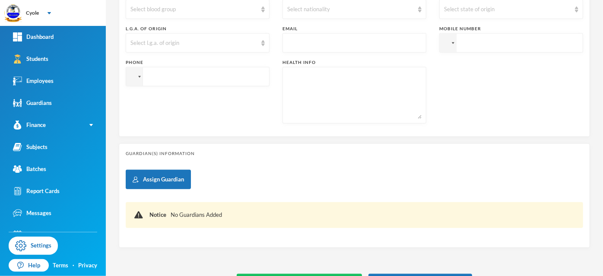
scroll to position [0, 0]
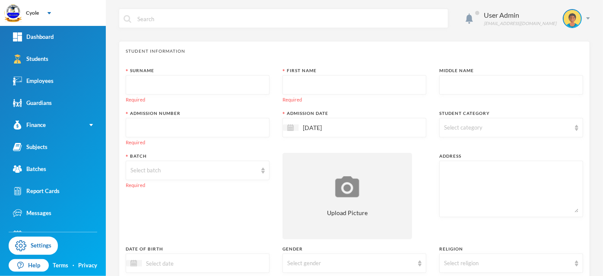
click at [199, 87] on input "text" at bounding box center [197, 85] width 134 height 19
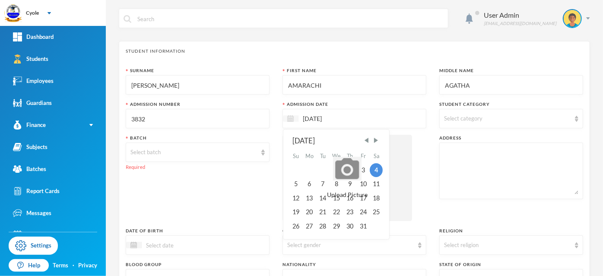
click at [287, 117] on img at bounding box center [290, 118] width 6 height 6
click at [363, 140] on span "Previous Month" at bounding box center [367, 140] width 8 height 8
click at [309, 197] on div "15" at bounding box center [310, 198] width 14 height 14
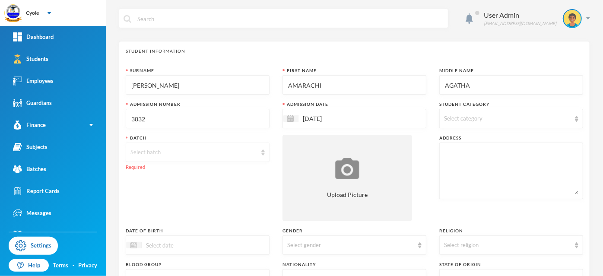
click at [234, 152] on div "Select batch" at bounding box center [193, 152] width 126 height 9
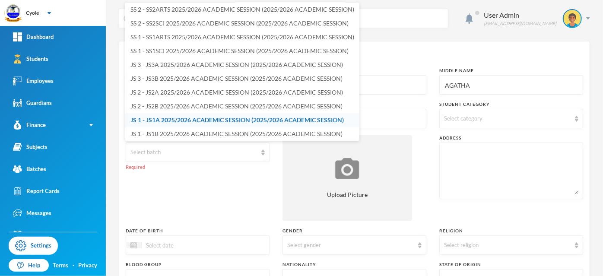
drag, startPoint x: 216, startPoint y: 130, endPoint x: 220, endPoint y: 136, distance: 7.0
click at [217, 130] on span "JS 1 - JS1B 2025/2026 ACADEMIC SESSION (2025/2026 ACADEMIC SESSION)" at bounding box center [236, 133] width 212 height 7
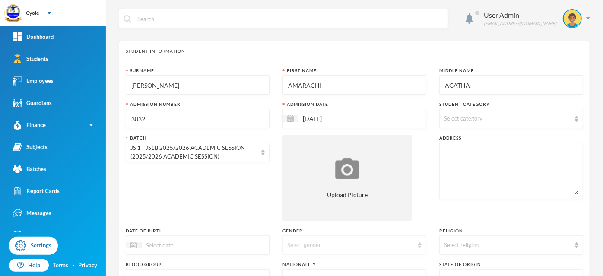
click at [350, 248] on div "Select gender" at bounding box center [350, 245] width 126 height 9
click at [338, 225] on li "Female" at bounding box center [351, 225] width 142 height 14
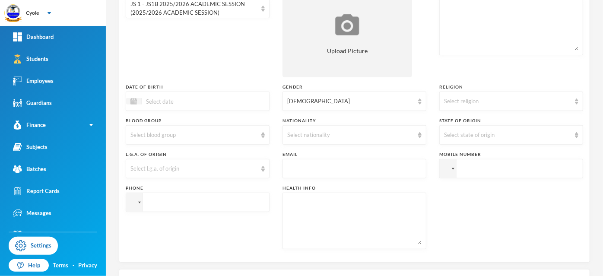
scroll to position [294, 0]
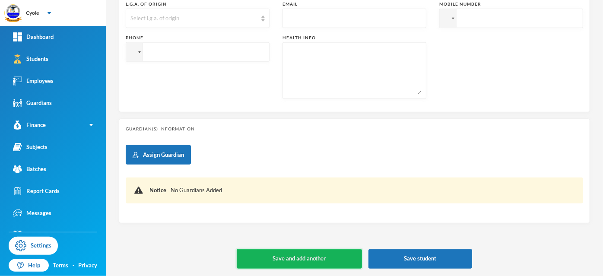
click at [321, 256] on button "Save and add another" at bounding box center [299, 258] width 125 height 19
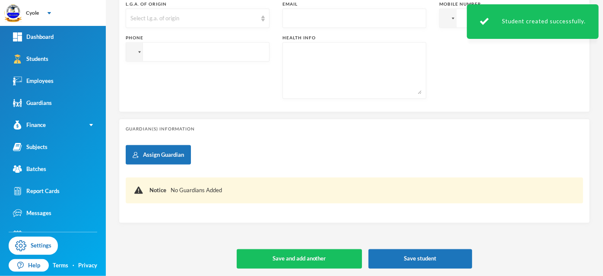
scroll to position [0, 0]
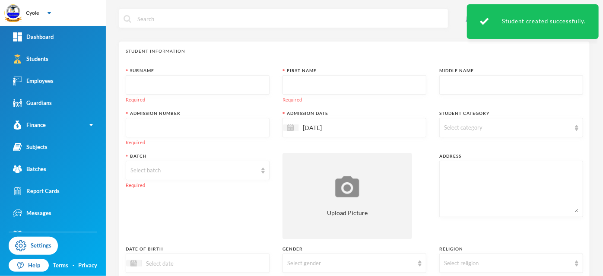
click at [179, 85] on input "text" at bounding box center [197, 85] width 134 height 19
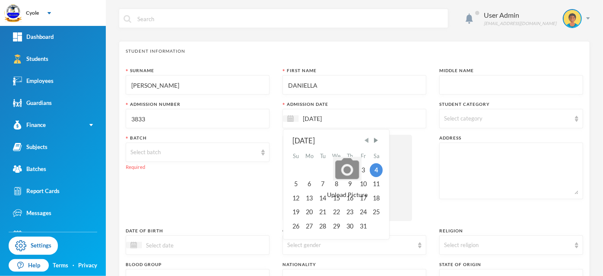
click at [367, 141] on span "Previous Month" at bounding box center [367, 140] width 8 height 8
click at [308, 198] on div "15" at bounding box center [310, 198] width 14 height 14
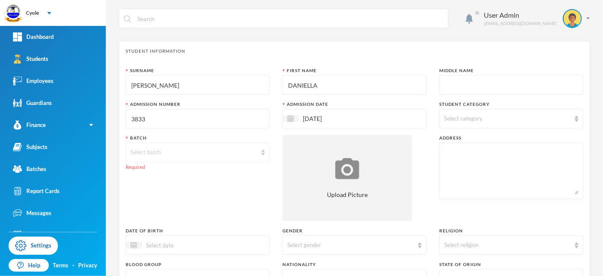
click at [166, 149] on div "Select batch" at bounding box center [193, 152] width 126 height 9
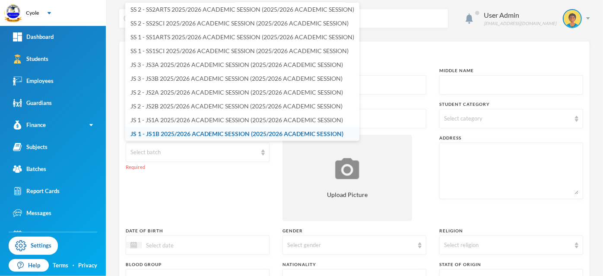
drag, startPoint x: 167, startPoint y: 130, endPoint x: 171, endPoint y: 134, distance: 6.1
click at [168, 131] on span "JS 1 - JS1B 2025/2026 ACADEMIC SESSION (2025/2026 ACADEMIC SESSION)" at bounding box center [236, 133] width 213 height 7
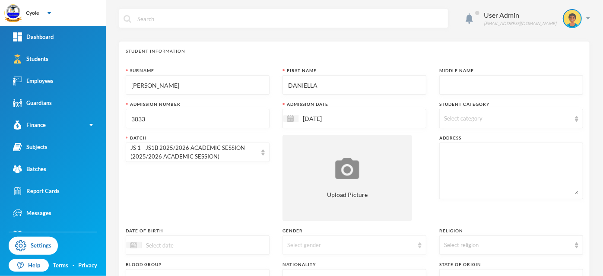
click at [307, 247] on div "Select gender" at bounding box center [350, 245] width 126 height 9
click at [303, 223] on span "Female" at bounding box center [318, 224] width 66 height 7
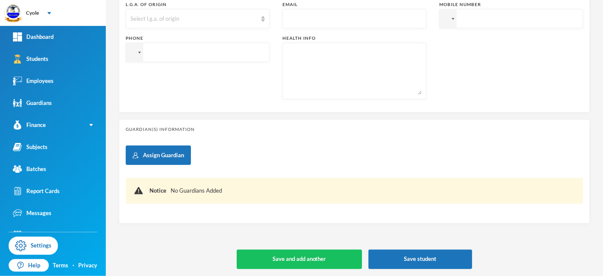
scroll to position [294, 0]
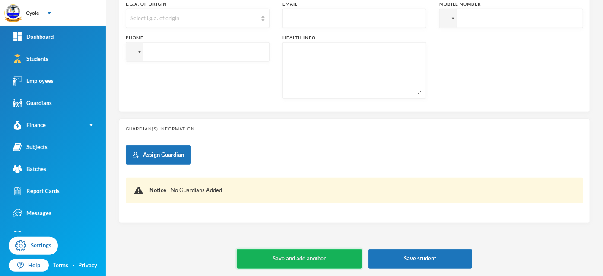
click at [318, 256] on button "Save and add another" at bounding box center [299, 258] width 125 height 19
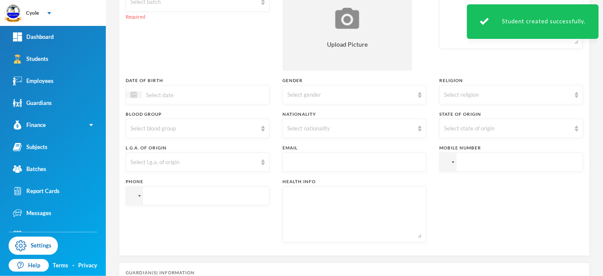
scroll to position [0, 0]
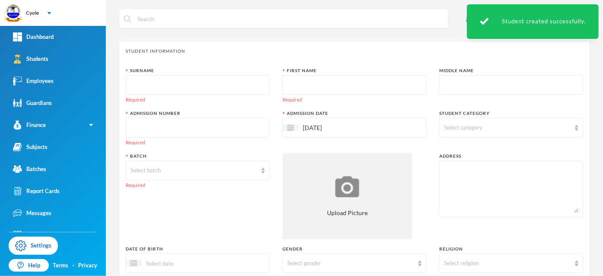
click at [199, 89] on input "text" at bounding box center [197, 85] width 134 height 19
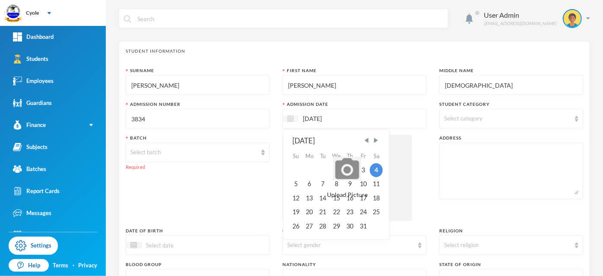
click at [284, 116] on div at bounding box center [291, 118] width 16 height 6
click at [365, 139] on span "Previous Month" at bounding box center [367, 140] width 8 height 8
click at [307, 198] on div "15" at bounding box center [310, 198] width 14 height 14
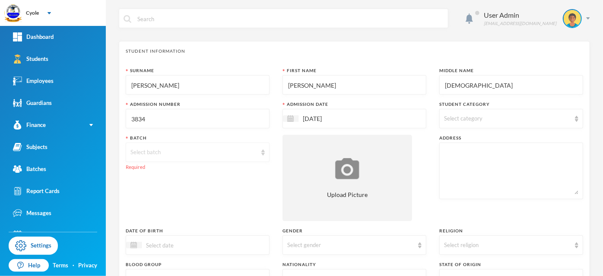
click at [171, 152] on div "Select batch" at bounding box center [193, 152] width 126 height 9
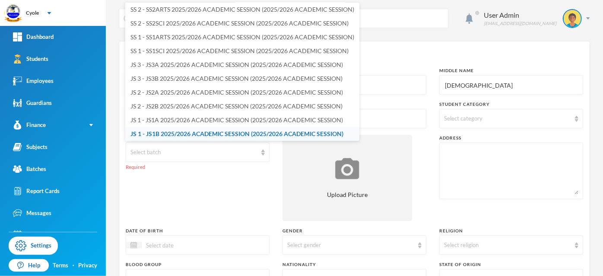
click at [168, 131] on span "JS 1 - JS1B 2025/2026 ACADEMIC SESSION (2025/2026 ACADEMIC SESSION)" at bounding box center [236, 133] width 213 height 7
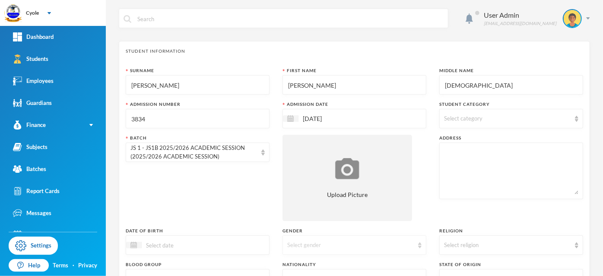
click at [363, 246] on div "Select gender" at bounding box center [350, 245] width 126 height 9
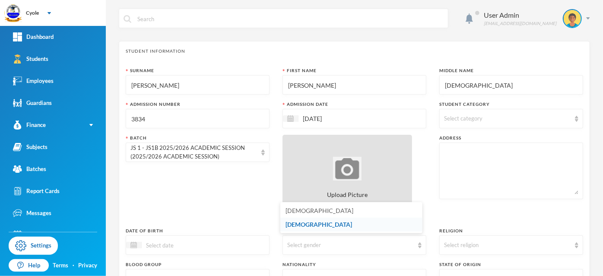
drag, startPoint x: 321, startPoint y: 209, endPoint x: 321, endPoint y: 214, distance: 4.7
click at [321, 209] on li "Male" at bounding box center [351, 211] width 142 height 14
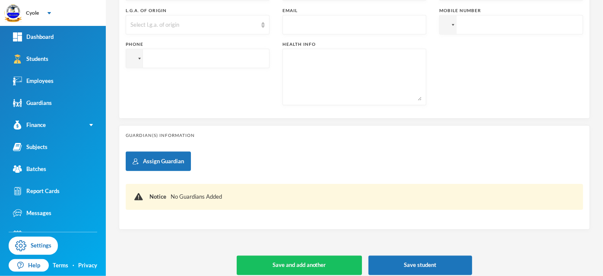
scroll to position [294, 0]
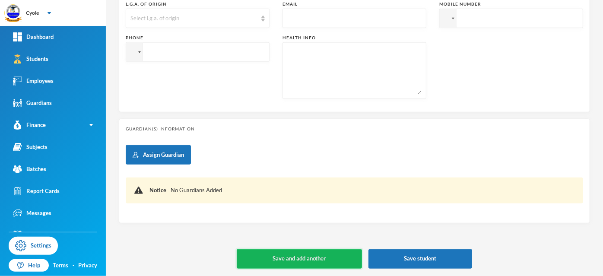
click at [332, 256] on button "Save and add another" at bounding box center [299, 258] width 125 height 19
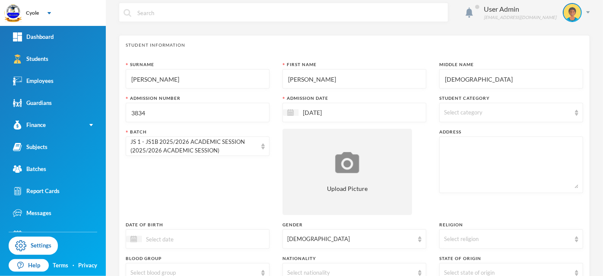
scroll to position [0, 0]
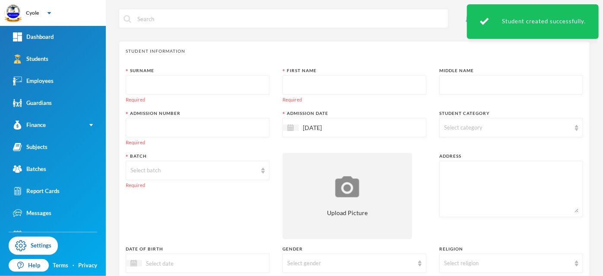
click at [161, 81] on input "text" at bounding box center [197, 85] width 134 height 19
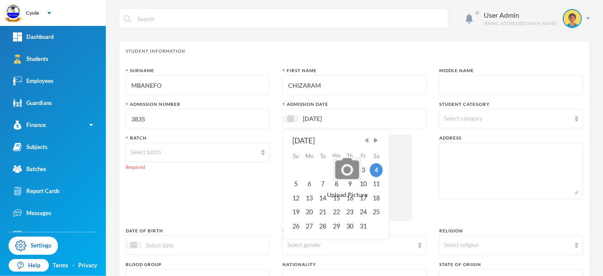
click at [366, 141] on span "Previous Month" at bounding box center [367, 140] width 8 height 8
click at [307, 196] on div "15" at bounding box center [310, 198] width 14 height 14
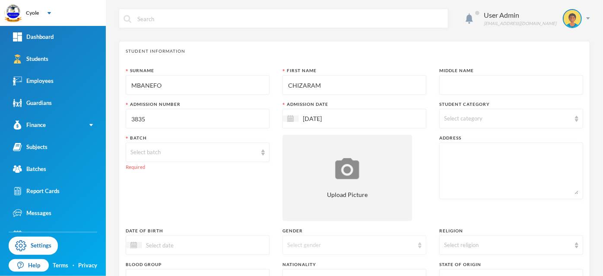
click at [315, 240] on div "Select gender" at bounding box center [354, 244] width 144 height 19
click at [304, 209] on li "Male" at bounding box center [351, 211] width 142 height 14
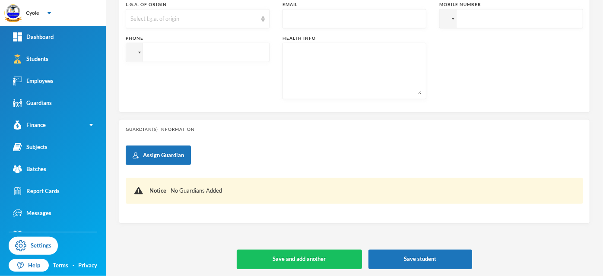
scroll to position [294, 0]
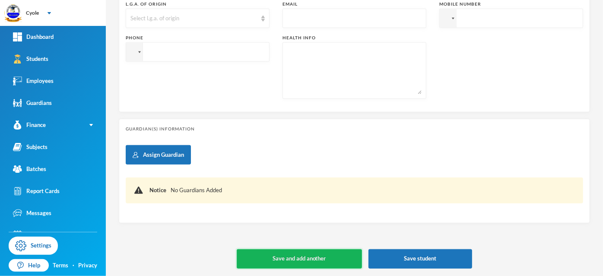
click at [322, 255] on button "Save and add another" at bounding box center [299, 258] width 125 height 19
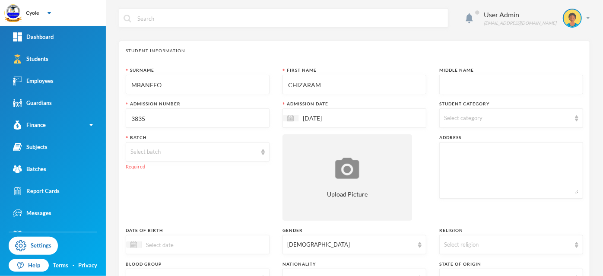
scroll to position [0, 0]
click at [215, 146] on div "Select batch" at bounding box center [198, 151] width 144 height 19
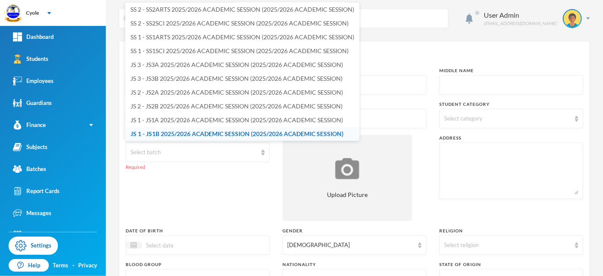
click at [187, 132] on span "JS 1 - JS1B 2025/2026 ACADEMIC SESSION (2025/2026 ACADEMIC SESSION)" at bounding box center [236, 133] width 213 height 7
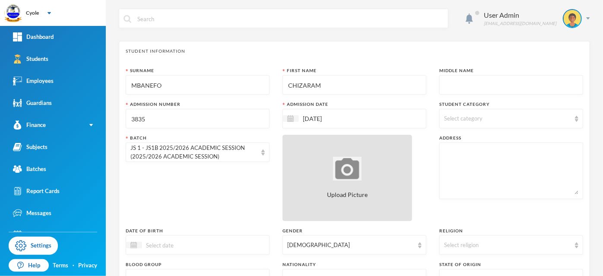
scroll to position [294, 0]
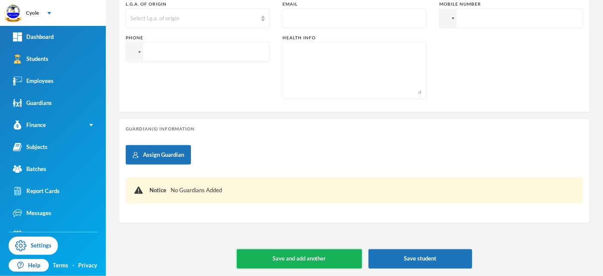
click at [319, 260] on button "Save and add another" at bounding box center [299, 258] width 125 height 19
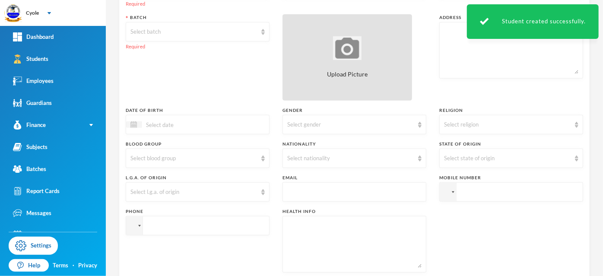
scroll to position [0, 0]
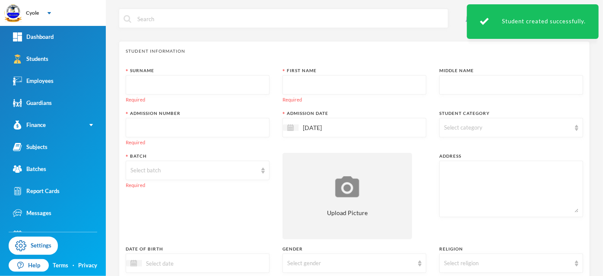
click at [229, 88] on input "text" at bounding box center [197, 85] width 134 height 19
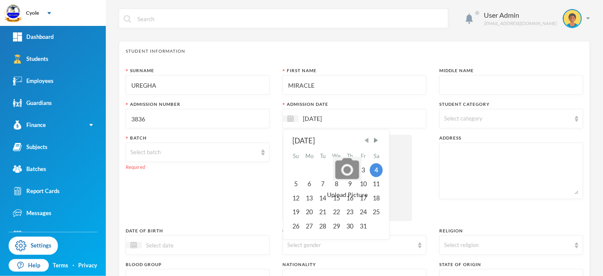
click at [366, 139] on span "Previous Month" at bounding box center [367, 140] width 8 height 8
click at [305, 199] on div "15" at bounding box center [310, 198] width 14 height 14
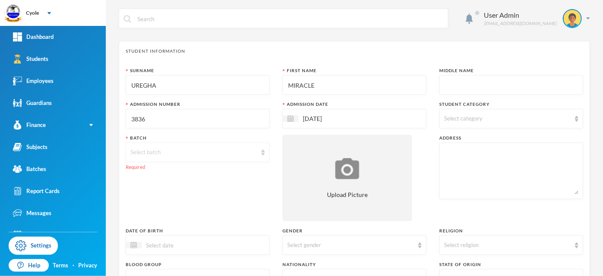
click at [190, 155] on div "Select batch" at bounding box center [193, 152] width 126 height 9
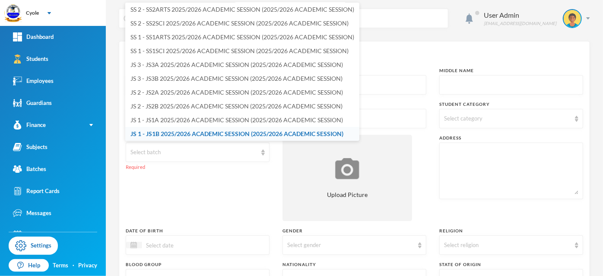
click at [191, 132] on span "JS 1 - JS1B 2025/2026 ACADEMIC SESSION (2025/2026 ACADEMIC SESSION)" at bounding box center [236, 133] width 213 height 7
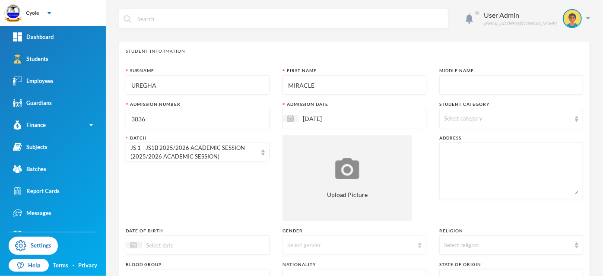
click at [319, 243] on div "Select gender" at bounding box center [350, 245] width 126 height 9
click at [307, 224] on li "Female" at bounding box center [351, 225] width 142 height 14
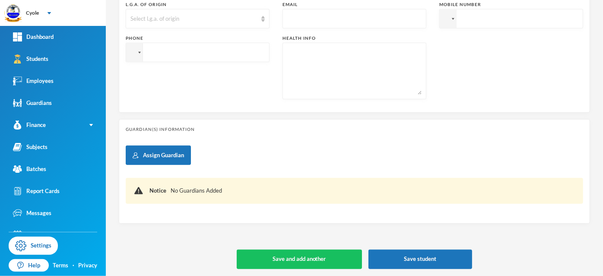
scroll to position [294, 0]
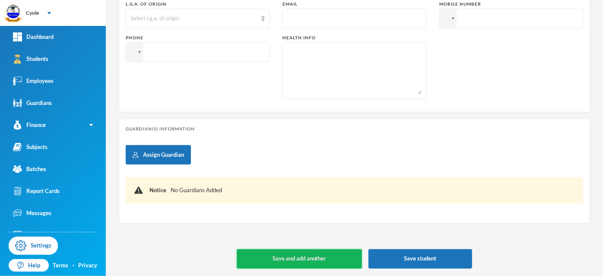
click at [310, 259] on button "Save and add another" at bounding box center [299, 258] width 125 height 19
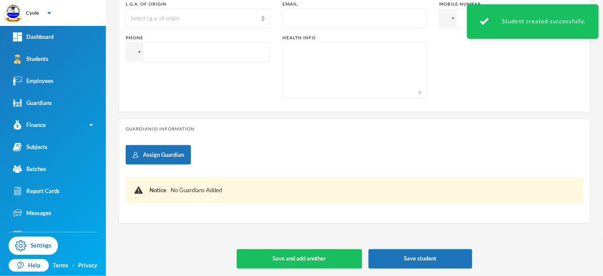
scroll to position [0, 0]
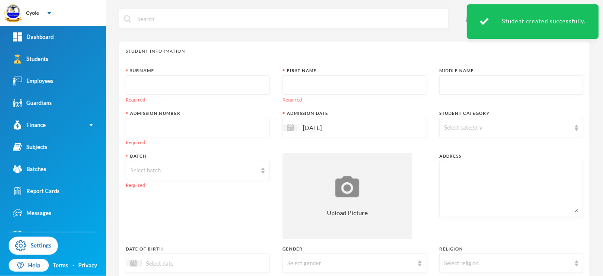
click at [188, 89] on input "text" at bounding box center [197, 85] width 134 height 19
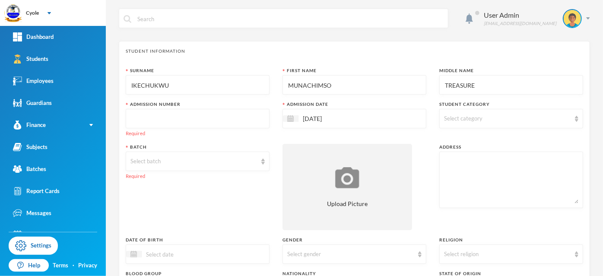
click at [186, 118] on input "text" at bounding box center [197, 118] width 134 height 19
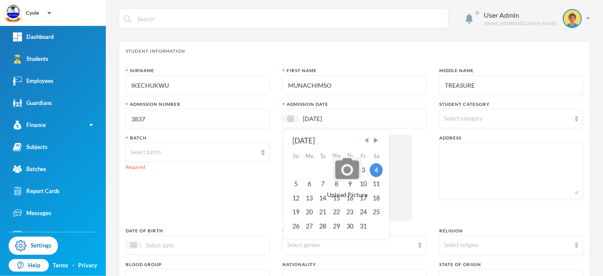
click at [366, 140] on span "Previous Month" at bounding box center [367, 140] width 8 height 8
click at [310, 199] on div "15" at bounding box center [310, 198] width 14 height 14
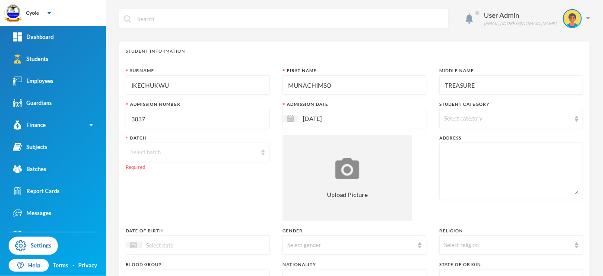
click at [221, 151] on div "Select batch" at bounding box center [193, 152] width 126 height 9
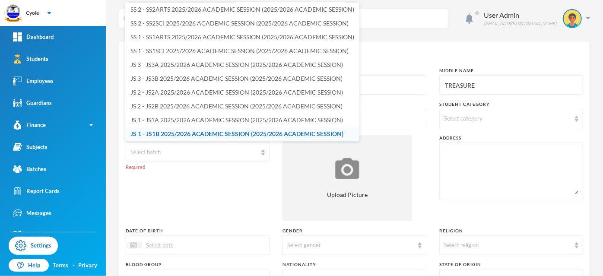
click at [183, 131] on span "JS 1 - JS1B 2025/2026 ACADEMIC SESSION (2025/2026 ACADEMIC SESSION)" at bounding box center [236, 133] width 213 height 7
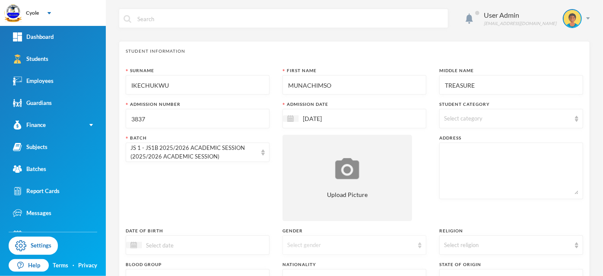
click at [331, 243] on div "Select gender" at bounding box center [350, 245] width 126 height 9
click at [322, 209] on li "Male" at bounding box center [351, 211] width 142 height 14
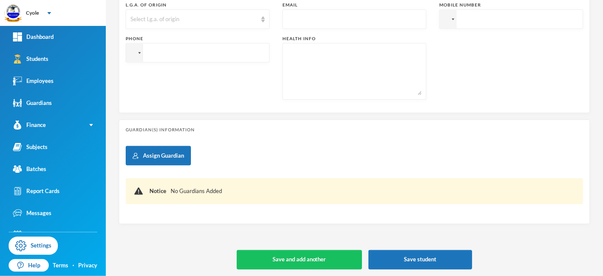
scroll to position [294, 0]
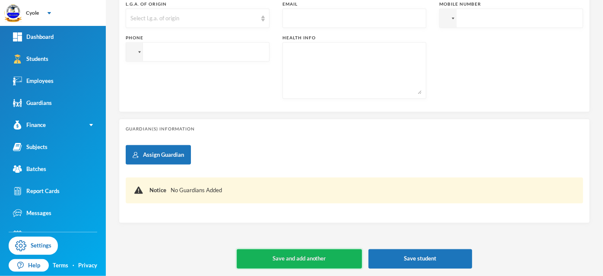
click at [325, 255] on button "Save and add another" at bounding box center [299, 258] width 125 height 19
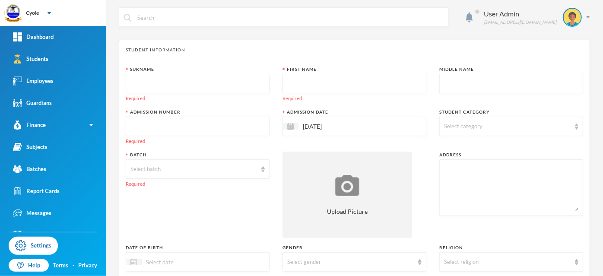
scroll to position [0, 0]
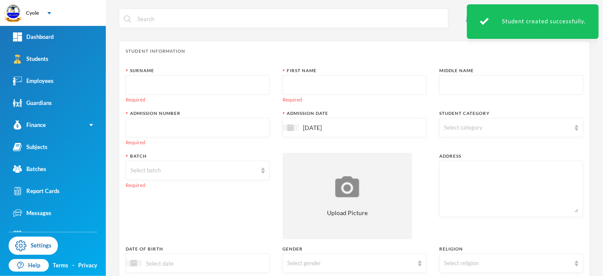
click at [180, 88] on input "text" at bounding box center [197, 85] width 134 height 19
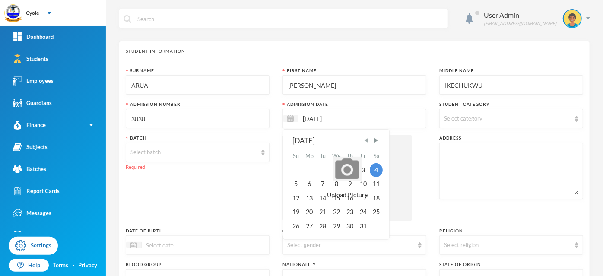
click at [365, 139] on span "Previous Month" at bounding box center [367, 140] width 8 height 8
click at [307, 197] on div "15" at bounding box center [310, 198] width 14 height 14
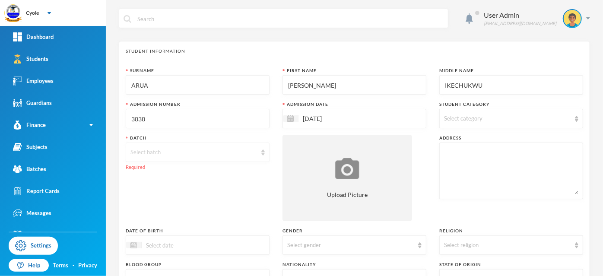
click at [160, 147] on div "Select batch" at bounding box center [198, 151] width 144 height 19
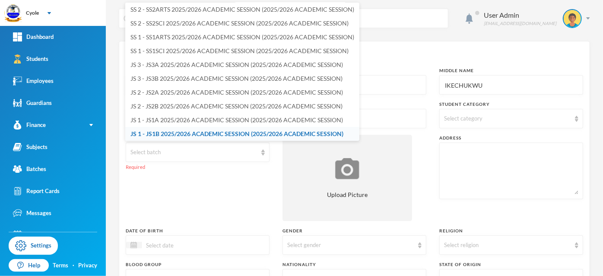
click at [164, 132] on span "JS 1 - JS1B 2025/2026 ACADEMIC SESSION (2025/2026 ACADEMIC SESSION)" at bounding box center [236, 133] width 213 height 7
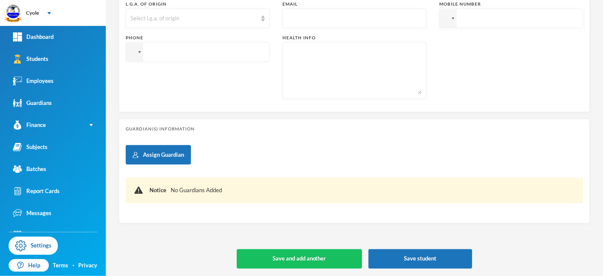
scroll to position [6, 0]
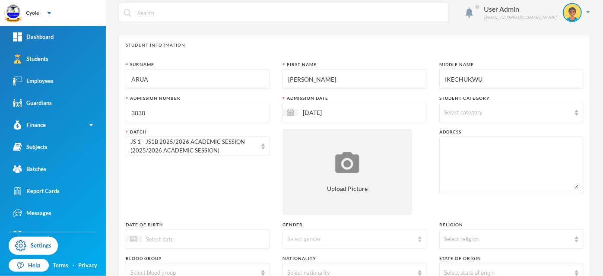
click at [318, 237] on div "Select gender" at bounding box center [350, 239] width 126 height 9
click at [306, 207] on li "Male" at bounding box center [351, 205] width 142 height 14
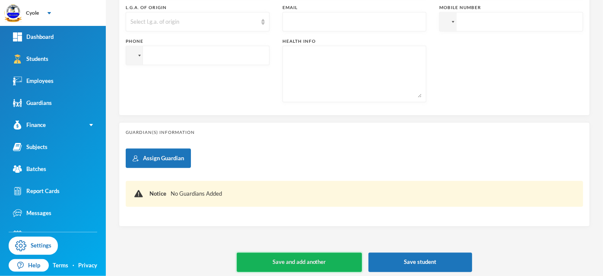
scroll to position [294, 0]
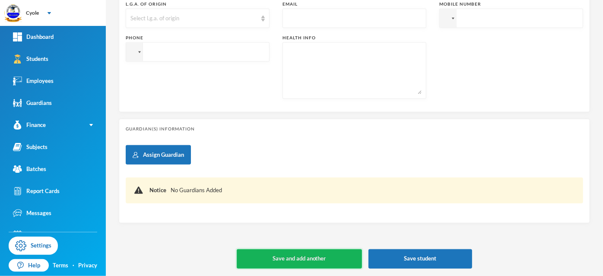
click at [329, 249] on button "Save and add another" at bounding box center [299, 258] width 125 height 19
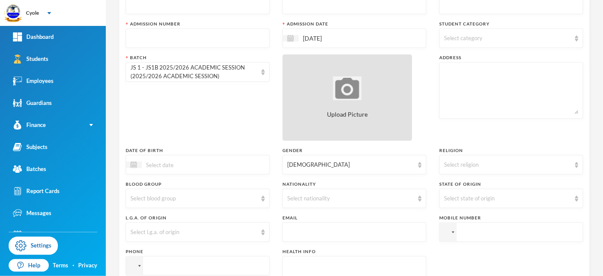
scroll to position [6, 0]
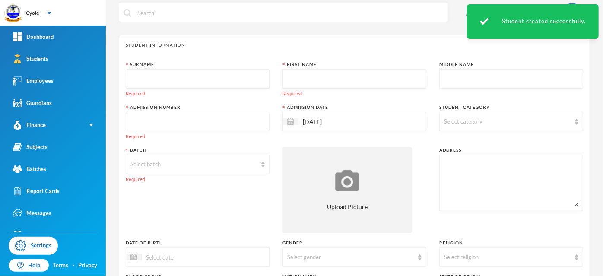
click at [178, 76] on input "text" at bounding box center [197, 79] width 134 height 19
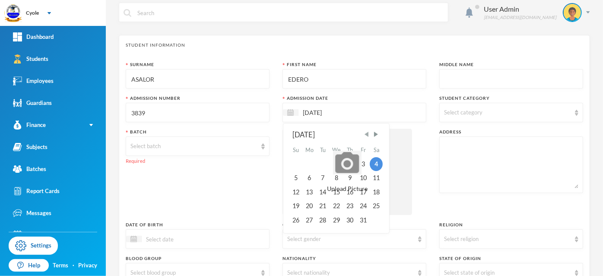
click at [365, 133] on span "Previous Month" at bounding box center [367, 134] width 8 height 8
click at [306, 191] on div "15" at bounding box center [310, 192] width 14 height 14
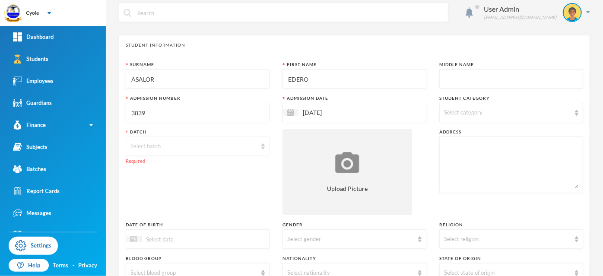
click at [145, 147] on div "Select batch" at bounding box center [193, 146] width 126 height 9
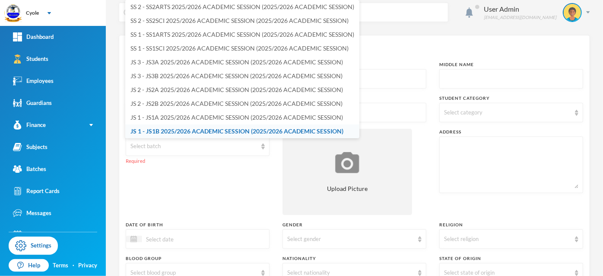
click at [147, 127] on span "JS 1 - JS1B 2025/2026 ACADEMIC SESSION (2025/2026 ACADEMIC SESSION)" at bounding box center [236, 130] width 213 height 7
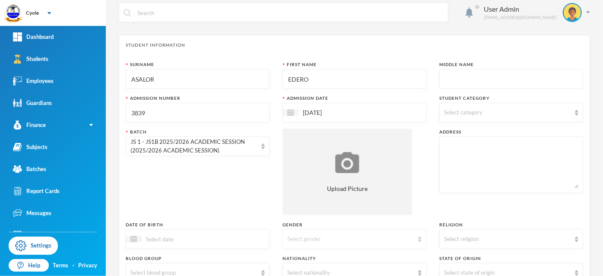
click at [345, 242] on div "Select gender" at bounding box center [350, 239] width 126 height 9
click at [306, 205] on li "Male" at bounding box center [351, 205] width 142 height 14
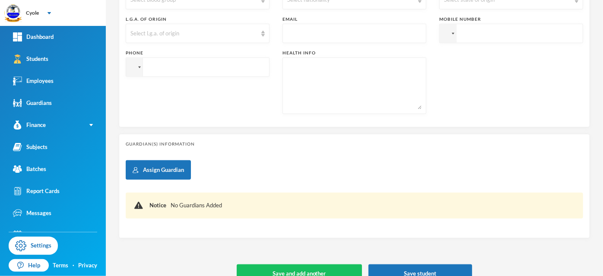
scroll to position [294, 0]
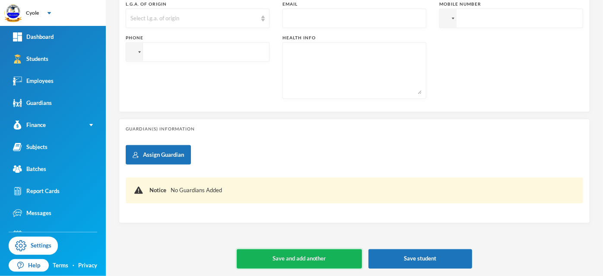
click at [330, 256] on button "Save and add another" at bounding box center [299, 258] width 125 height 19
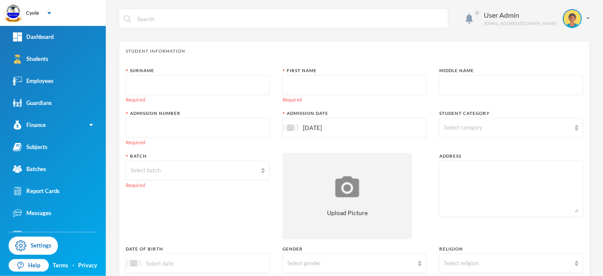
scroll to position [0, 0]
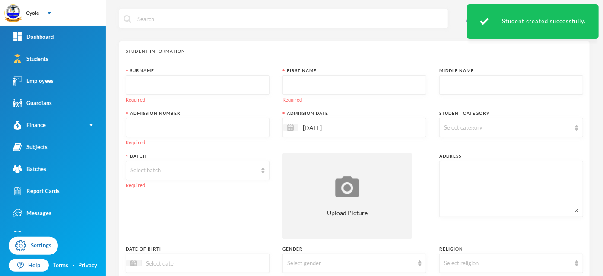
click at [179, 88] on input "text" at bounding box center [197, 85] width 134 height 19
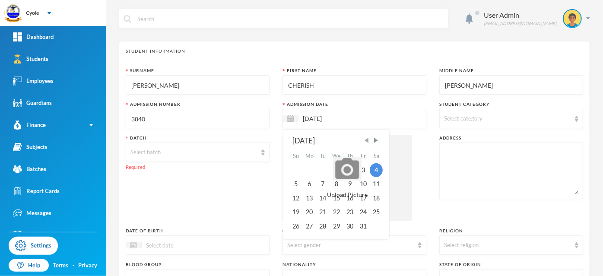
click at [365, 139] on span "Previous Month" at bounding box center [367, 140] width 8 height 8
click at [310, 198] on div "15" at bounding box center [310, 198] width 14 height 14
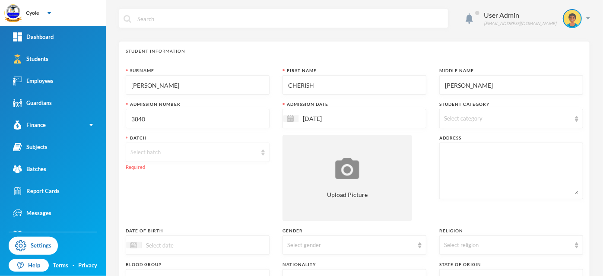
click at [206, 150] on div "Select batch" at bounding box center [193, 152] width 126 height 9
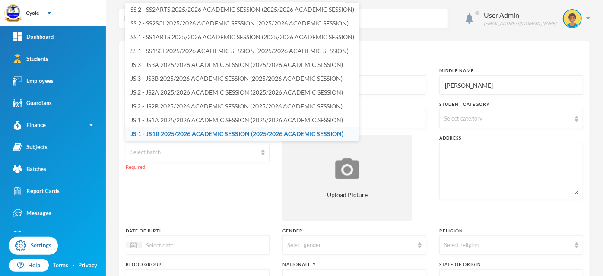
click at [215, 133] on span "JS 1 - JS1B 2025/2026 ACADEMIC SESSION (2025/2026 ACADEMIC SESSION)" at bounding box center [236, 133] width 213 height 7
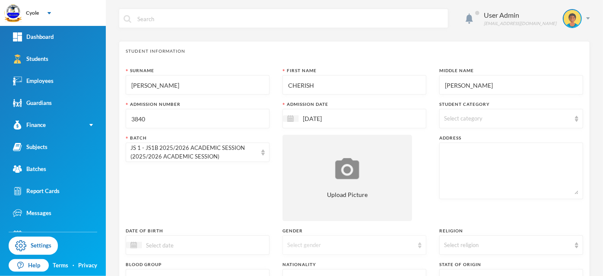
click at [329, 243] on div "Select gender" at bounding box center [350, 245] width 126 height 9
click at [314, 224] on li "Female" at bounding box center [351, 225] width 142 height 14
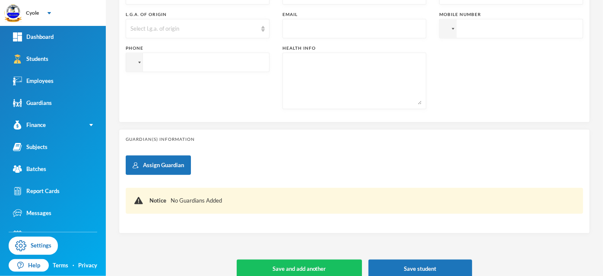
scroll to position [294, 0]
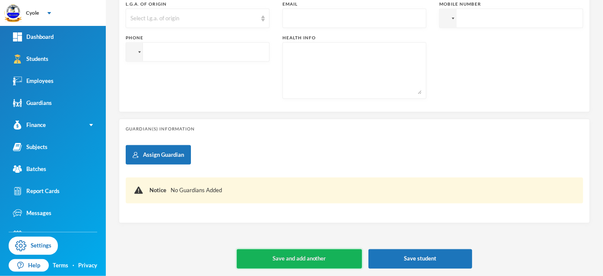
click at [335, 257] on button "Save and add another" at bounding box center [299, 258] width 125 height 19
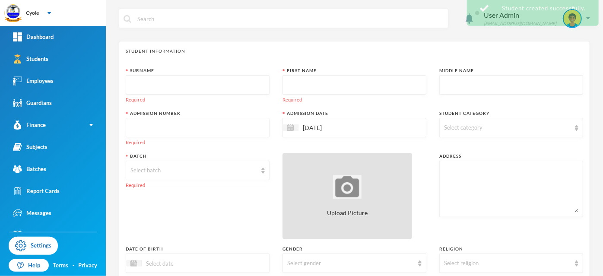
scroll to position [0, 0]
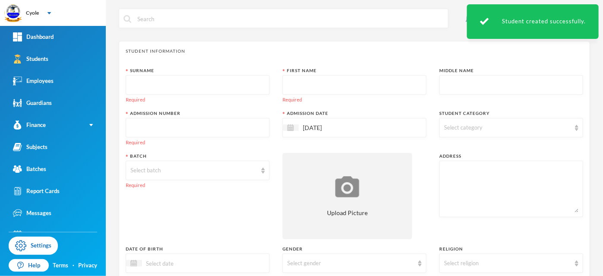
click at [191, 86] on input "text" at bounding box center [197, 85] width 134 height 19
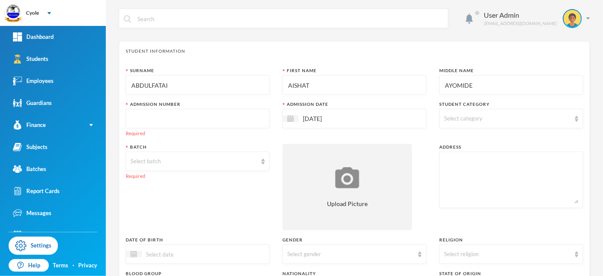
click at [186, 114] on input "text" at bounding box center [197, 118] width 134 height 19
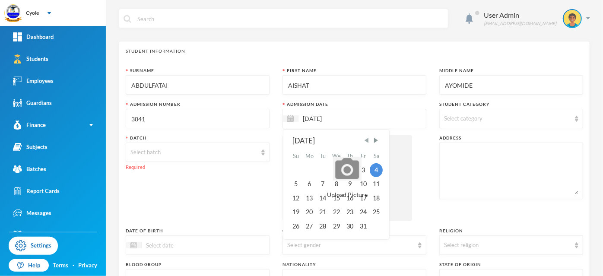
click at [368, 142] on span "Previous Month" at bounding box center [367, 140] width 8 height 8
click at [306, 198] on div "15" at bounding box center [310, 198] width 14 height 14
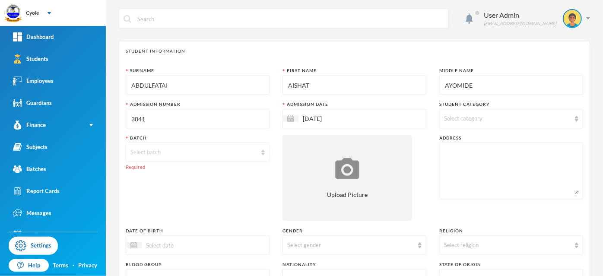
click at [194, 149] on div "Select batch" at bounding box center [193, 152] width 126 height 9
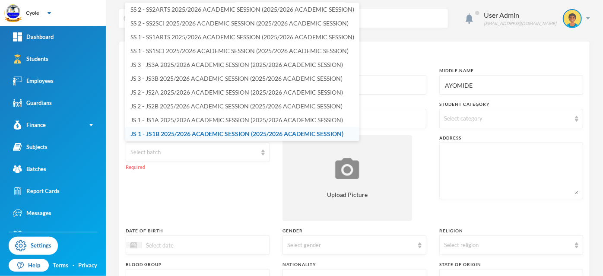
click at [177, 132] on span "JS 1 - JS1B 2025/2026 ACADEMIC SESSION (2025/2026 ACADEMIC SESSION)" at bounding box center [236, 133] width 213 height 7
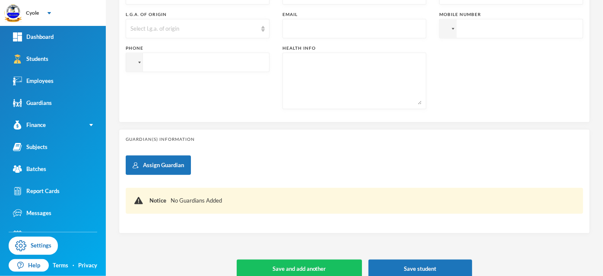
scroll to position [294, 0]
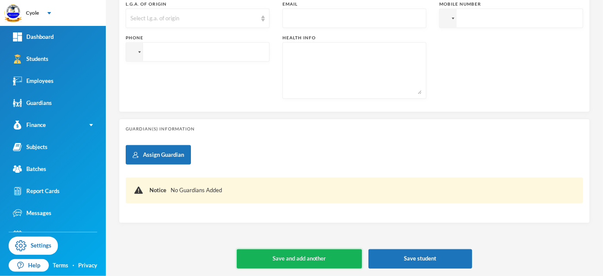
click at [328, 258] on button "Save and add another" at bounding box center [299, 258] width 125 height 19
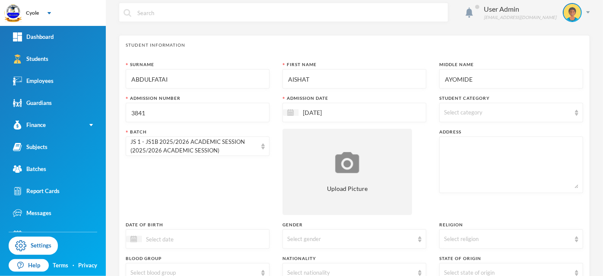
scroll to position [0, 0]
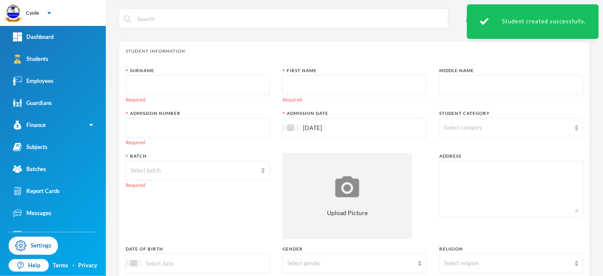
click at [198, 84] on input "text" at bounding box center [197, 85] width 134 height 19
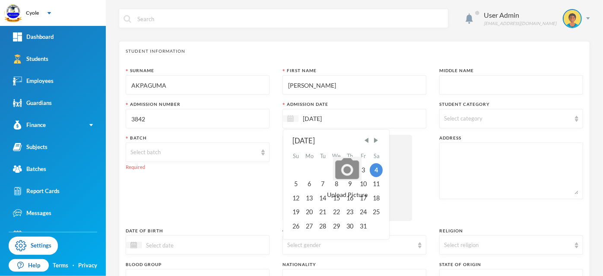
click at [289, 119] on img at bounding box center [290, 118] width 6 height 6
click at [364, 139] on span "Previous Month" at bounding box center [367, 140] width 8 height 8
click at [310, 195] on div "15" at bounding box center [310, 198] width 14 height 14
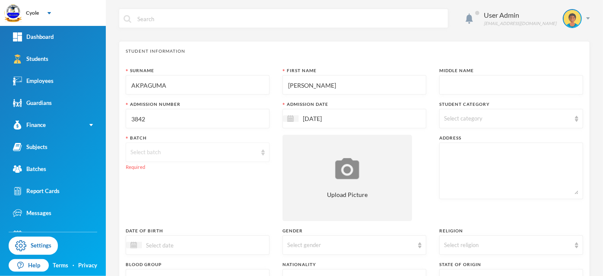
click at [213, 152] on div "Select batch" at bounding box center [193, 152] width 126 height 9
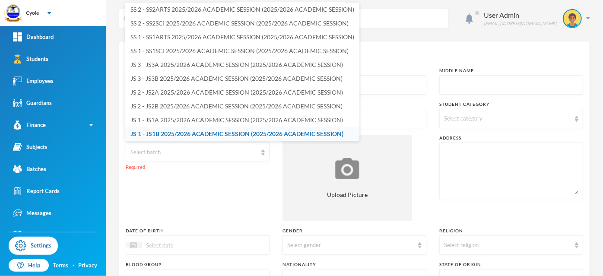
click at [183, 133] on span "JS 1 - JS1B 2025/2026 ACADEMIC SESSION (2025/2026 ACADEMIC SESSION)" at bounding box center [236, 133] width 213 height 7
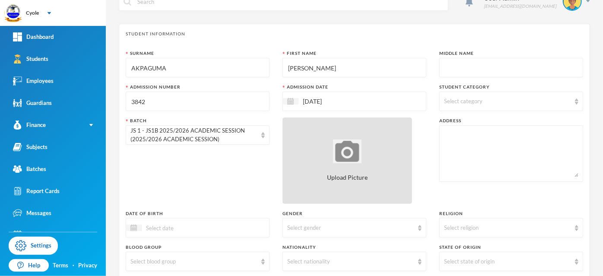
scroll to position [6, 0]
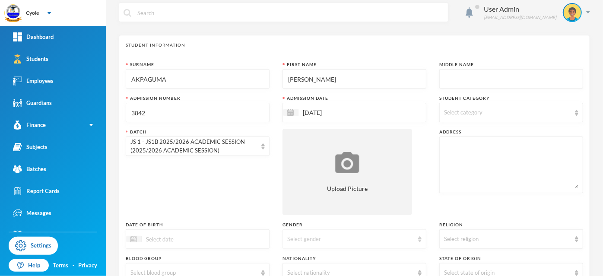
click at [318, 235] on div "Select gender" at bounding box center [350, 239] width 126 height 9
click at [305, 206] on li "Male" at bounding box center [351, 205] width 142 height 14
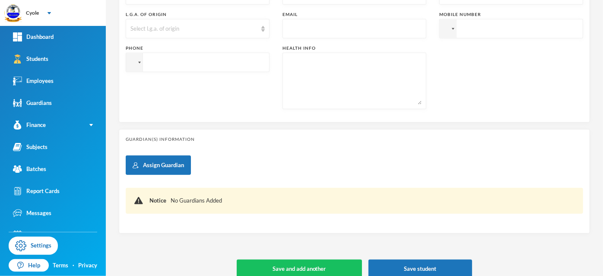
scroll to position [294, 0]
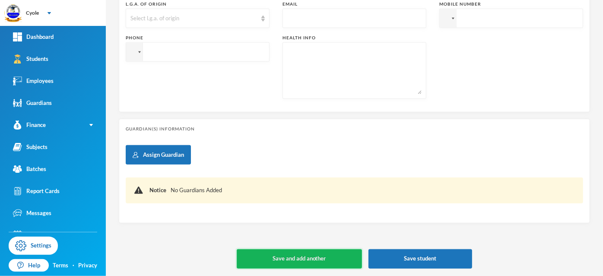
click at [329, 254] on button "Save and add another" at bounding box center [299, 258] width 125 height 19
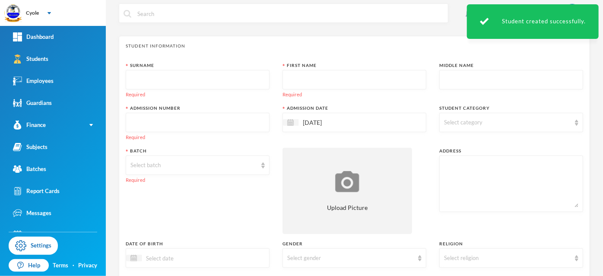
scroll to position [0, 0]
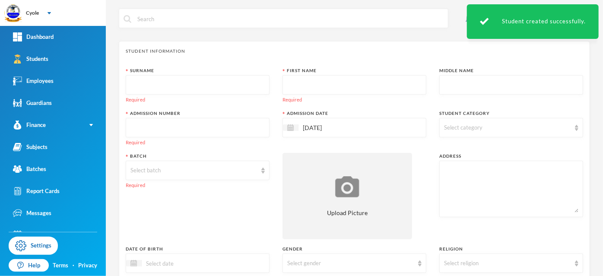
click at [224, 80] on input "text" at bounding box center [197, 85] width 134 height 19
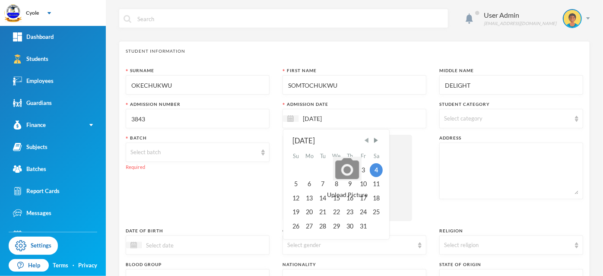
click at [366, 140] on span "Previous Month" at bounding box center [367, 140] width 8 height 8
click at [309, 199] on div "15" at bounding box center [310, 198] width 14 height 14
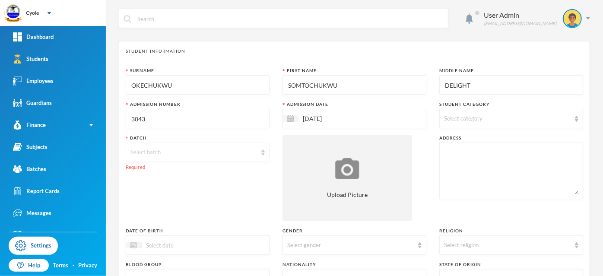
click at [173, 150] on div "Select batch" at bounding box center [193, 152] width 126 height 9
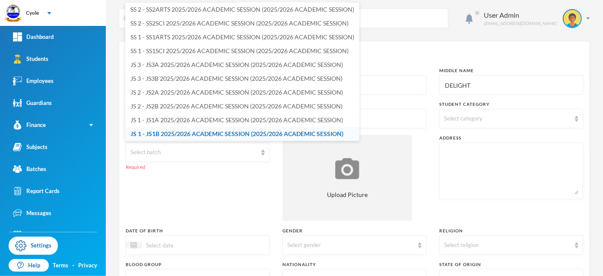
click at [189, 133] on span "JS 1 - JS1B 2025/2026 ACADEMIC SESSION (2025/2026 ACADEMIC SESSION)" at bounding box center [236, 133] width 213 height 7
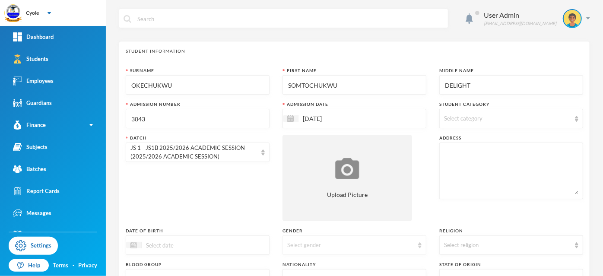
click at [308, 245] on div "Select gender" at bounding box center [350, 245] width 126 height 9
click at [301, 212] on li "Male" at bounding box center [351, 211] width 142 height 14
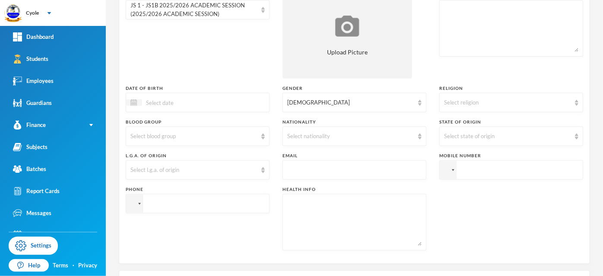
scroll to position [288, 0]
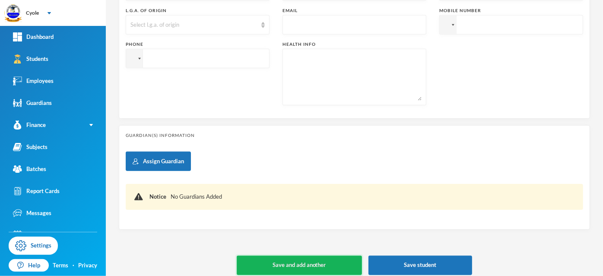
click at [317, 261] on button "Save and add another" at bounding box center [299, 265] width 125 height 19
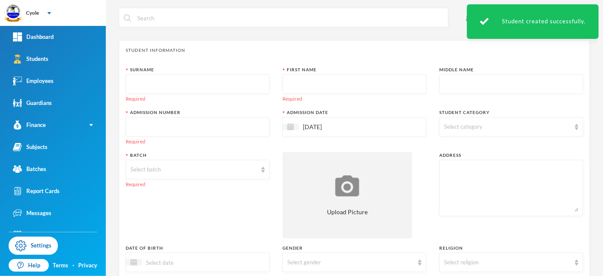
scroll to position [0, 0]
click at [161, 84] on input "text" at bounding box center [197, 85] width 134 height 19
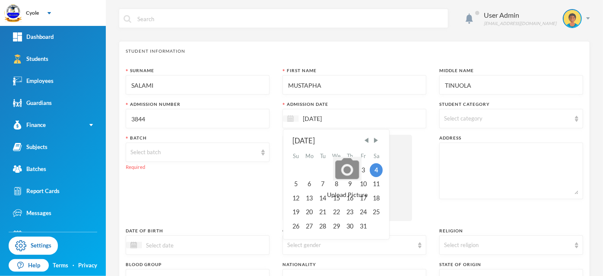
click at [287, 119] on img at bounding box center [290, 118] width 6 height 6
click at [366, 141] on span "Previous Month" at bounding box center [367, 140] width 8 height 8
click at [308, 198] on div "15" at bounding box center [310, 198] width 14 height 14
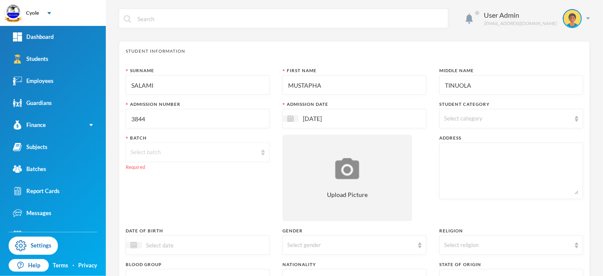
click at [174, 153] on div "Select batch" at bounding box center [193, 152] width 126 height 9
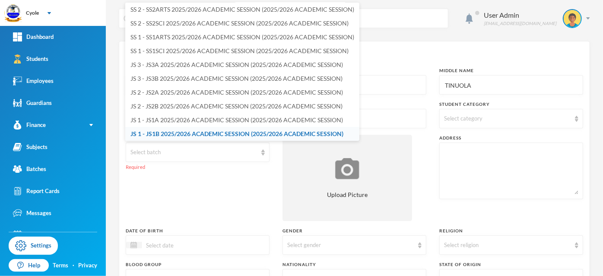
click at [180, 132] on span "JS 1 - JS1B 2025/2026 ACADEMIC SESSION (2025/2026 ACADEMIC SESSION)" at bounding box center [236, 133] width 213 height 7
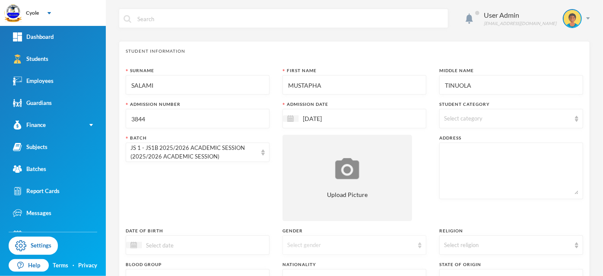
click at [334, 243] on div "Select gender" at bounding box center [350, 245] width 126 height 9
click at [315, 209] on li "Male" at bounding box center [351, 211] width 142 height 14
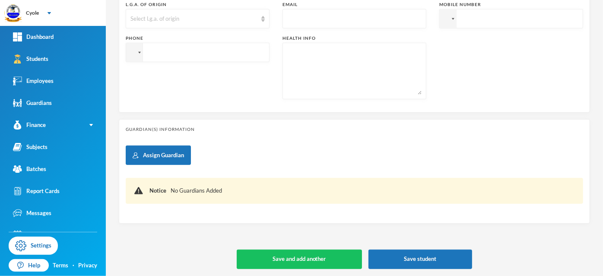
scroll to position [294, 0]
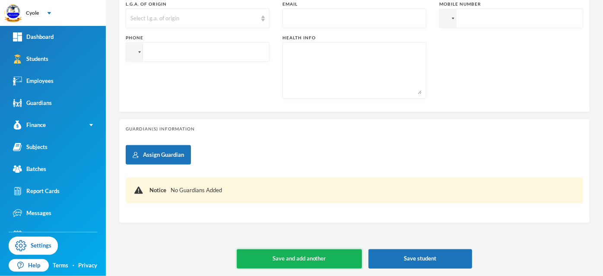
click at [336, 256] on button "Save and add another" at bounding box center [299, 258] width 125 height 19
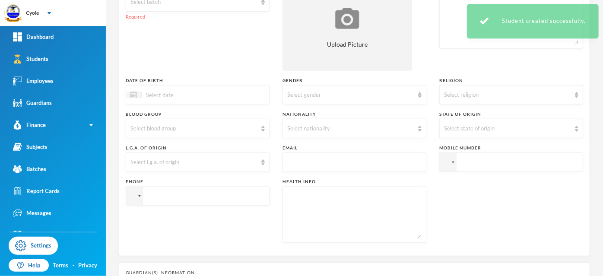
scroll to position [24, 0]
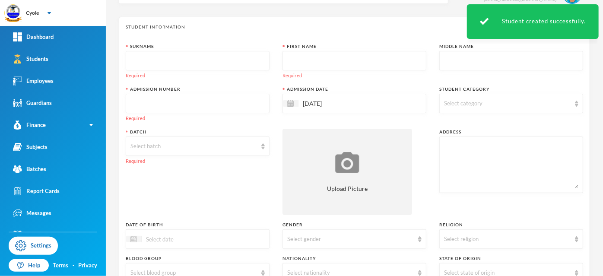
click at [179, 60] on input "text" at bounding box center [197, 60] width 134 height 19
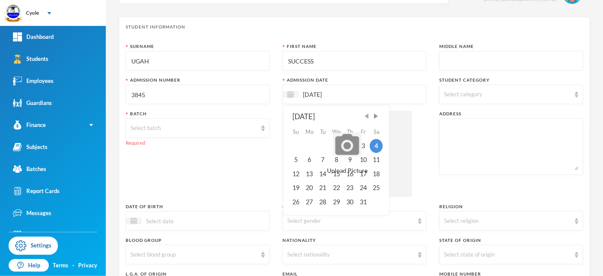
click at [365, 115] on span "Previous Month" at bounding box center [367, 116] width 8 height 8
click at [306, 171] on div "15" at bounding box center [310, 174] width 14 height 14
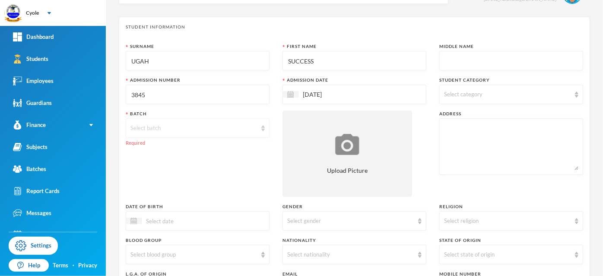
click at [159, 125] on div "Select batch" at bounding box center [193, 128] width 126 height 9
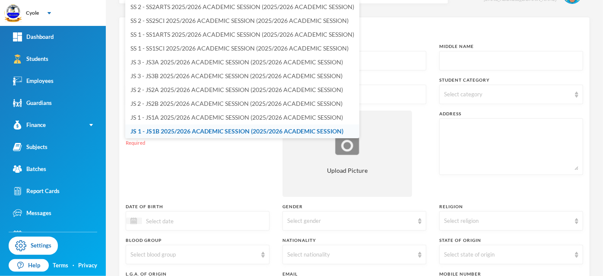
click at [172, 131] on span "JS 1 - JS1B 2025/2026 ACADEMIC SESSION (2025/2026 ACADEMIC SESSION)" at bounding box center [236, 130] width 213 height 7
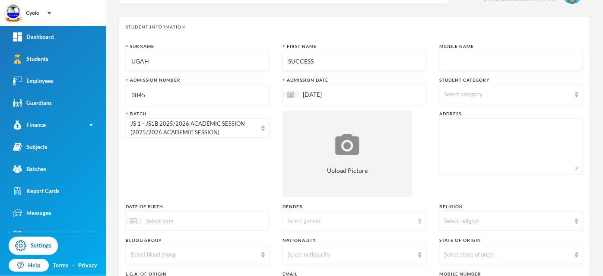
click at [312, 221] on div "Select gender" at bounding box center [350, 221] width 126 height 9
click at [312, 253] on li "Female" at bounding box center [351, 254] width 142 height 14
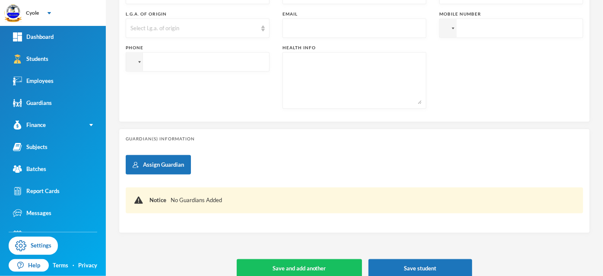
scroll to position [294, 0]
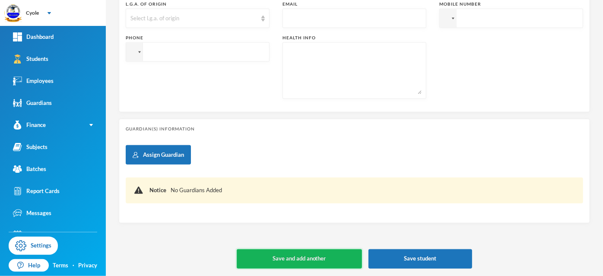
click at [309, 258] on button "Save and add another" at bounding box center [299, 258] width 125 height 19
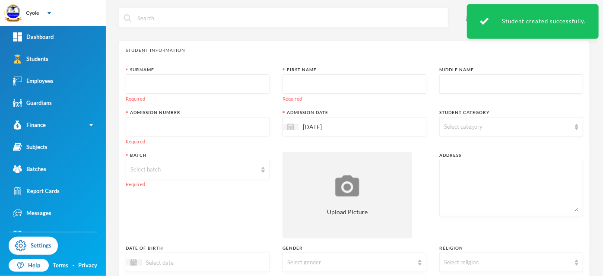
scroll to position [0, 0]
click at [205, 83] on input "text" at bounding box center [197, 85] width 134 height 19
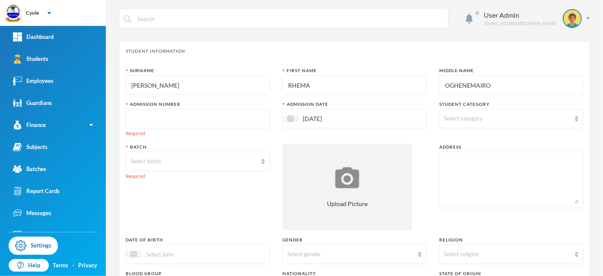
click at [160, 120] on input "text" at bounding box center [197, 118] width 134 height 19
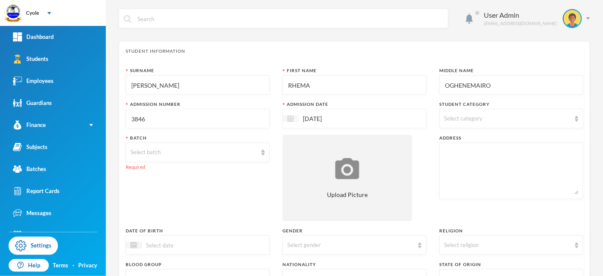
click at [289, 118] on img at bounding box center [290, 118] width 6 height 6
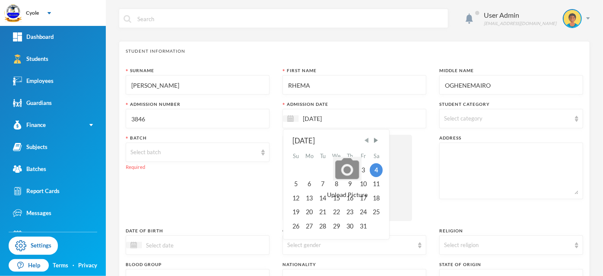
click at [367, 140] on span "Previous Month" at bounding box center [367, 140] width 8 height 8
click at [309, 197] on div "15" at bounding box center [310, 198] width 14 height 14
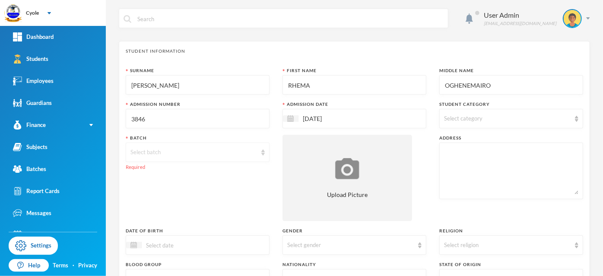
click at [204, 151] on div "Select batch" at bounding box center [193, 152] width 126 height 9
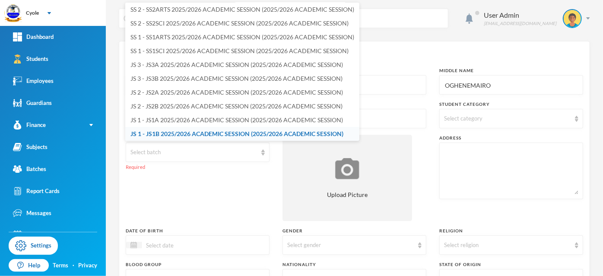
click at [189, 132] on span "JS 1 - JS1B 2025/2026 ACADEMIC SESSION (2025/2026 ACADEMIC SESSION)" at bounding box center [236, 133] width 213 height 7
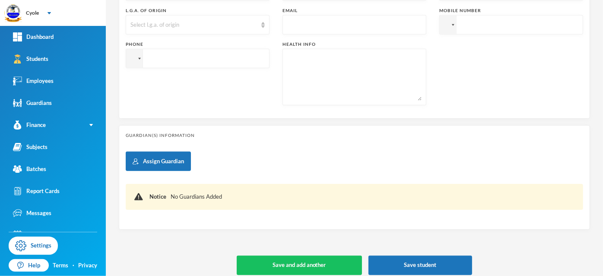
scroll to position [294, 0]
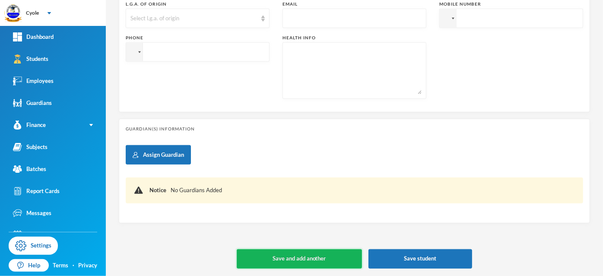
click at [342, 252] on button "Save and add another" at bounding box center [299, 258] width 125 height 19
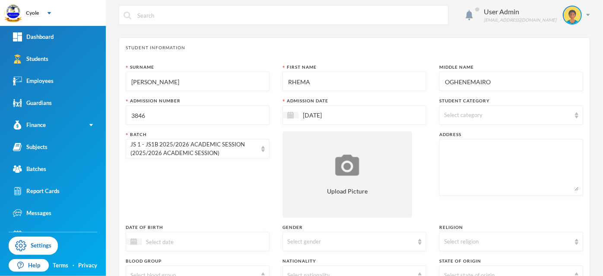
scroll to position [0, 0]
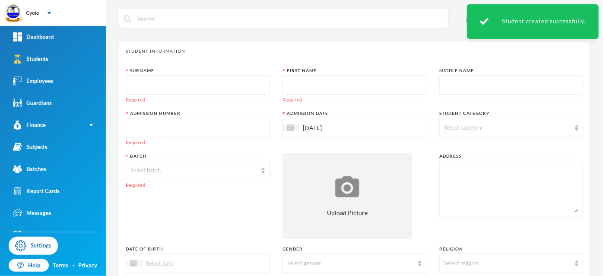
drag, startPoint x: 220, startPoint y: 88, endPoint x: 240, endPoint y: 89, distance: 20.8
click at [221, 88] on input "text" at bounding box center [197, 85] width 134 height 19
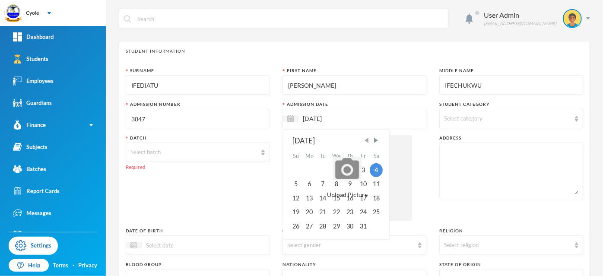
click at [363, 140] on span "Previous Month" at bounding box center [367, 140] width 8 height 8
click at [306, 197] on div "15" at bounding box center [310, 198] width 14 height 14
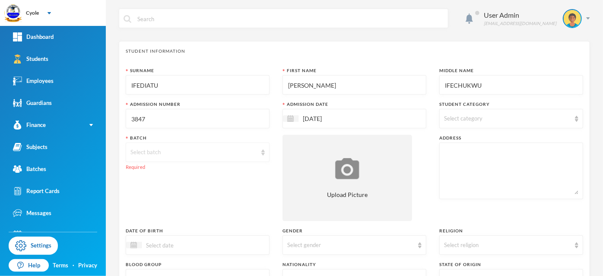
click at [175, 146] on div "Select batch" at bounding box center [198, 151] width 144 height 19
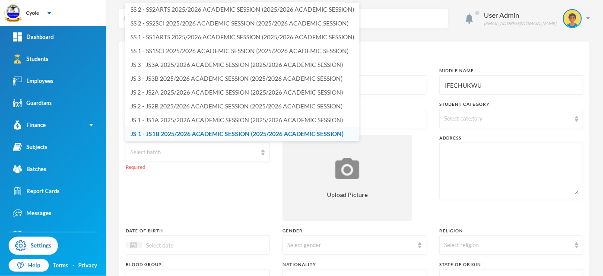
click at [176, 134] on span "JS 1 - JS1B 2025/2026 ACADEMIC SESSION (2025/2026 ACADEMIC SESSION)" at bounding box center [236, 133] width 213 height 7
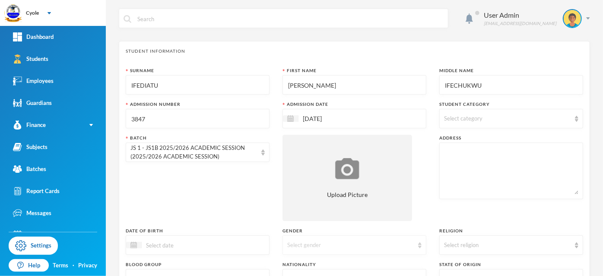
click at [318, 244] on div "Select gender" at bounding box center [350, 245] width 126 height 9
click at [310, 209] on li "Male" at bounding box center [351, 211] width 142 height 14
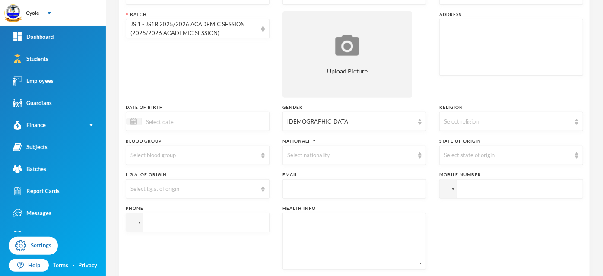
scroll to position [288, 0]
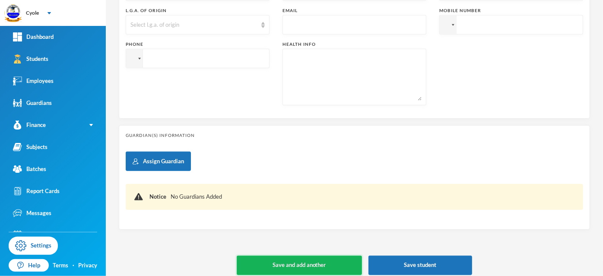
click at [332, 262] on button "Save and add another" at bounding box center [299, 265] width 125 height 19
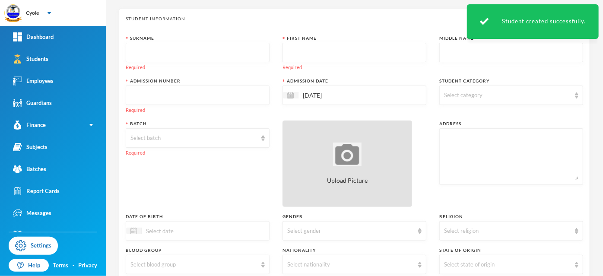
scroll to position [0, 0]
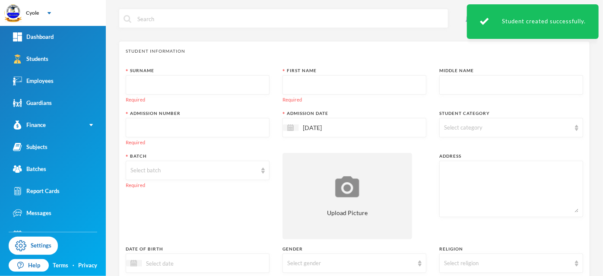
drag, startPoint x: 202, startPoint y: 83, endPoint x: 206, endPoint y: 82, distance: 5.1
click at [204, 82] on input "text" at bounding box center [197, 85] width 134 height 19
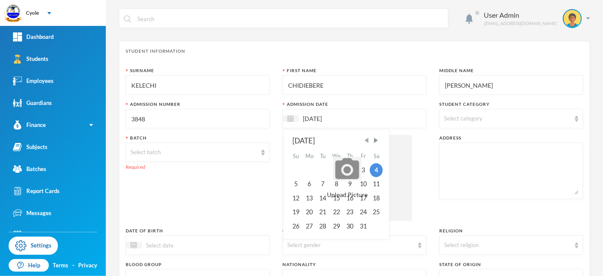
click at [365, 139] on span "Previous Month" at bounding box center [367, 140] width 8 height 8
drag, startPoint x: 307, startPoint y: 197, endPoint x: 361, endPoint y: 215, distance: 56.8
click at [308, 197] on div "15" at bounding box center [310, 198] width 14 height 14
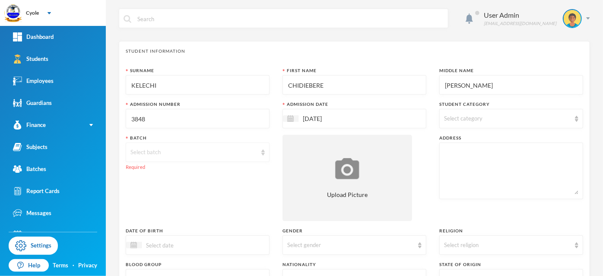
click at [219, 154] on div "Select batch" at bounding box center [193, 152] width 126 height 9
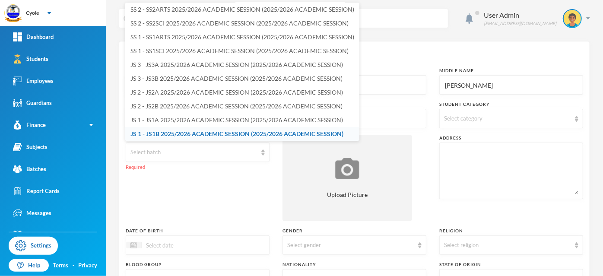
click at [217, 131] on span "JS 1 - JS1B 2025/2026 ACADEMIC SESSION (2025/2026 ACADEMIC SESSION)" at bounding box center [236, 133] width 213 height 7
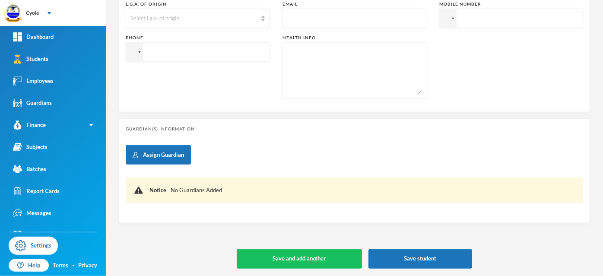
scroll to position [6, 0]
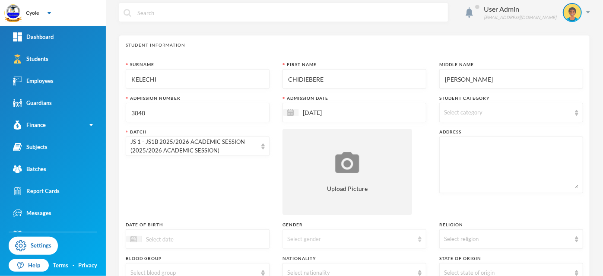
click at [308, 240] on div "Select gender" at bounding box center [350, 239] width 126 height 9
click at [300, 203] on li "Male" at bounding box center [351, 205] width 142 height 14
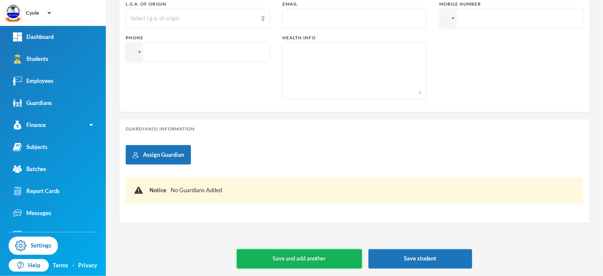
click at [320, 255] on button "Save and add another" at bounding box center [299, 258] width 125 height 19
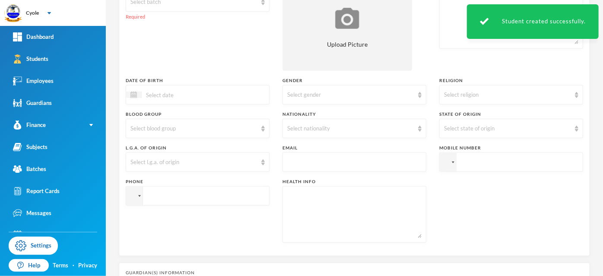
scroll to position [24, 0]
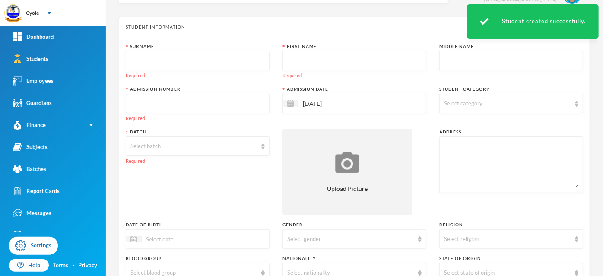
click at [167, 59] on input "text" at bounding box center [197, 60] width 134 height 19
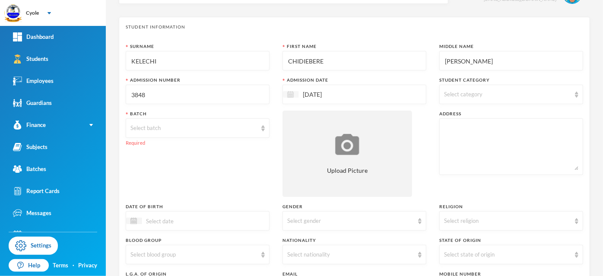
click at [288, 93] on img at bounding box center [290, 94] width 6 height 6
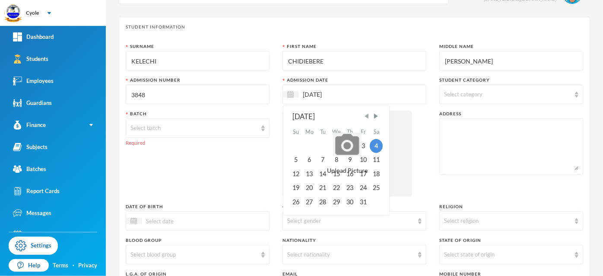
click at [364, 118] on span "Previous Month" at bounding box center [367, 116] width 8 height 8
click at [309, 171] on div "15" at bounding box center [310, 174] width 14 height 14
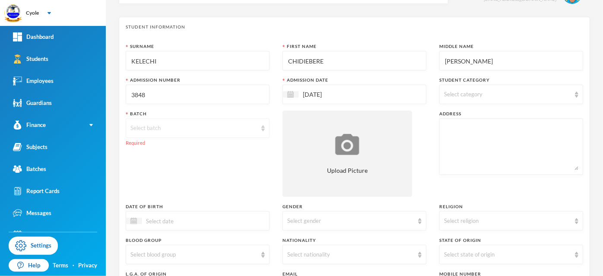
click at [158, 125] on div "Select batch" at bounding box center [193, 128] width 126 height 9
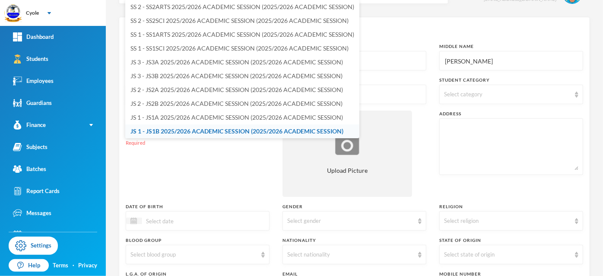
click at [180, 130] on span "JS 1 - JS1B 2025/2026 ACADEMIC SESSION (2025/2026 ACADEMIC SESSION)" at bounding box center [236, 130] width 213 height 7
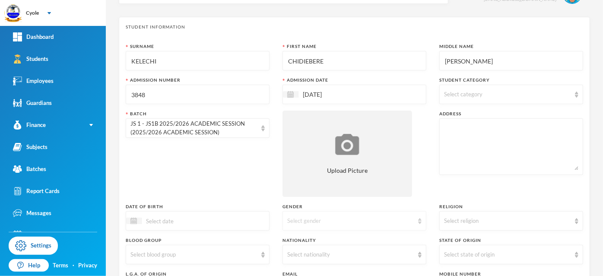
click at [319, 217] on div "Select gender" at bounding box center [350, 221] width 126 height 9
click at [303, 217] on div "Select gender" at bounding box center [350, 221] width 126 height 9
click at [305, 221] on div "Select gender" at bounding box center [350, 221] width 126 height 9
drag, startPoint x: 307, startPoint y: 241, endPoint x: 327, endPoint y: 215, distance: 33.2
click at [309, 240] on li "Male" at bounding box center [351, 241] width 142 height 14
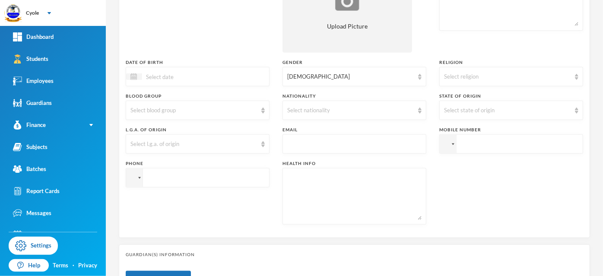
scroll to position [294, 0]
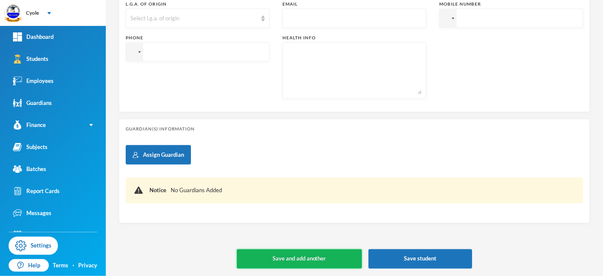
click at [322, 254] on button "Save and add another" at bounding box center [299, 258] width 125 height 19
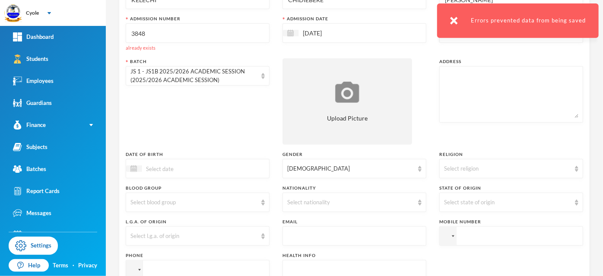
scroll to position [0, 0]
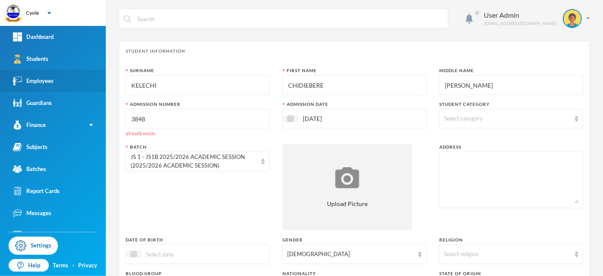
drag, startPoint x: 170, startPoint y: 88, endPoint x: 92, endPoint y: 85, distance: 78.2
click at [92, 85] on div "Cyole Your Bluebic Account CYOLE STARS SECONDARY SCHOOL Add a New School Dashbo…" at bounding box center [301, 138] width 603 height 276
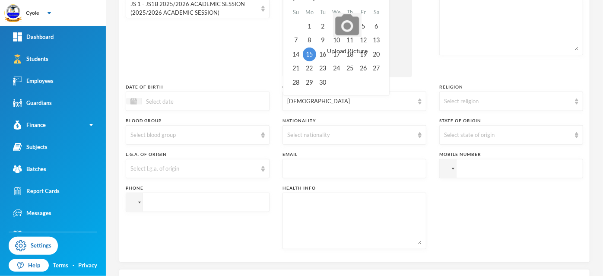
scroll to position [294, 0]
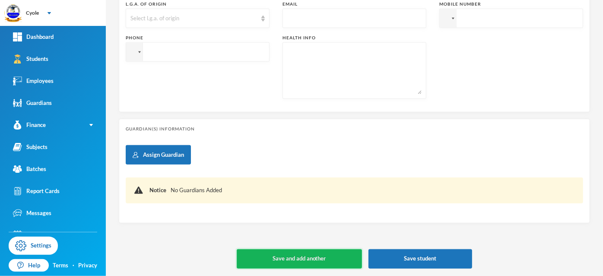
click at [306, 255] on button "Save and add another" at bounding box center [299, 258] width 125 height 19
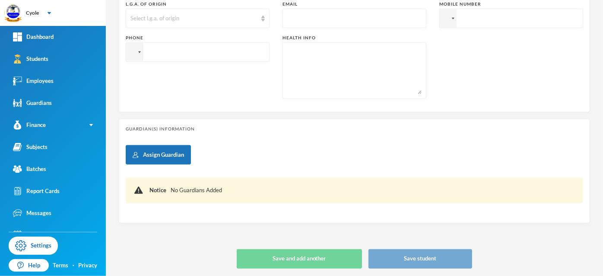
drag, startPoint x: 315, startPoint y: 144, endPoint x: 300, endPoint y: 157, distance: 19.6
click at [300, 157] on div "Assign Guardian Notice No Guardians Added" at bounding box center [354, 180] width 457 height 71
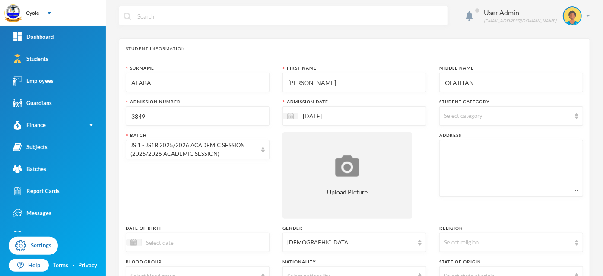
scroll to position [0, 0]
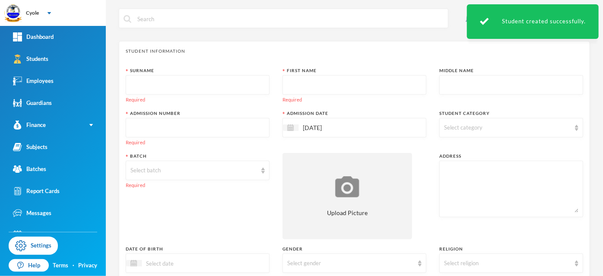
click at [204, 91] on input "text" at bounding box center [197, 85] width 134 height 19
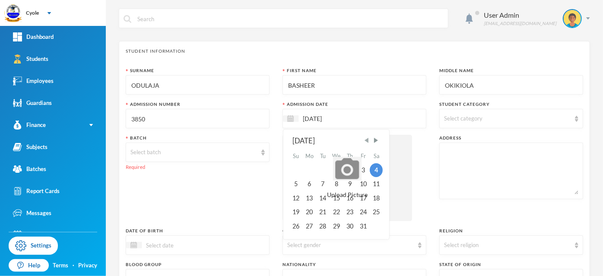
click at [366, 139] on span "Previous Month" at bounding box center [367, 140] width 8 height 8
click at [305, 197] on div "15" at bounding box center [310, 198] width 14 height 14
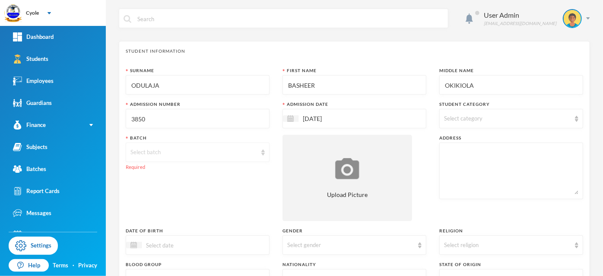
click at [201, 157] on div "Select batch" at bounding box center [198, 151] width 144 height 19
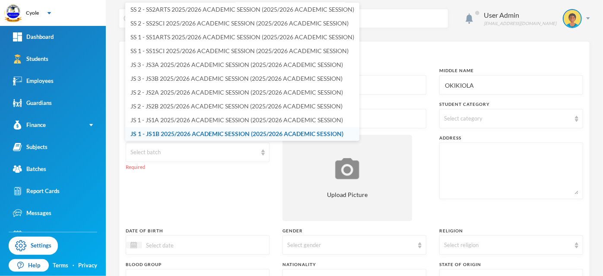
click at [200, 132] on span "JS 1 - JS1B 2025/2026 ACADEMIC SESSION (2025/2026 ACADEMIC SESSION)" at bounding box center [236, 133] width 213 height 7
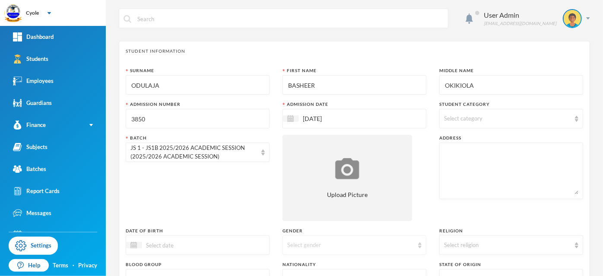
click at [311, 243] on div "Select gender" at bounding box center [350, 245] width 126 height 9
click at [309, 211] on li "Male" at bounding box center [351, 211] width 142 height 14
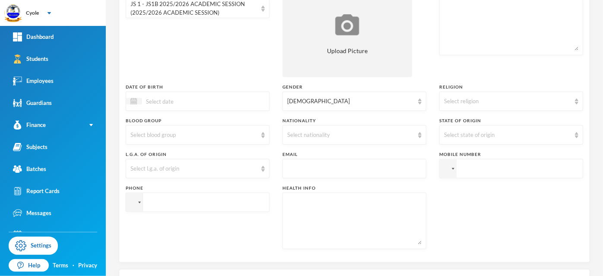
scroll to position [288, 0]
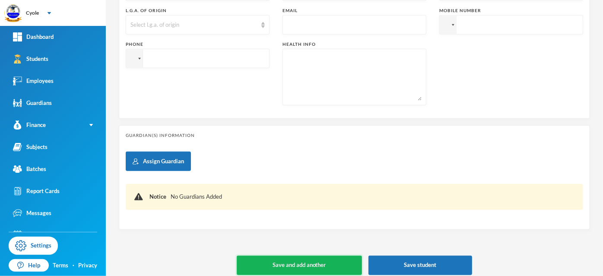
click at [312, 261] on button "Save and add another" at bounding box center [299, 265] width 125 height 19
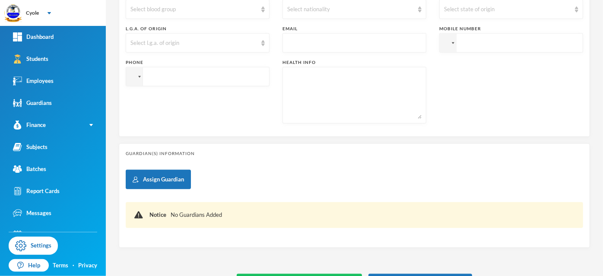
scroll to position [0, 0]
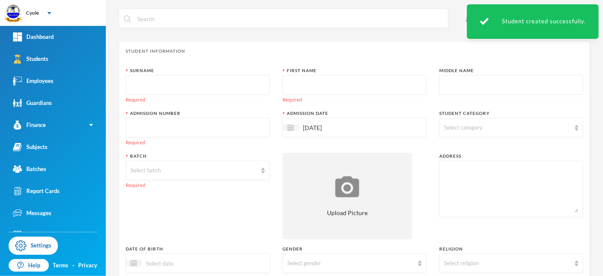
click at [196, 88] on input "text" at bounding box center [197, 85] width 134 height 19
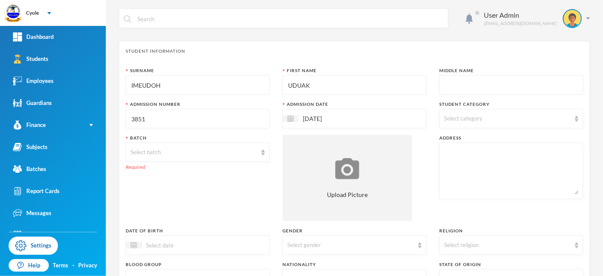
drag, startPoint x: 290, startPoint y: 119, endPoint x: 294, endPoint y: 126, distance: 8.9
click at [290, 119] on img at bounding box center [290, 118] width 6 height 6
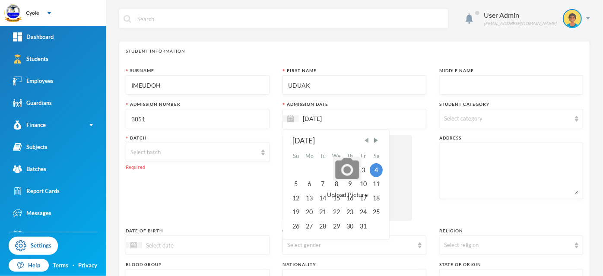
click at [364, 141] on span "Previous Month" at bounding box center [367, 140] width 8 height 8
click at [310, 196] on div "15" at bounding box center [310, 198] width 14 height 14
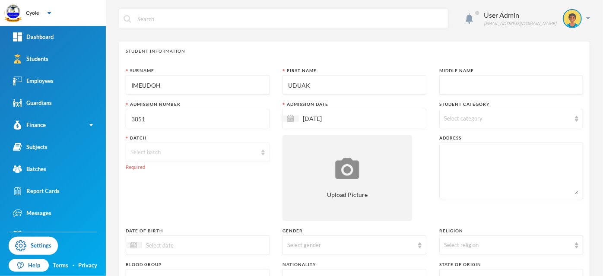
click at [187, 152] on div "Select batch" at bounding box center [193, 152] width 126 height 9
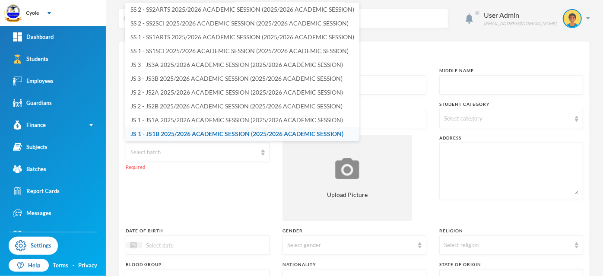
click at [183, 133] on span "JS 1 - JS1B 2025/2026 ACADEMIC SESSION (2025/2026 ACADEMIC SESSION)" at bounding box center [236, 133] width 213 height 7
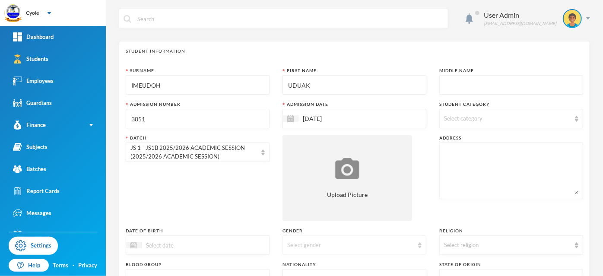
click at [317, 244] on div "Select gender" at bounding box center [350, 245] width 126 height 9
drag, startPoint x: 313, startPoint y: 223, endPoint x: 325, endPoint y: 205, distance: 20.8
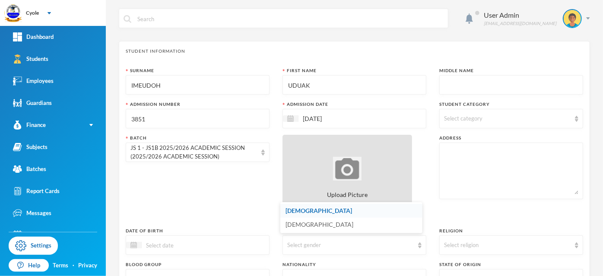
click at [313, 223] on li "Female" at bounding box center [351, 225] width 142 height 14
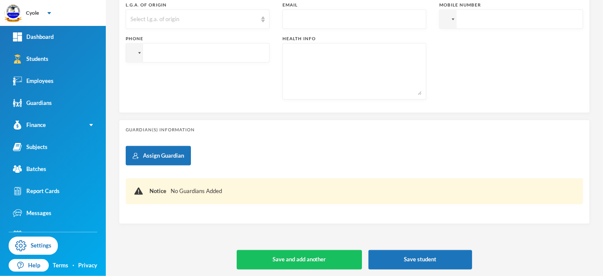
scroll to position [294, 0]
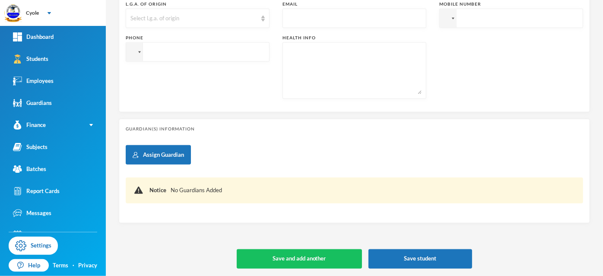
drag, startPoint x: 319, startPoint y: 256, endPoint x: 319, endPoint y: 239, distance: 17.7
click at [319, 256] on button "Save and add another" at bounding box center [299, 258] width 125 height 19
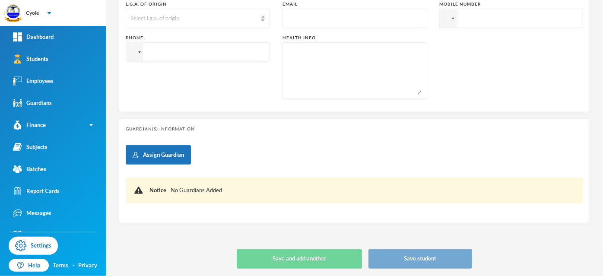
scroll to position [0, 0]
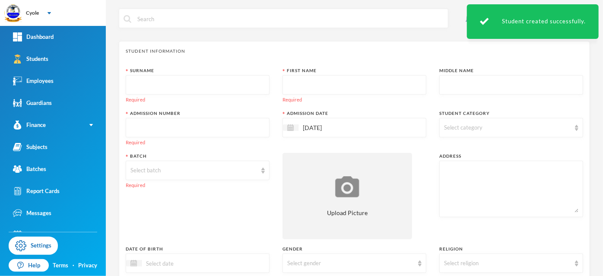
click at [194, 82] on input "text" at bounding box center [197, 85] width 134 height 19
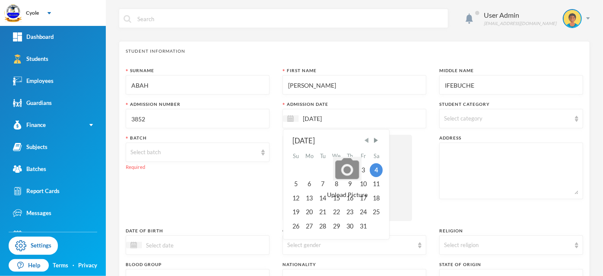
click at [365, 142] on span "Previous Month" at bounding box center [367, 140] width 8 height 8
click at [308, 198] on div "15" at bounding box center [310, 198] width 14 height 14
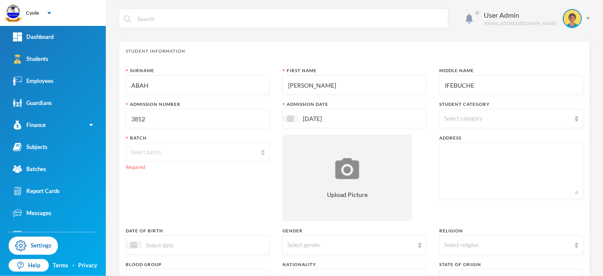
click at [170, 147] on div "Select batch" at bounding box center [198, 151] width 144 height 19
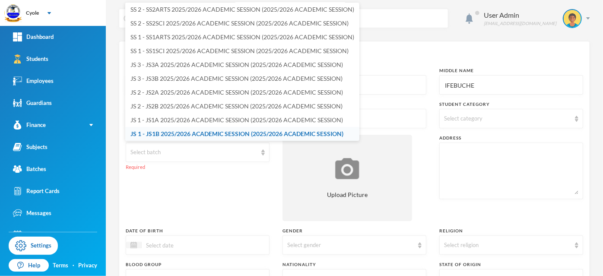
click at [145, 131] on span "JS 1 - JS1B 2025/2026 ACADEMIC SESSION (2025/2026 ACADEMIC SESSION)" at bounding box center [236, 133] width 213 height 7
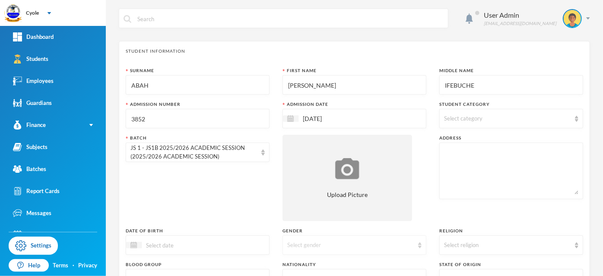
click at [312, 240] on div "Select gender" at bounding box center [354, 244] width 144 height 19
click at [307, 223] on li "Female" at bounding box center [351, 225] width 142 height 14
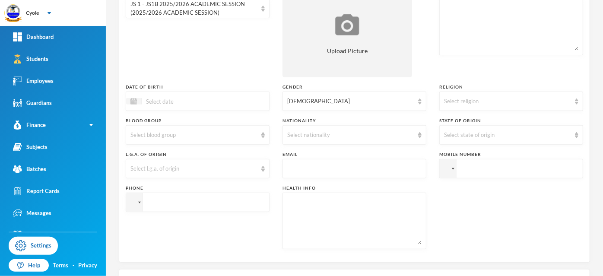
scroll to position [294, 0]
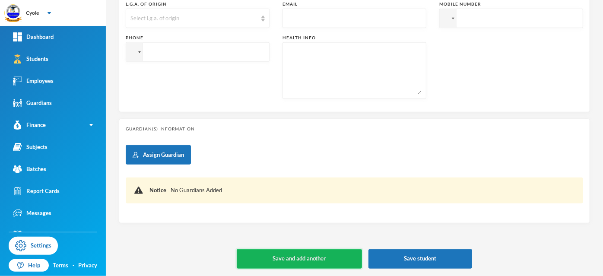
click at [315, 250] on button "Save and add another" at bounding box center [299, 258] width 125 height 19
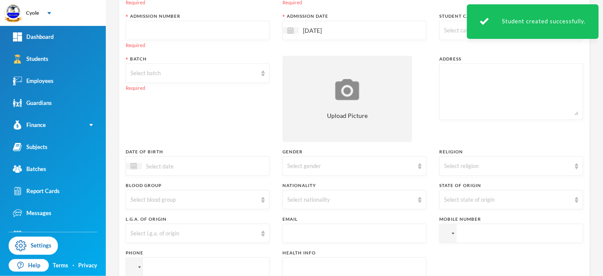
scroll to position [0, 0]
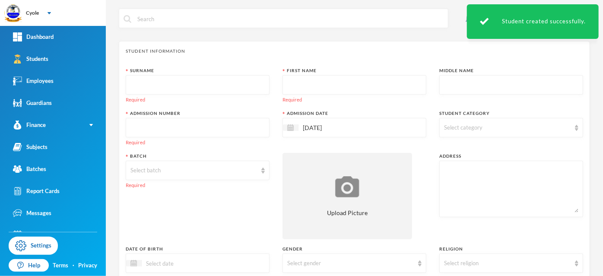
click at [202, 81] on input "text" at bounding box center [197, 85] width 134 height 19
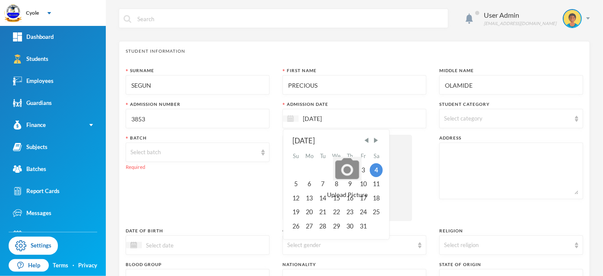
click at [290, 119] on img at bounding box center [290, 118] width 6 height 6
drag, startPoint x: 365, startPoint y: 139, endPoint x: 350, endPoint y: 157, distance: 23.0
click at [365, 139] on span "Previous Month" at bounding box center [367, 140] width 8 height 8
click at [310, 195] on div "15" at bounding box center [310, 198] width 14 height 14
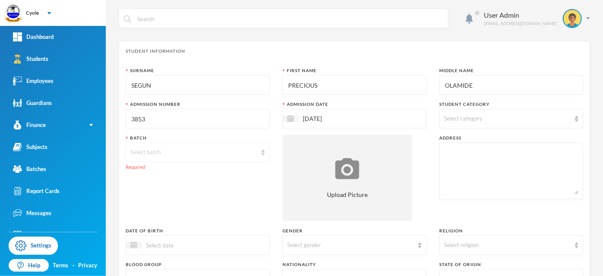
click at [195, 157] on div "Select batch" at bounding box center [198, 151] width 144 height 19
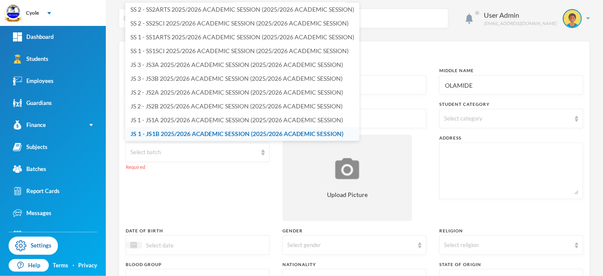
click at [183, 130] on span "JS 1 - JS1B 2025/2026 ACADEMIC SESSION (2025/2026 ACADEMIC SESSION)" at bounding box center [236, 133] width 213 height 7
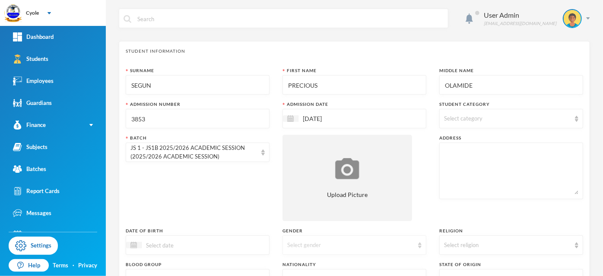
click at [337, 239] on div "Select gender" at bounding box center [354, 244] width 144 height 19
click at [301, 224] on span "Female" at bounding box center [318, 224] width 66 height 7
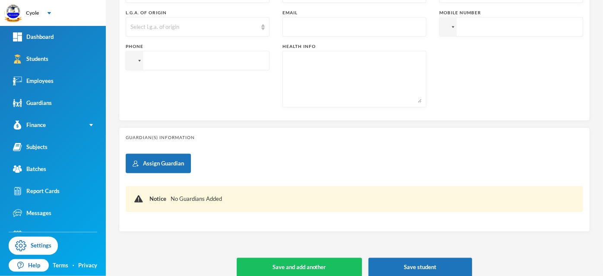
scroll to position [294, 0]
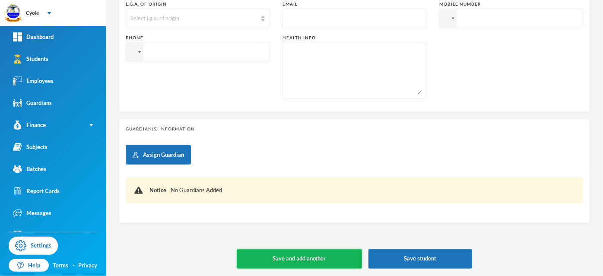
click at [300, 258] on button "Save and add another" at bounding box center [299, 258] width 125 height 19
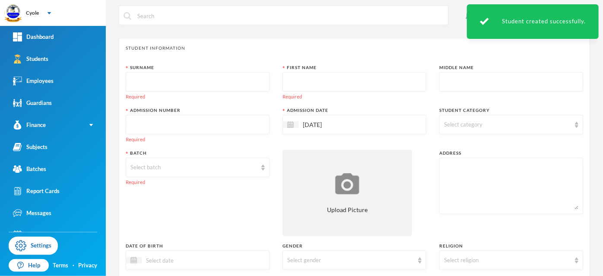
scroll to position [0, 0]
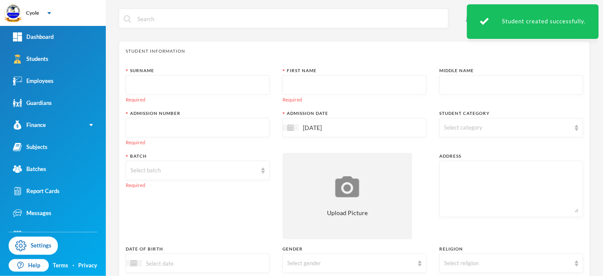
click at [207, 84] on input "text" at bounding box center [197, 85] width 134 height 19
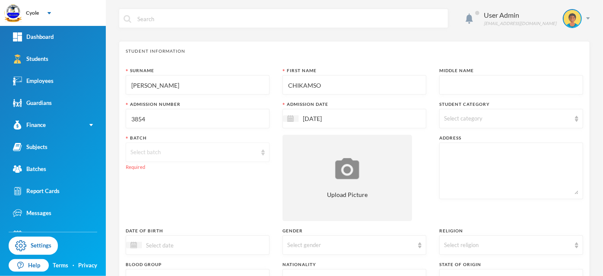
click at [168, 149] on div "Select batch" at bounding box center [193, 152] width 126 height 9
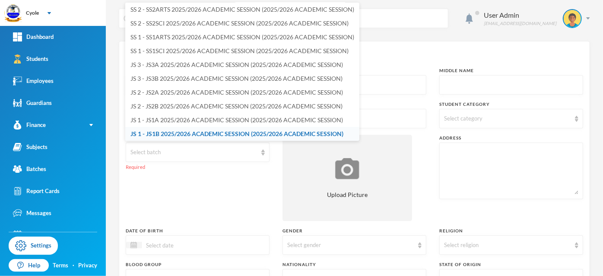
click at [182, 131] on span "JS 1 - JS1B 2025/2026 ACADEMIC SESSION (2025/2026 ACADEMIC SESSION)" at bounding box center [236, 133] width 213 height 7
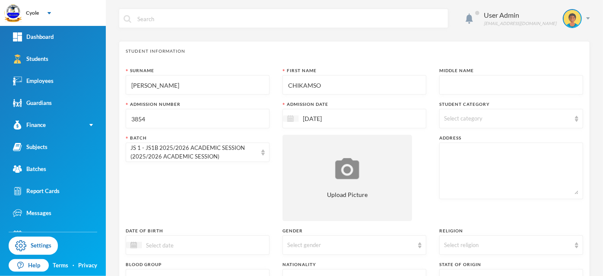
click at [283, 115] on div at bounding box center [291, 118] width 16 height 6
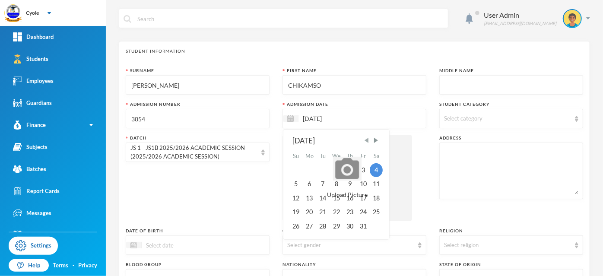
click at [366, 140] on span "Previous Month" at bounding box center [367, 140] width 8 height 8
click at [306, 196] on div "15" at bounding box center [310, 198] width 14 height 14
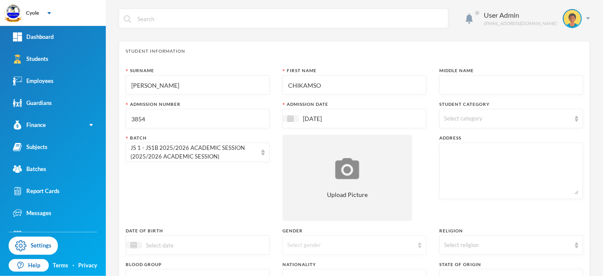
click at [308, 250] on div "Select gender" at bounding box center [354, 244] width 144 height 19
click at [306, 221] on li "Female" at bounding box center [351, 225] width 142 height 14
click at [302, 243] on div "Female" at bounding box center [350, 245] width 126 height 9
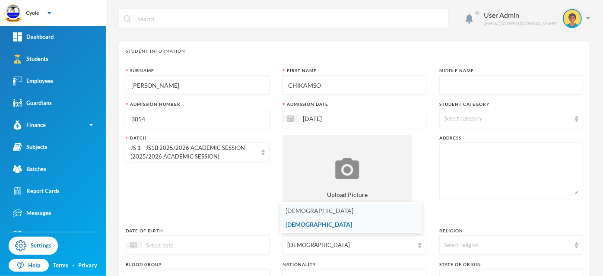
click at [313, 208] on li "Male" at bounding box center [351, 211] width 142 height 14
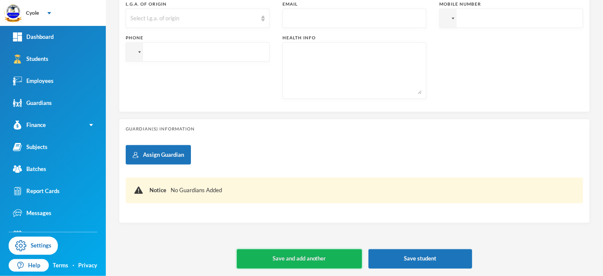
click at [313, 256] on button "Save and add another" at bounding box center [299, 258] width 125 height 19
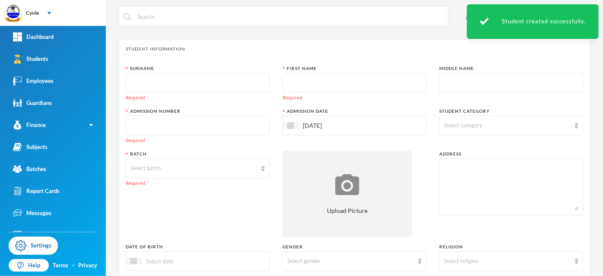
scroll to position [0, 0]
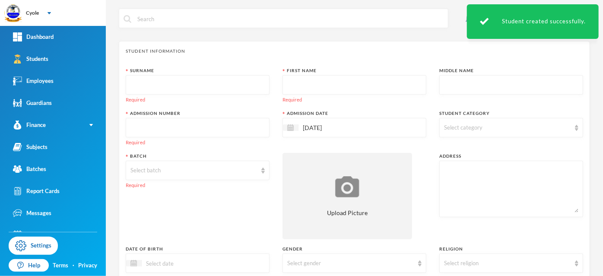
click at [162, 82] on input "text" at bounding box center [197, 85] width 134 height 19
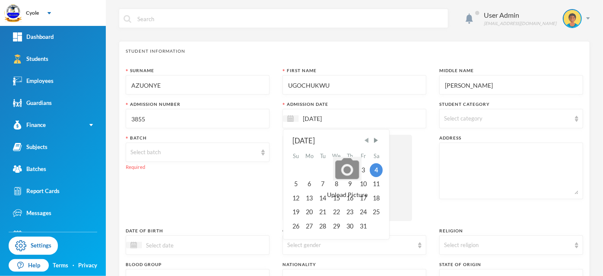
click at [367, 140] on span "Previous Month" at bounding box center [367, 140] width 8 height 8
click at [308, 195] on div "15" at bounding box center [310, 198] width 14 height 14
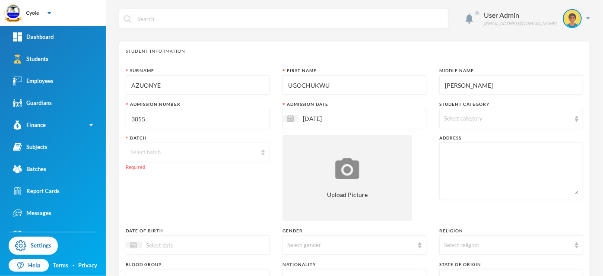
click at [187, 146] on div "Select batch" at bounding box center [198, 151] width 144 height 19
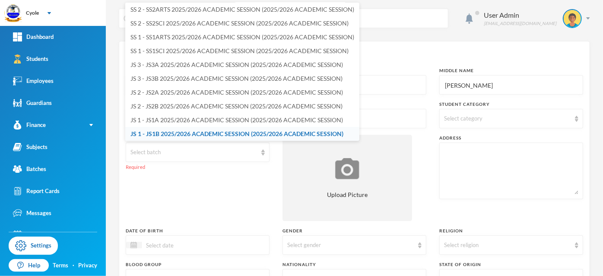
click at [189, 130] on span "JS 1 - JS1B 2025/2026 ACADEMIC SESSION (2025/2026 ACADEMIC SESSION)" at bounding box center [236, 133] width 213 height 7
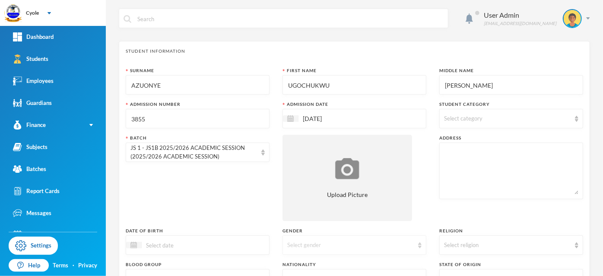
click at [332, 241] on div "Select gender" at bounding box center [350, 245] width 126 height 9
click at [317, 207] on li "Male" at bounding box center [351, 211] width 142 height 14
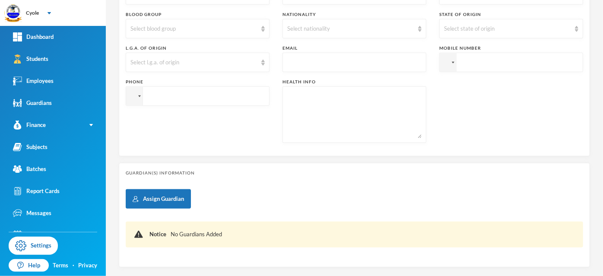
scroll to position [294, 0]
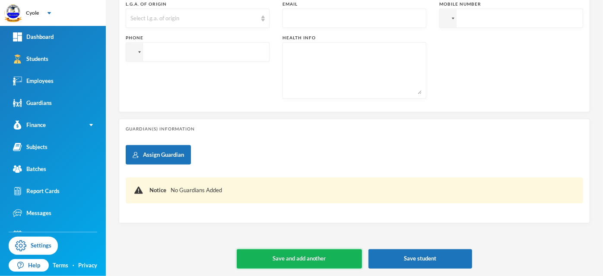
click at [312, 255] on button "Save and add another" at bounding box center [299, 258] width 125 height 19
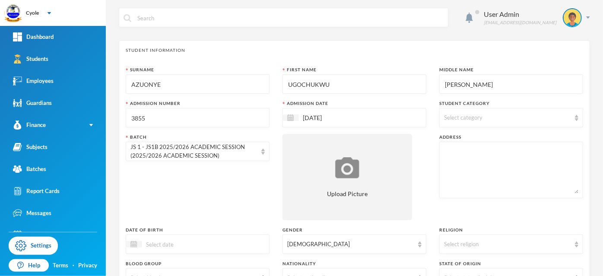
scroll to position [0, 0]
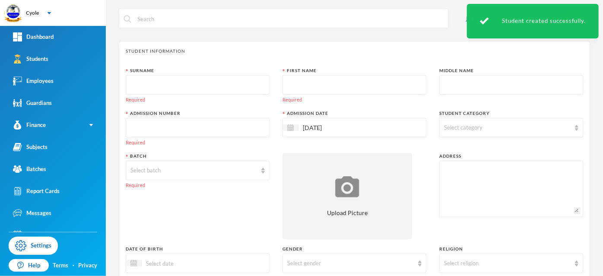
click at [178, 85] on input "text" at bounding box center [197, 85] width 134 height 19
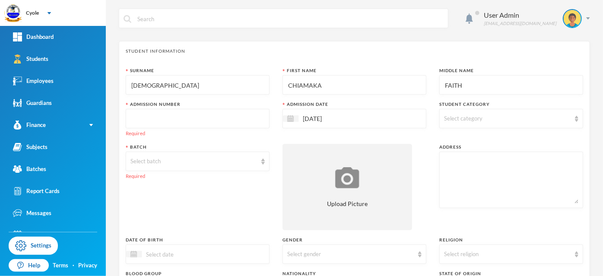
click at [146, 116] on input "text" at bounding box center [197, 118] width 134 height 19
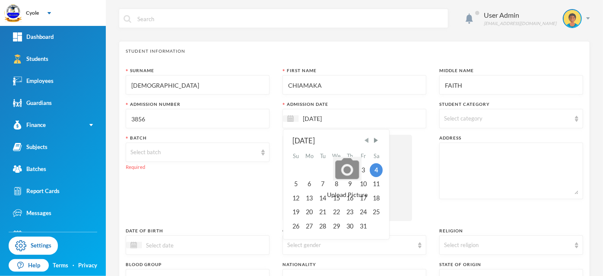
click at [366, 139] on span "Previous Month" at bounding box center [367, 140] width 8 height 8
click at [311, 196] on div "15" at bounding box center [310, 198] width 14 height 14
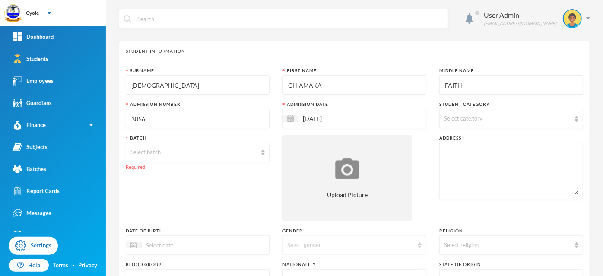
click at [311, 243] on div "Select gender" at bounding box center [350, 245] width 126 height 9
click at [310, 223] on li "Female" at bounding box center [351, 225] width 142 height 14
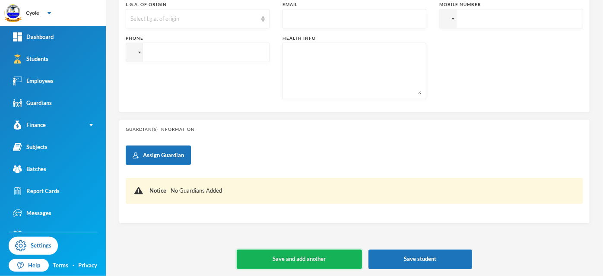
scroll to position [294, 0]
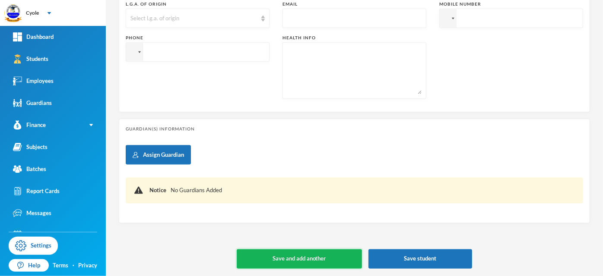
click at [318, 257] on button "Save and add another" at bounding box center [299, 258] width 125 height 19
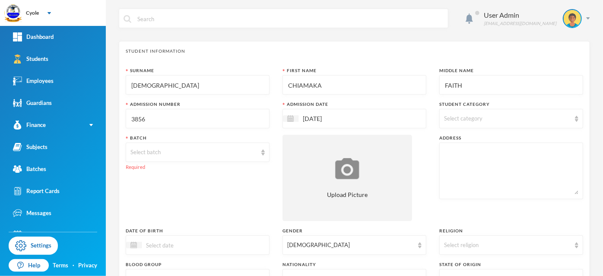
scroll to position [0, 0]
click at [226, 147] on div "Select batch" at bounding box center [198, 151] width 144 height 19
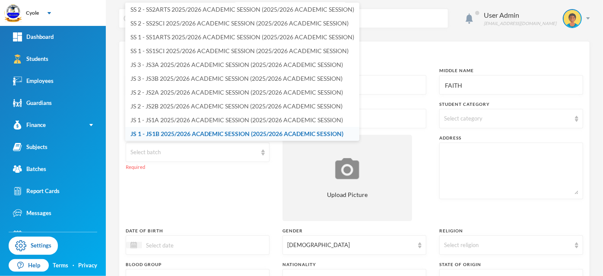
click at [200, 133] on span "JS 1 - JS1B 2025/2026 ACADEMIC SESSION (2025/2026 ACADEMIC SESSION)" at bounding box center [236, 133] width 213 height 7
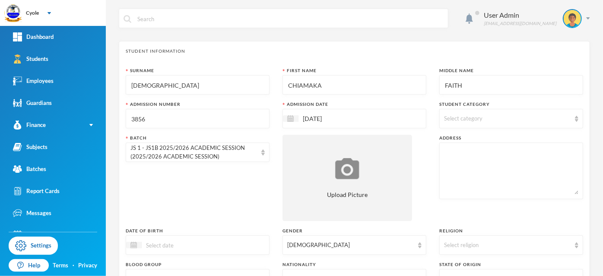
scroll to position [294, 0]
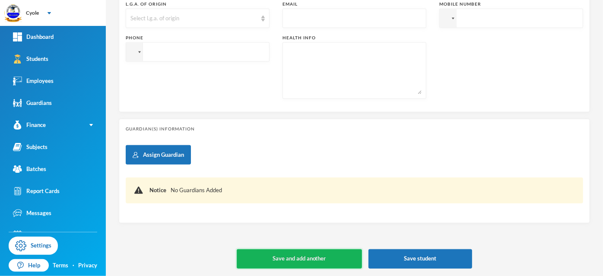
click at [309, 259] on button "Save and add another" at bounding box center [299, 258] width 125 height 19
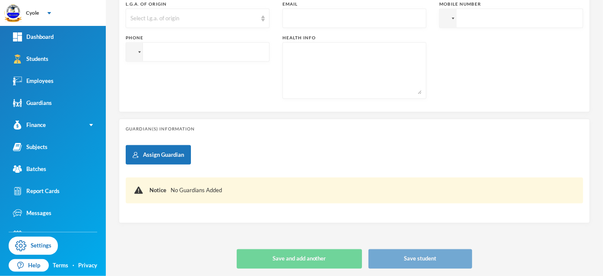
scroll to position [0, 0]
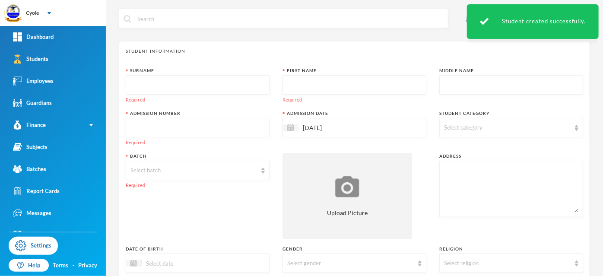
click at [196, 83] on input "text" at bounding box center [197, 85] width 134 height 19
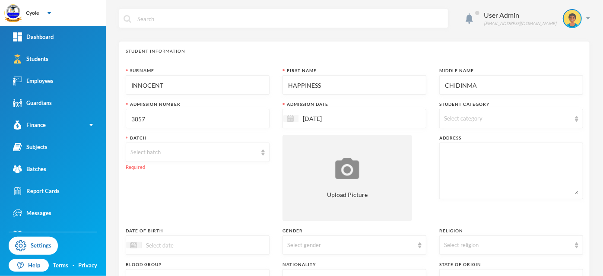
click at [290, 117] on img at bounding box center [290, 118] width 6 height 6
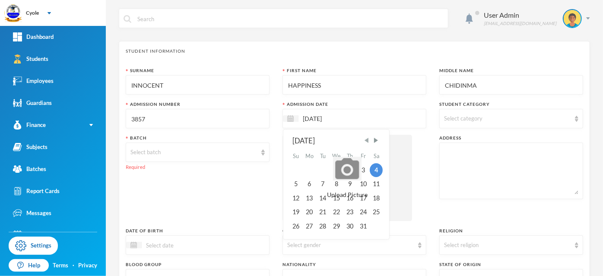
click at [368, 140] on span "Previous Month" at bounding box center [367, 140] width 8 height 8
click at [310, 198] on div "15" at bounding box center [310, 198] width 14 height 14
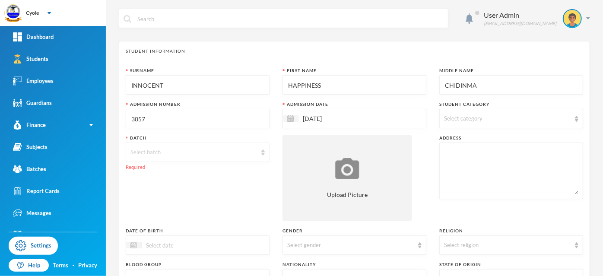
click at [174, 157] on div "Select batch" at bounding box center [198, 151] width 144 height 19
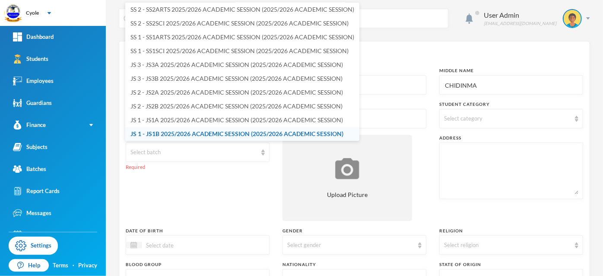
click at [167, 134] on span "JS 1 - JS1B 2025/2026 ACADEMIC SESSION (2025/2026 ACADEMIC SESSION)" at bounding box center [236, 133] width 213 height 7
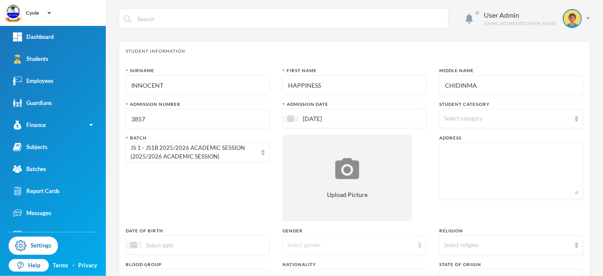
click at [309, 243] on div "Select gender" at bounding box center [350, 245] width 126 height 9
click at [294, 223] on span "Female" at bounding box center [318, 224] width 66 height 7
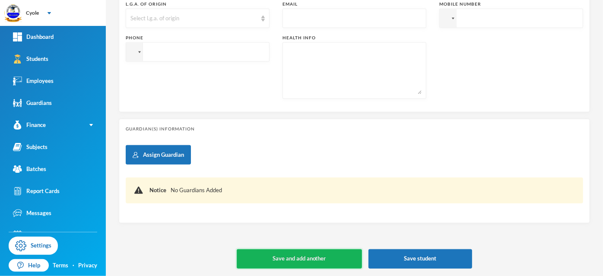
click at [285, 259] on button "Save and add another" at bounding box center [299, 258] width 125 height 19
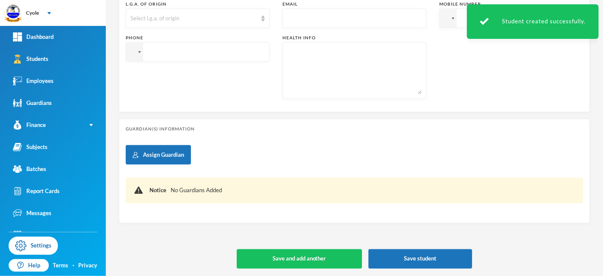
scroll to position [0, 0]
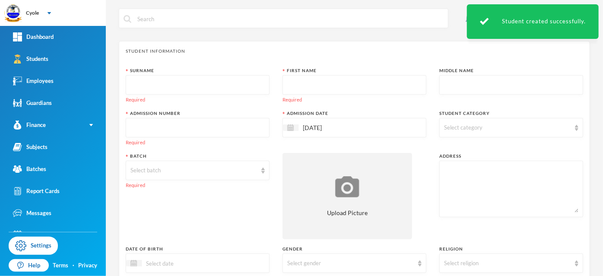
click at [175, 83] on input "text" at bounding box center [197, 85] width 134 height 19
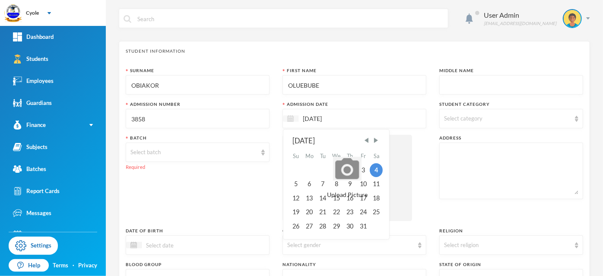
click at [290, 120] on img at bounding box center [290, 118] width 6 height 6
click at [364, 140] on span "Previous Month" at bounding box center [367, 140] width 8 height 8
click at [308, 197] on div "15" at bounding box center [310, 198] width 14 height 14
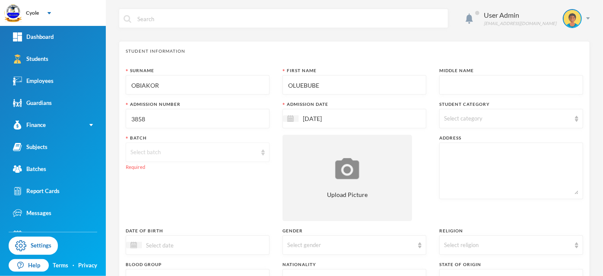
click at [176, 149] on div "Select batch" at bounding box center [193, 152] width 126 height 9
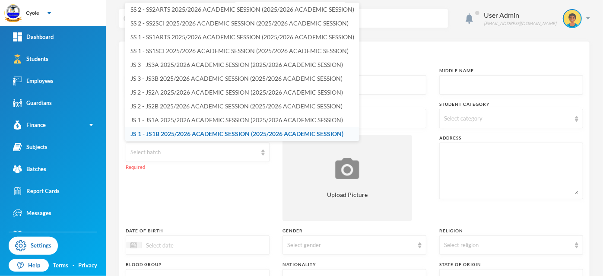
click at [162, 132] on span "JS 1 - JS1B 2025/2026 ACADEMIC SESSION (2025/2026 ACADEMIC SESSION)" at bounding box center [236, 133] width 213 height 7
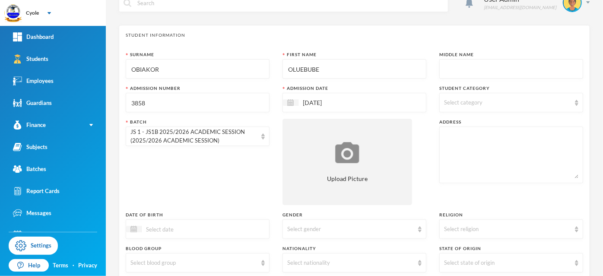
scroll to position [6, 0]
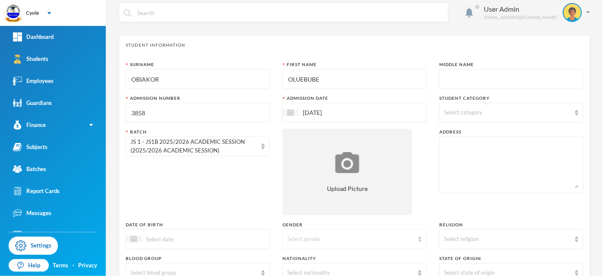
click at [300, 236] on div "Select gender" at bounding box center [350, 239] width 126 height 9
click at [307, 218] on li "Female" at bounding box center [351, 219] width 142 height 14
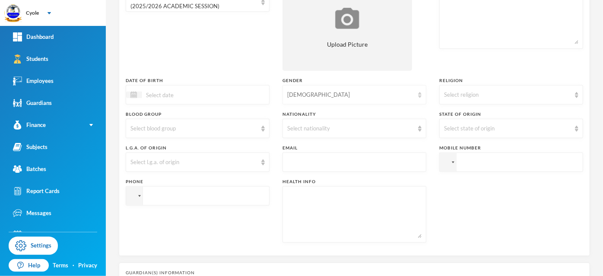
scroll to position [294, 0]
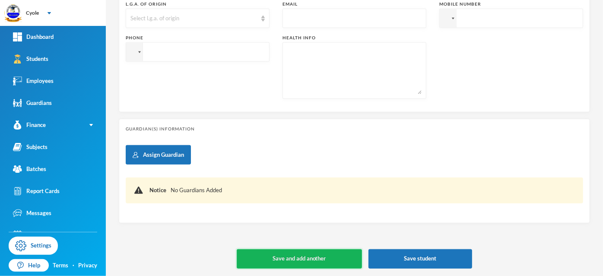
click at [292, 255] on button "Save and add another" at bounding box center [299, 258] width 125 height 19
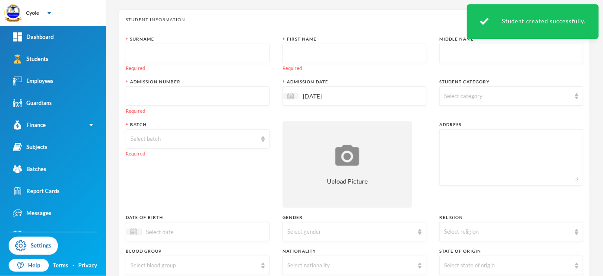
scroll to position [0, 0]
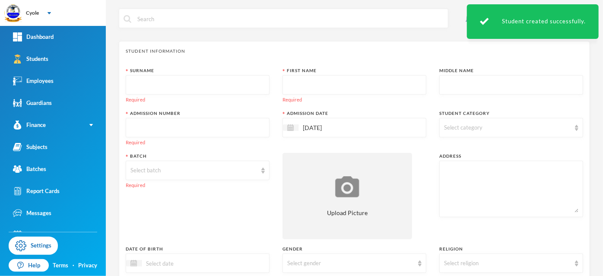
click at [172, 88] on input "text" at bounding box center [197, 85] width 134 height 19
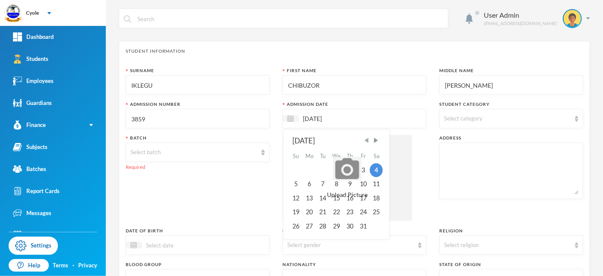
click at [363, 141] on span "Previous Month" at bounding box center [367, 140] width 8 height 8
click at [307, 198] on div "15" at bounding box center [310, 198] width 14 height 14
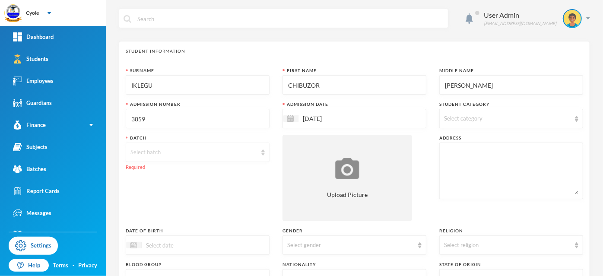
click at [197, 153] on div "Select batch" at bounding box center [193, 152] width 126 height 9
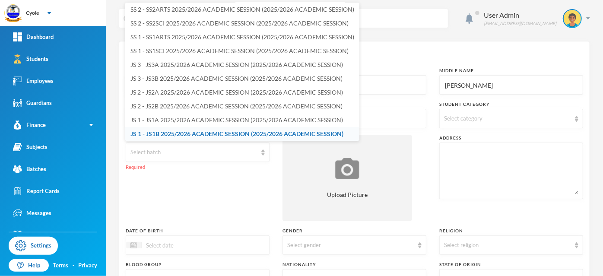
click at [193, 131] on span "JS 1 - JS1B 2025/2026 ACADEMIC SESSION (2025/2026 ACADEMIC SESSION)" at bounding box center [236, 133] width 213 height 7
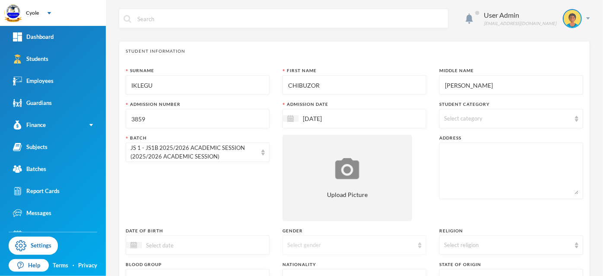
click at [328, 241] on div "Select gender" at bounding box center [350, 245] width 126 height 9
click at [321, 210] on li "Male" at bounding box center [351, 211] width 142 height 14
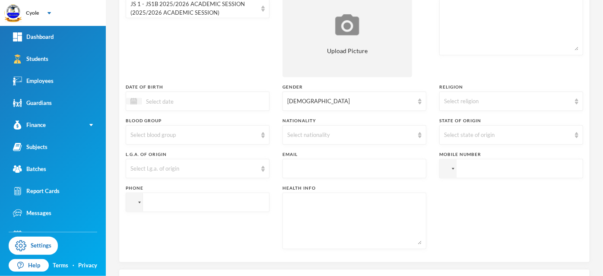
scroll to position [288, 0]
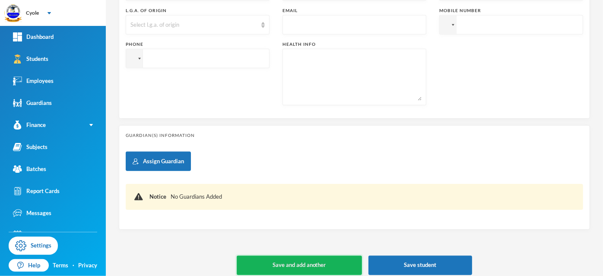
click at [315, 261] on button "Save and add another" at bounding box center [299, 265] width 125 height 19
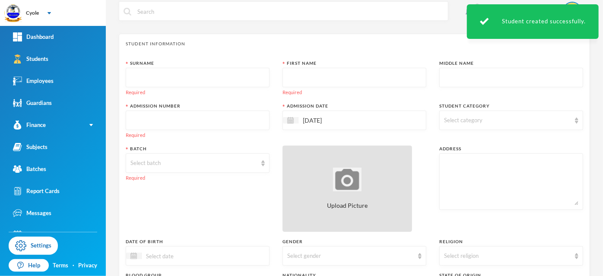
scroll to position [0, 0]
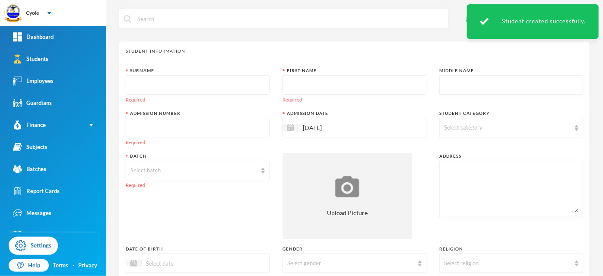
click at [205, 83] on input "text" at bounding box center [197, 85] width 134 height 19
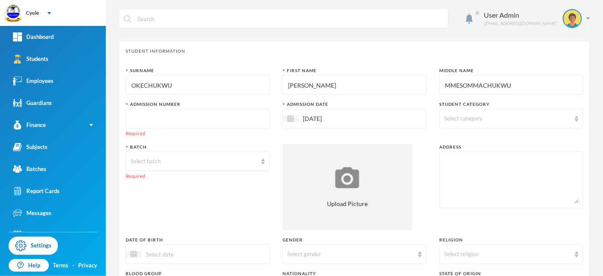
click at [224, 114] on input "text" at bounding box center [197, 118] width 134 height 19
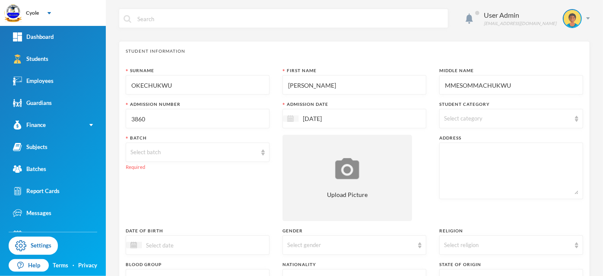
drag, startPoint x: 291, startPoint y: 117, endPoint x: 292, endPoint y: 124, distance: 6.7
click at [290, 117] on img at bounding box center [290, 118] width 6 height 6
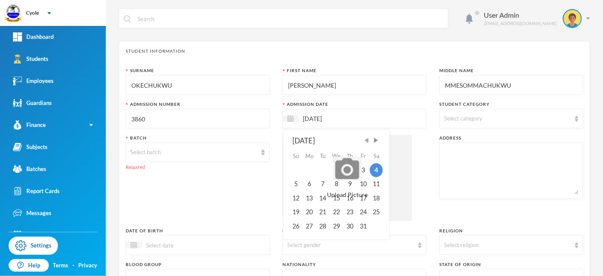
drag, startPoint x: 365, startPoint y: 141, endPoint x: 344, endPoint y: 158, distance: 27.3
click at [364, 141] on span "Previous Month" at bounding box center [367, 140] width 8 height 8
click at [308, 199] on div "15" at bounding box center [310, 198] width 14 height 14
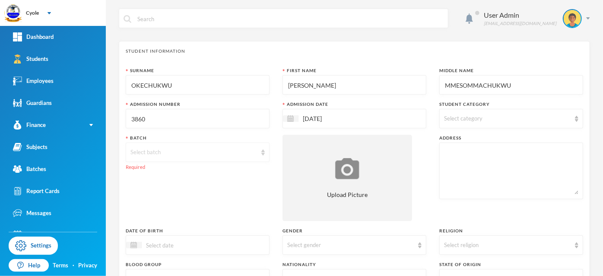
click at [205, 150] on div "Select batch" at bounding box center [193, 152] width 126 height 9
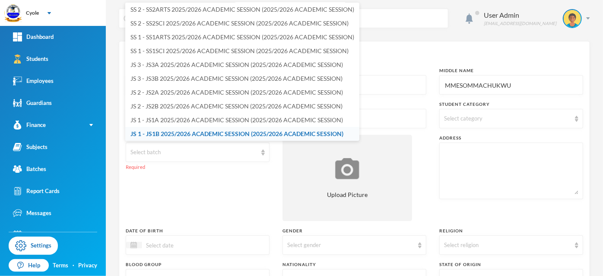
click at [185, 133] on span "JS 1 - JS1B 2025/2026 ACADEMIC SESSION (2025/2026 ACADEMIC SESSION)" at bounding box center [236, 133] width 213 height 7
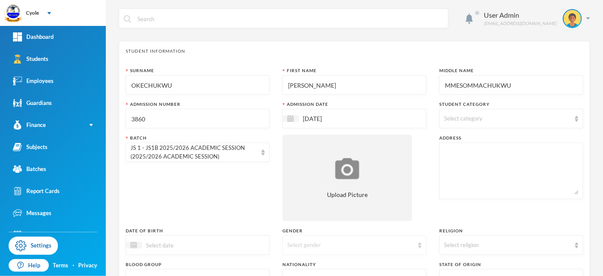
click at [315, 242] on div "Select gender" at bounding box center [350, 245] width 126 height 9
click at [310, 224] on li "Female" at bounding box center [351, 225] width 142 height 14
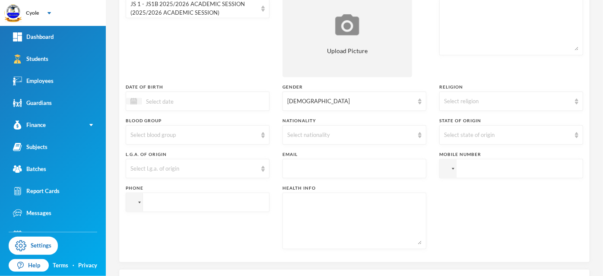
scroll to position [288, 0]
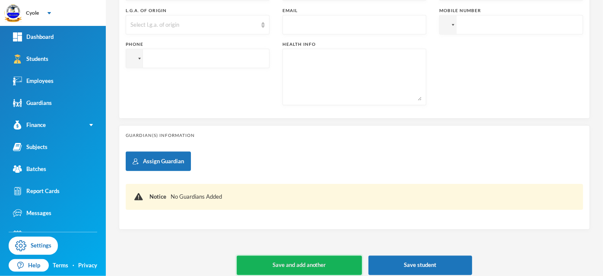
click at [311, 260] on button "Save and add another" at bounding box center [299, 265] width 125 height 19
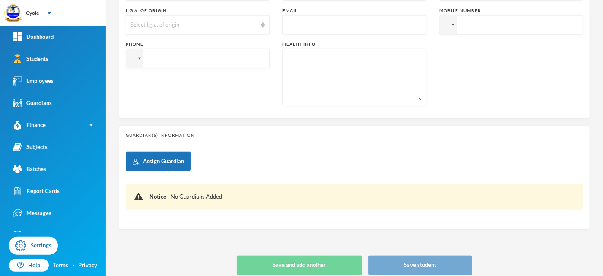
scroll to position [0, 0]
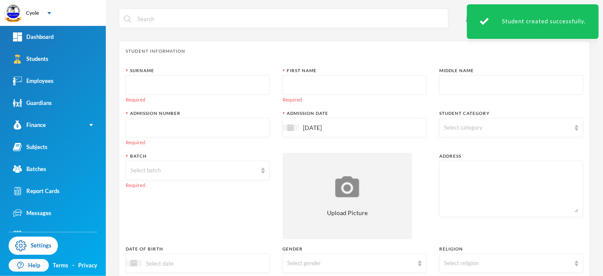
click at [212, 86] on input "text" at bounding box center [197, 85] width 134 height 19
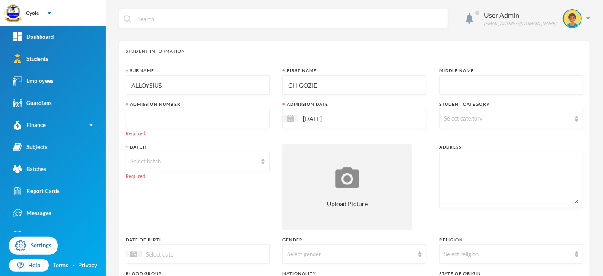
click at [196, 124] on input "text" at bounding box center [197, 118] width 134 height 19
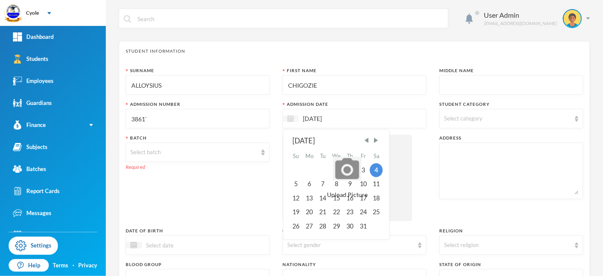
click at [288, 118] on img at bounding box center [290, 118] width 6 height 6
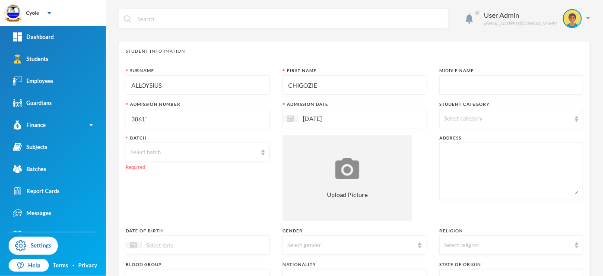
click at [288, 118] on img at bounding box center [290, 118] width 6 height 6
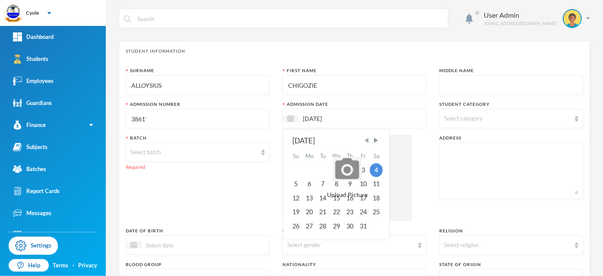
click at [363, 141] on span "Previous Month" at bounding box center [367, 140] width 8 height 8
drag, startPoint x: 307, startPoint y: 197, endPoint x: 283, endPoint y: 194, distance: 24.7
click at [307, 197] on div "15" at bounding box center [310, 198] width 14 height 14
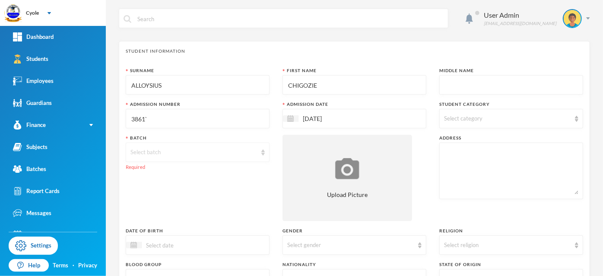
drag, startPoint x: 197, startPoint y: 152, endPoint x: 192, endPoint y: 155, distance: 5.6
click at [197, 152] on div "Select batch" at bounding box center [193, 152] width 126 height 9
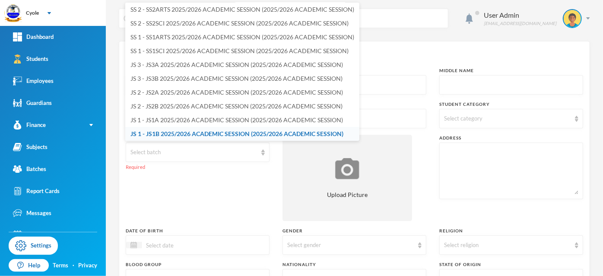
click at [180, 131] on span "JS 1 - JS1B 2025/2026 ACADEMIC SESSION (2025/2026 ACADEMIC SESSION)" at bounding box center [236, 133] width 213 height 7
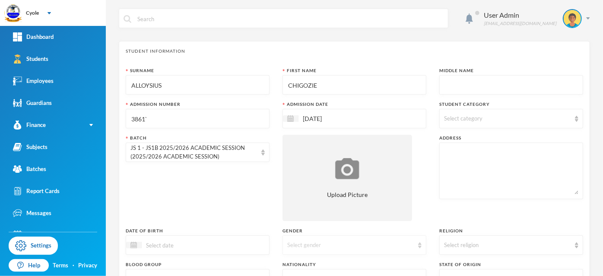
click at [353, 243] on div "Select gender" at bounding box center [350, 245] width 126 height 9
click at [302, 211] on li "Male" at bounding box center [351, 211] width 142 height 14
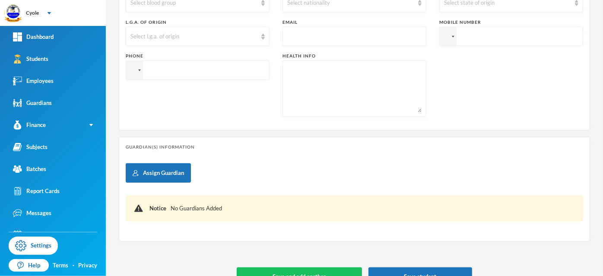
scroll to position [294, 0]
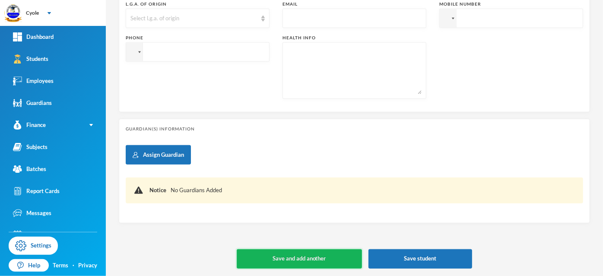
click at [298, 258] on button "Save and add another" at bounding box center [299, 258] width 125 height 19
click at [301, 254] on button "Save and add another" at bounding box center [299, 258] width 125 height 19
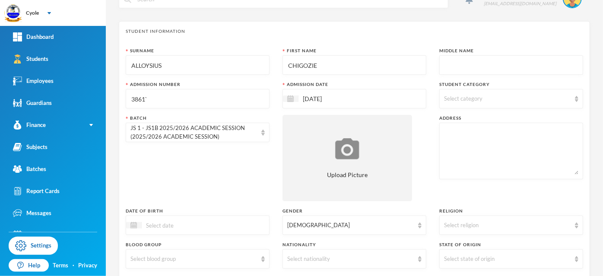
scroll to position [6, 0]
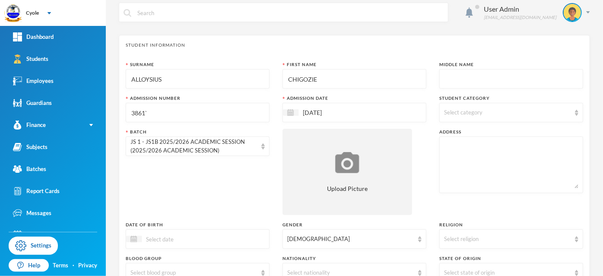
click at [201, 113] on input "3861`" at bounding box center [197, 112] width 134 height 19
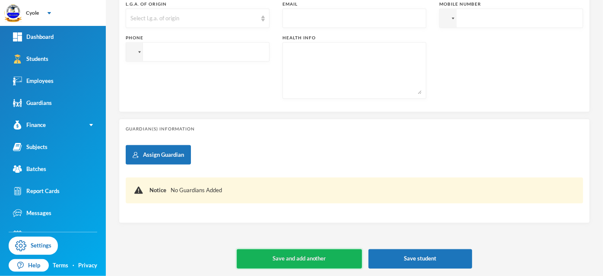
click at [290, 250] on button "Save and add another" at bounding box center [299, 258] width 125 height 19
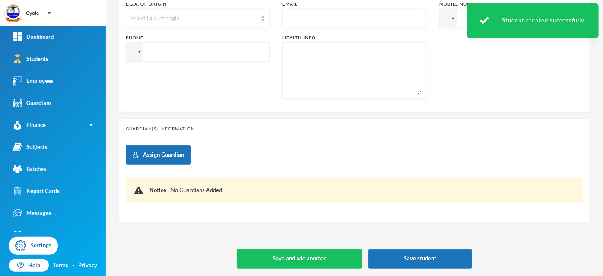
scroll to position [24, 0]
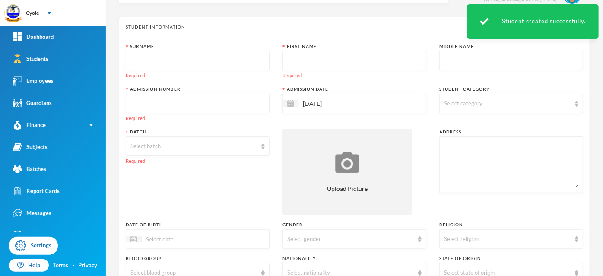
click at [181, 58] on input "text" at bounding box center [197, 60] width 134 height 19
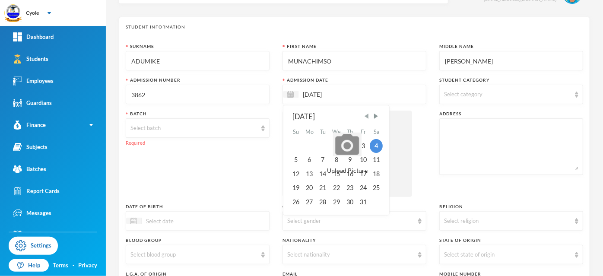
click at [366, 116] on span "Previous Month" at bounding box center [367, 116] width 8 height 8
click at [309, 173] on div "15" at bounding box center [310, 174] width 14 height 14
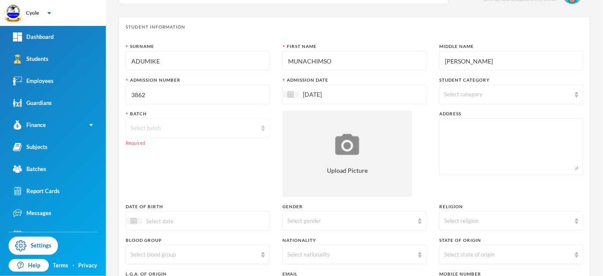
click at [208, 124] on div "Select batch" at bounding box center [193, 128] width 126 height 9
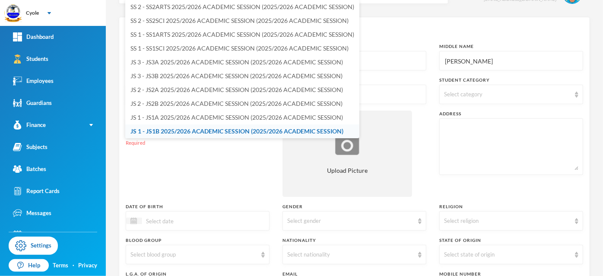
click at [197, 129] on span "JS 1 - JS1B 2025/2026 ACADEMIC SESSION (2025/2026 ACADEMIC SESSION)" at bounding box center [236, 130] width 213 height 7
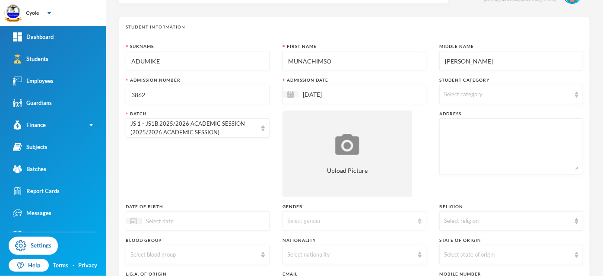
click at [351, 225] on div "Select gender" at bounding box center [354, 220] width 144 height 19
click at [318, 239] on li "Male" at bounding box center [351, 241] width 142 height 14
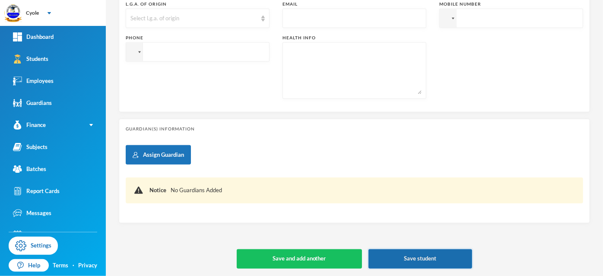
click at [395, 255] on button "Save student" at bounding box center [420, 258] width 104 height 19
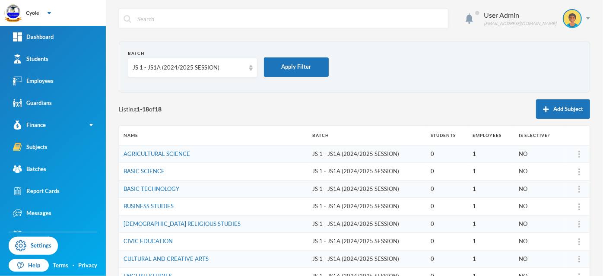
drag, startPoint x: 45, startPoint y: 170, endPoint x: 117, endPoint y: 132, distance: 81.9
click at [45, 171] on div "Batches" at bounding box center [29, 168] width 33 height 9
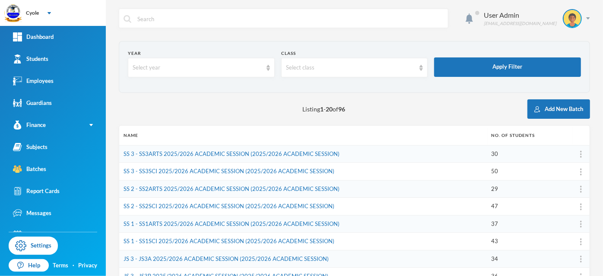
scroll to position [269, 0]
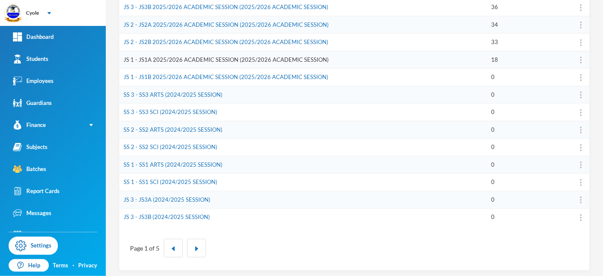
click at [179, 57] on link "JS 1 - JS1A 2025/2026 ACADEMIC SESSION (2025/2026 ACADEMIC SESSION)" at bounding box center [225, 59] width 205 height 7
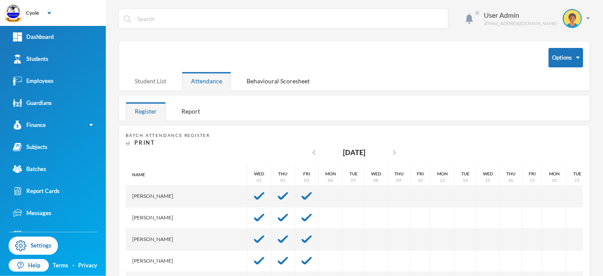
click at [146, 81] on div "Student List" at bounding box center [151, 81] width 50 height 19
click at [147, 78] on div "Student List" at bounding box center [151, 81] width 50 height 19
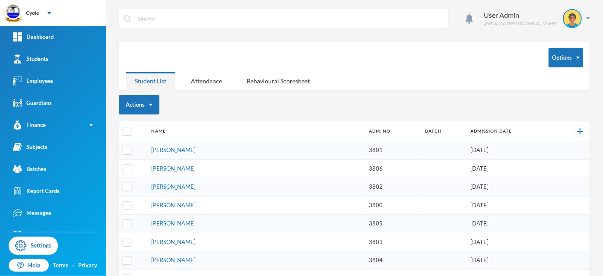
scroll to position [269, 0]
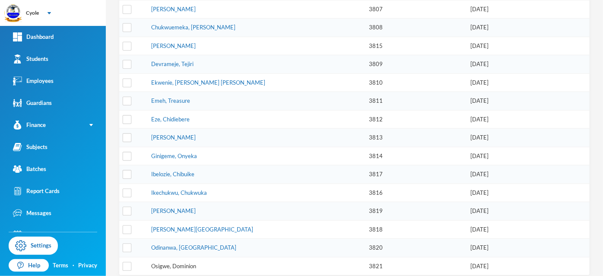
click at [187, 262] on link "Osigwe, Dominion" at bounding box center [173, 265] width 45 height 7
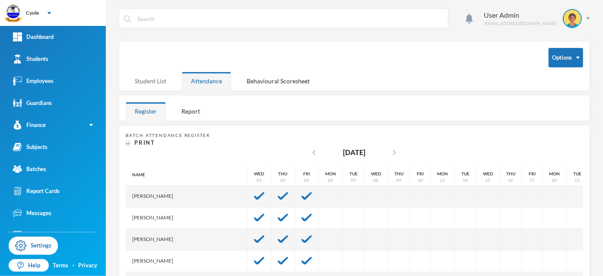
click at [152, 78] on div "Student List" at bounding box center [151, 81] width 50 height 19
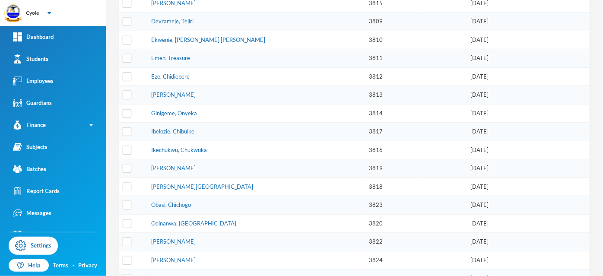
scroll to position [323, 0]
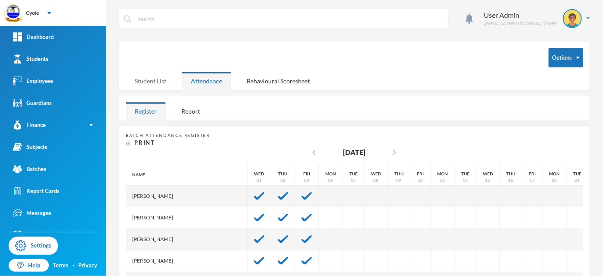
click at [154, 78] on div "Student List" at bounding box center [151, 81] width 50 height 19
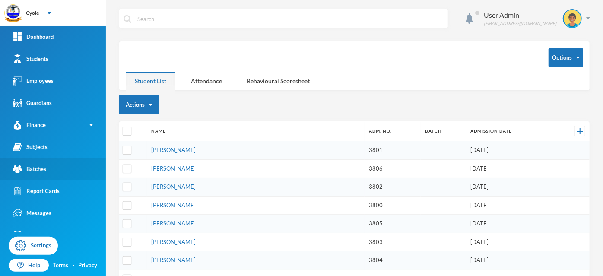
click at [50, 167] on link "Batches" at bounding box center [53, 169] width 106 height 22
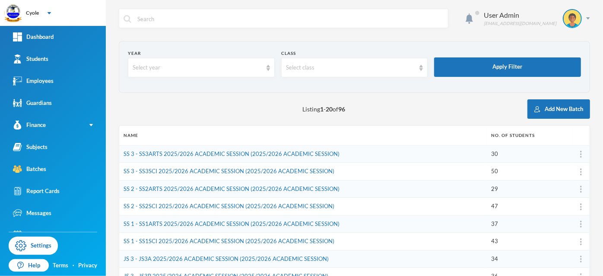
scroll to position [269, 0]
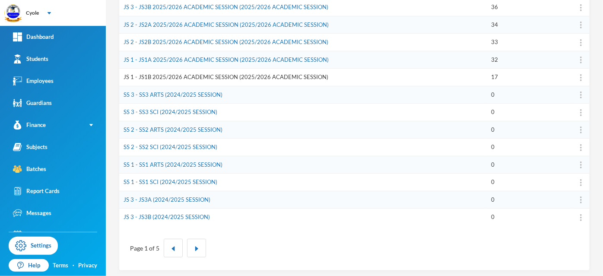
click at [162, 75] on link "JS 1 - JS1B 2025/2026 ACADEMIC SESSION (2025/2026 ACADEMIC SESSION)" at bounding box center [225, 76] width 205 height 7
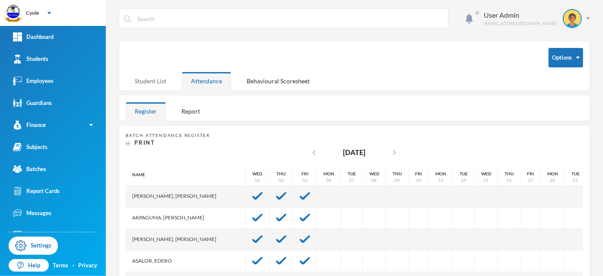
drag, startPoint x: 159, startPoint y: 78, endPoint x: 166, endPoint y: 84, distance: 9.2
click at [158, 78] on div "Student List" at bounding box center [151, 81] width 50 height 19
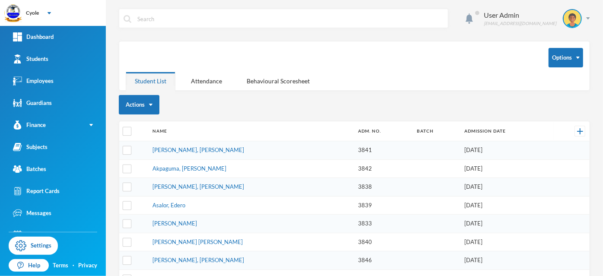
scroll to position [179, 0]
